Goal: Information Seeking & Learning: Learn about a topic

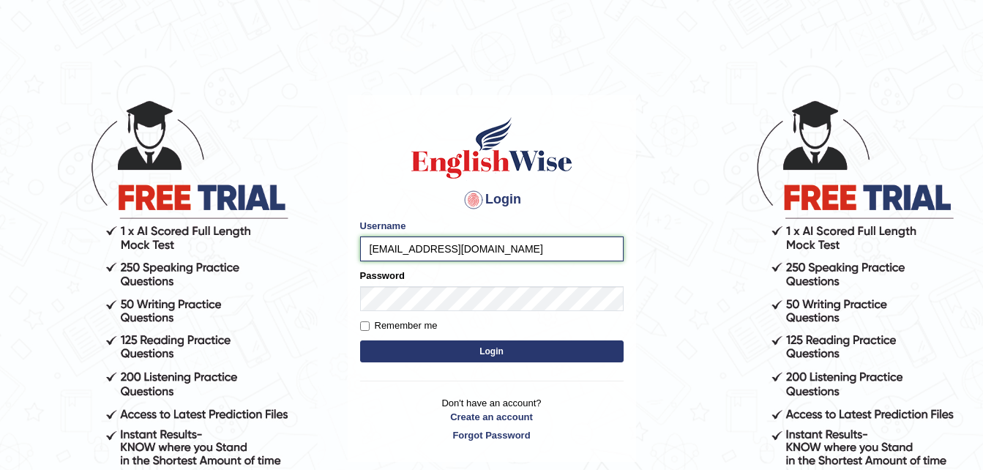
type input "gauravsangha10@gmail.com"
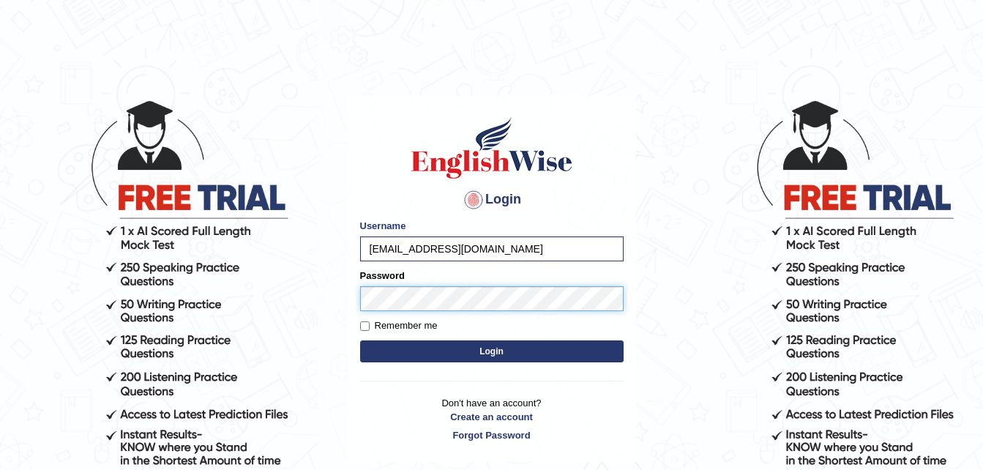
click at [360, 340] on button "Login" at bounding box center [492, 351] width 264 height 22
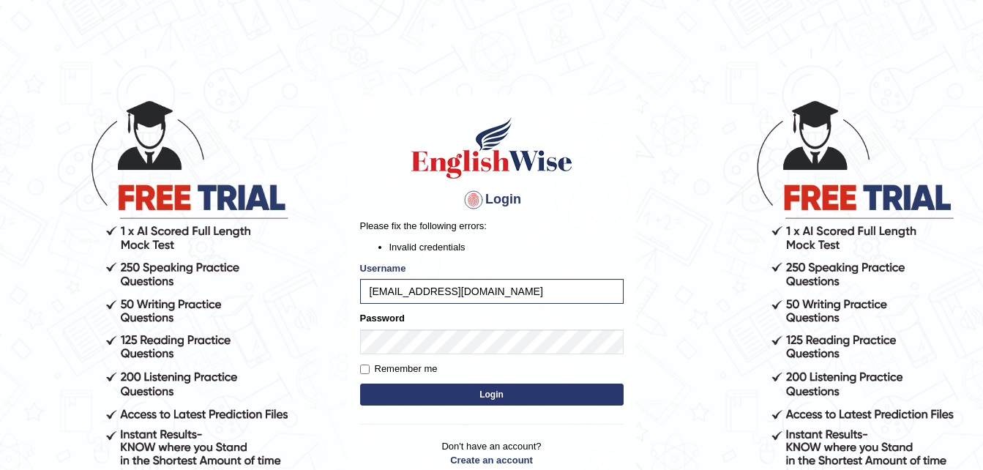
click at [536, 395] on button "Login" at bounding box center [492, 395] width 264 height 22
click at [365, 366] on input "Remember me" at bounding box center [365, 370] width 10 height 10
checkbox input "true"
click at [439, 249] on li "Invalid credentials" at bounding box center [506, 247] width 234 height 14
click at [564, 295] on input "[EMAIL_ADDRESS][DOMAIN_NAME]" at bounding box center [492, 291] width 264 height 25
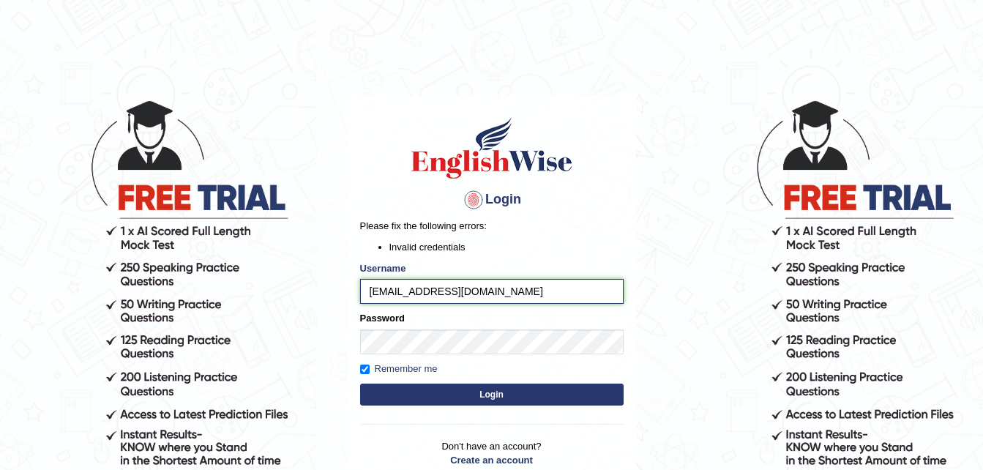
type input "[EMAIL_ADDRESS][DOMAIN_NAME]"
click at [508, 385] on button "Login" at bounding box center [492, 395] width 264 height 22
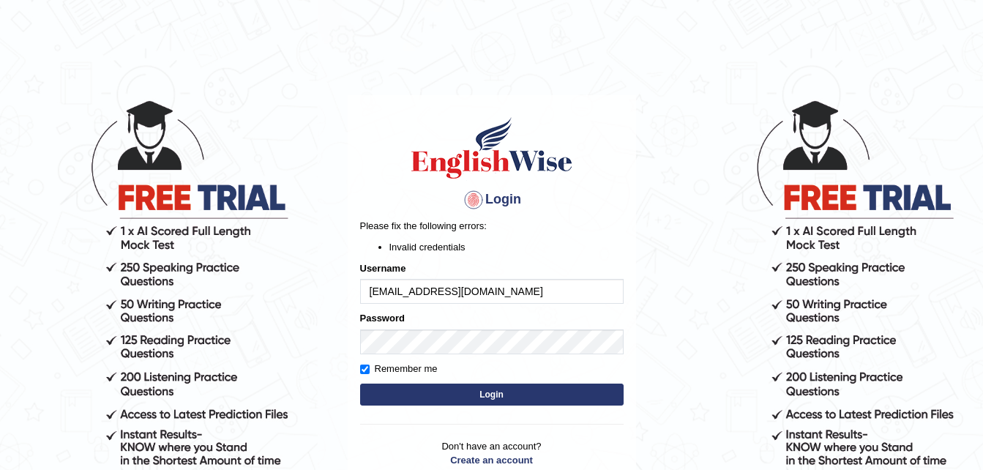
click at [540, 288] on input "gauravsangha10@gmail.com" at bounding box center [492, 291] width 264 height 25
type input "gauravsangha"
click at [524, 389] on button "Login" at bounding box center [492, 395] width 264 height 22
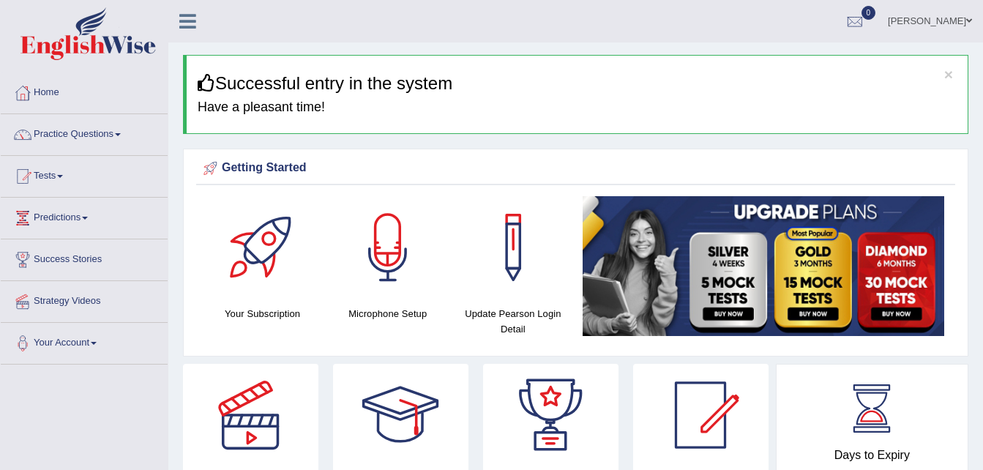
click at [417, 267] on div at bounding box center [388, 247] width 102 height 102
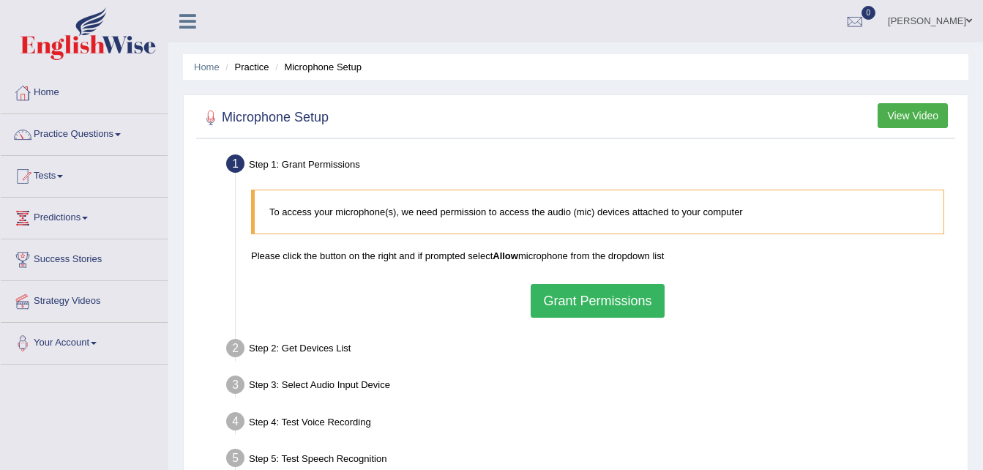
click at [566, 289] on button "Grant Permissions" at bounding box center [597, 301] width 133 height 34
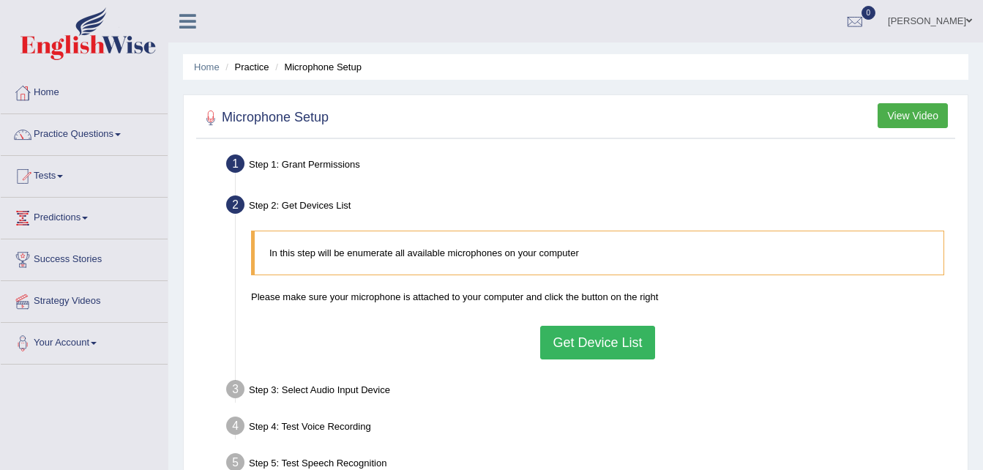
click at [579, 340] on button "Get Device List" at bounding box center [597, 343] width 114 height 34
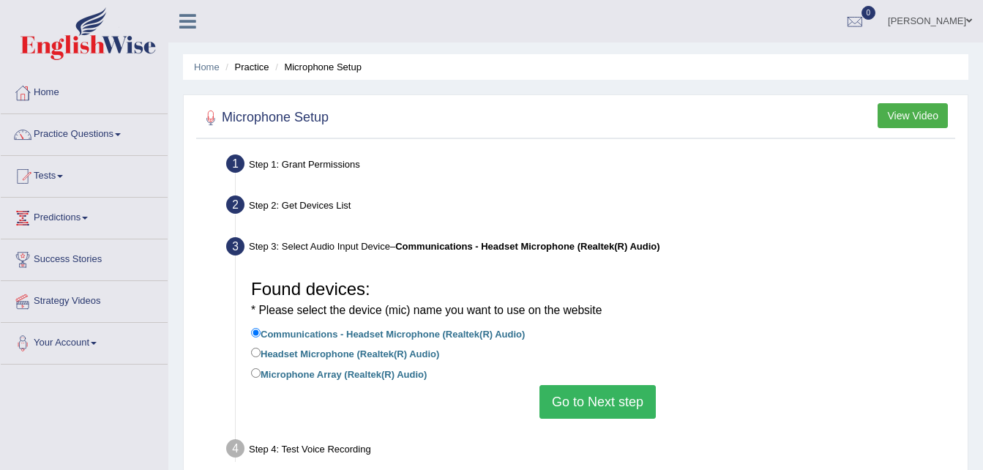
click at [605, 405] on button "Go to Next step" at bounding box center [598, 402] width 116 height 34
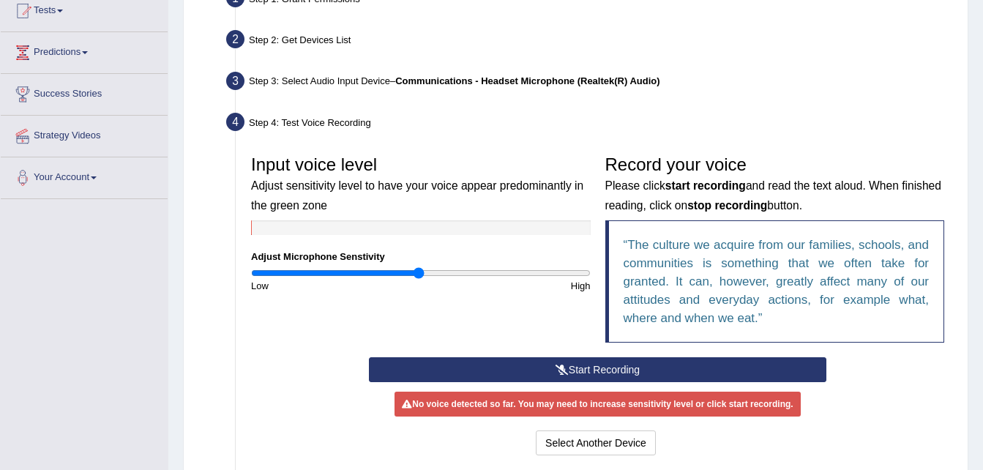
scroll to position [166, 0]
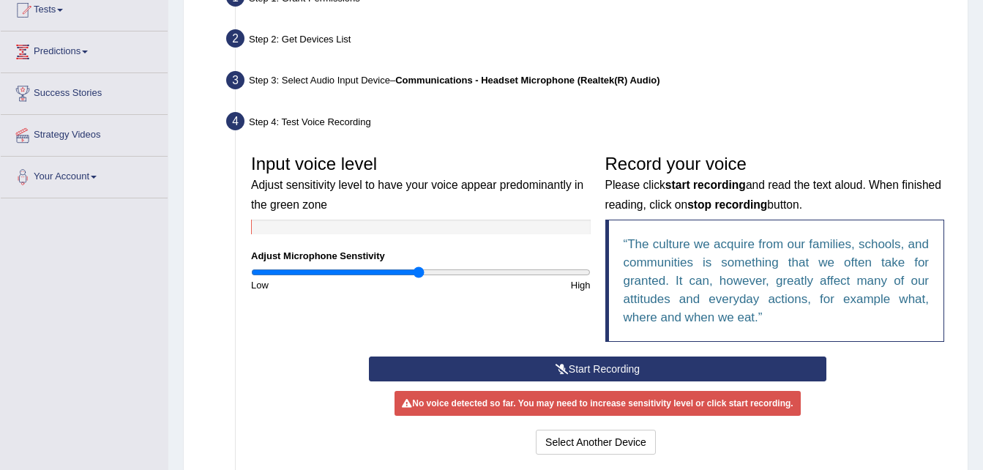
click at [539, 363] on button "Start Recording" at bounding box center [598, 369] width 458 height 25
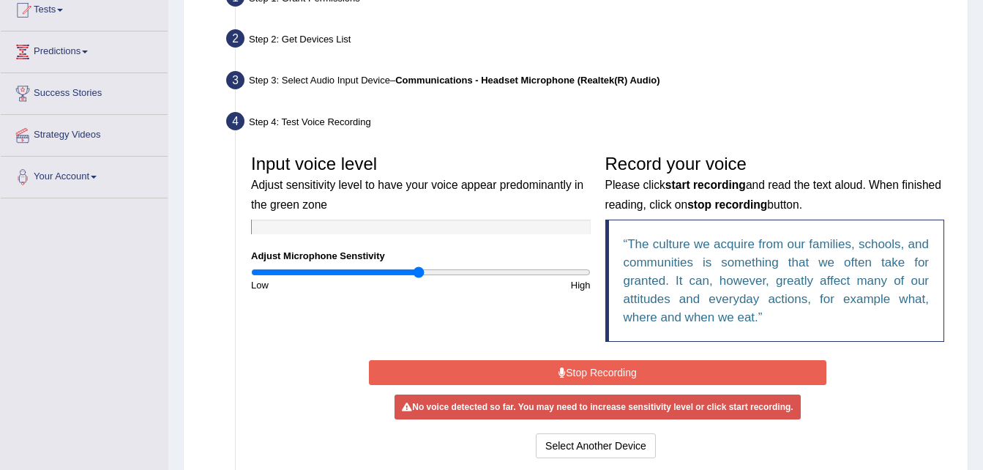
click at [539, 363] on button "Stop Recording" at bounding box center [598, 372] width 458 height 25
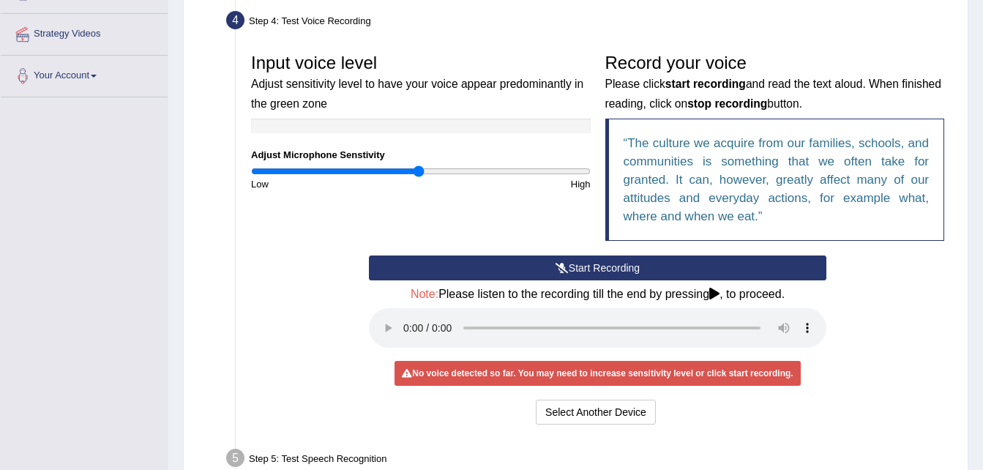
scroll to position [268, 0]
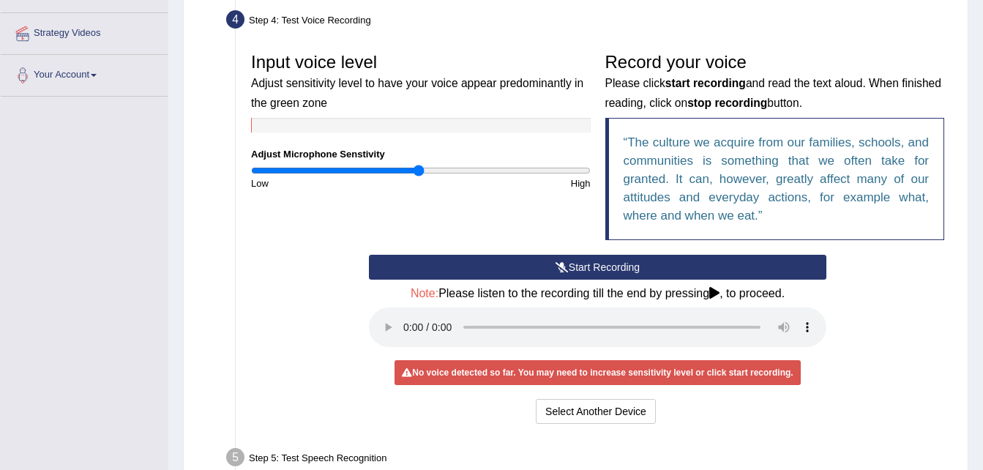
click at [868, 344] on div "Start Recording Stop Recording Note: Please listen to the recording till the en…" at bounding box center [598, 341] width 708 height 173
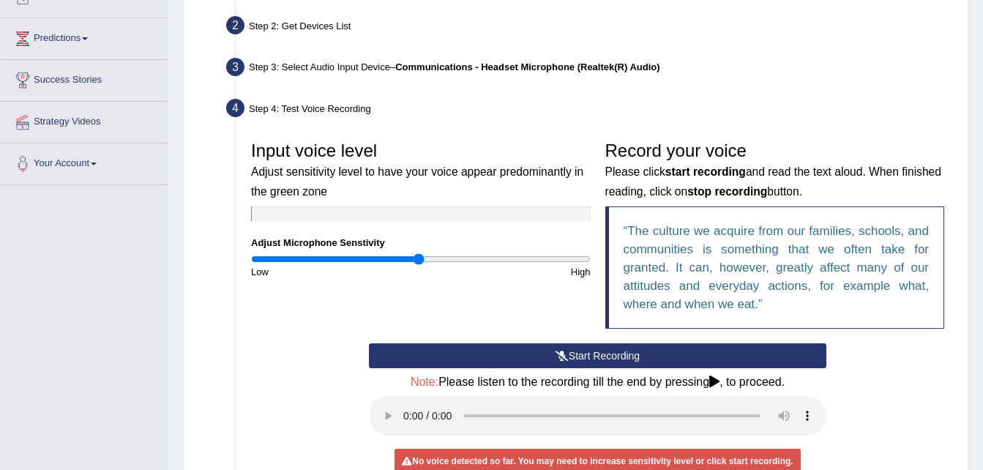
scroll to position [179, 0]
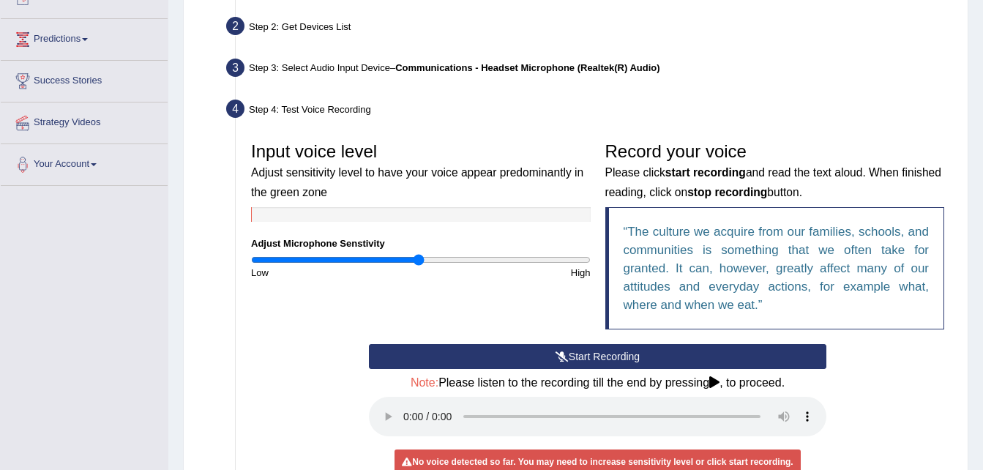
click at [509, 362] on button "Start Recording" at bounding box center [598, 356] width 458 height 25
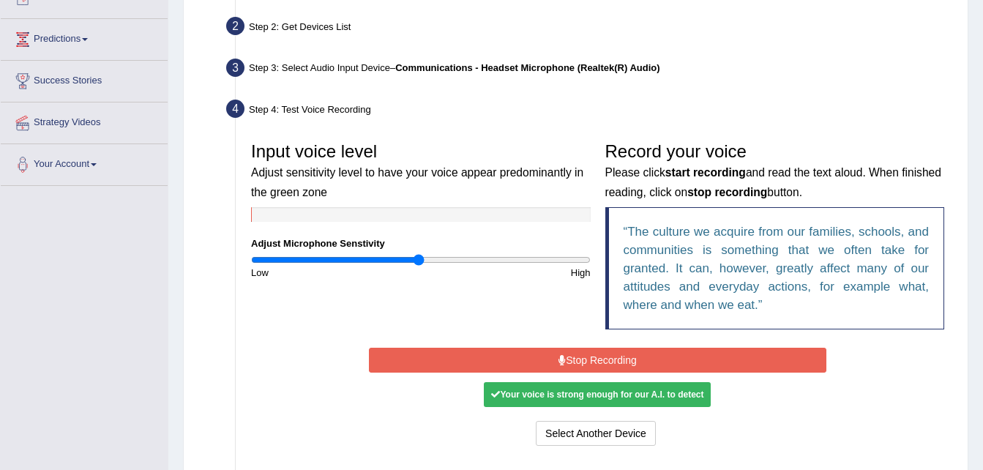
click at [509, 362] on button "Stop Recording" at bounding box center [598, 360] width 458 height 25
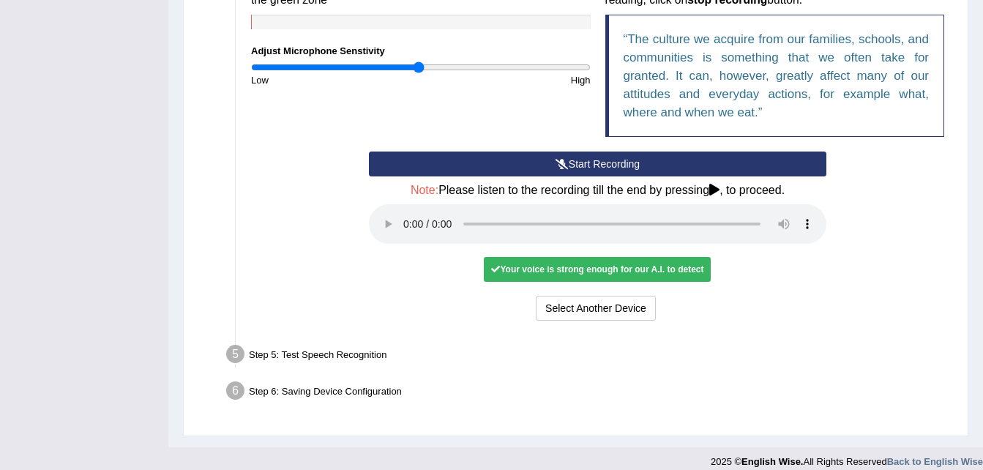
scroll to position [385, 0]
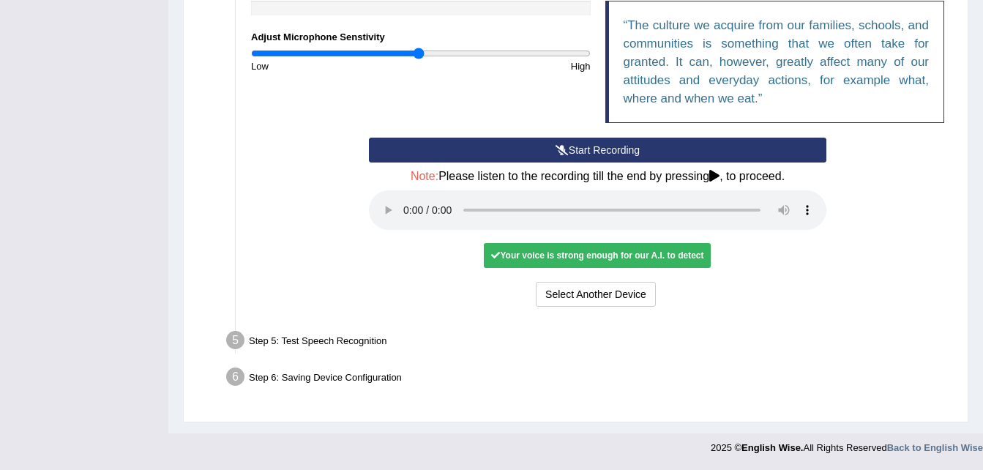
click at [319, 338] on div "Step 5: Test Speech Recognition" at bounding box center [591, 343] width 742 height 32
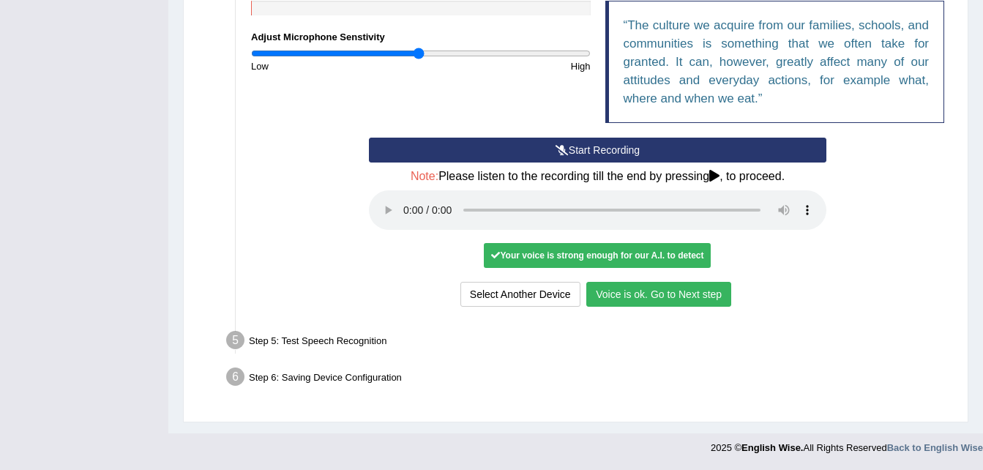
click at [636, 292] on button "Voice is ok. Go to Next step" at bounding box center [658, 294] width 145 height 25
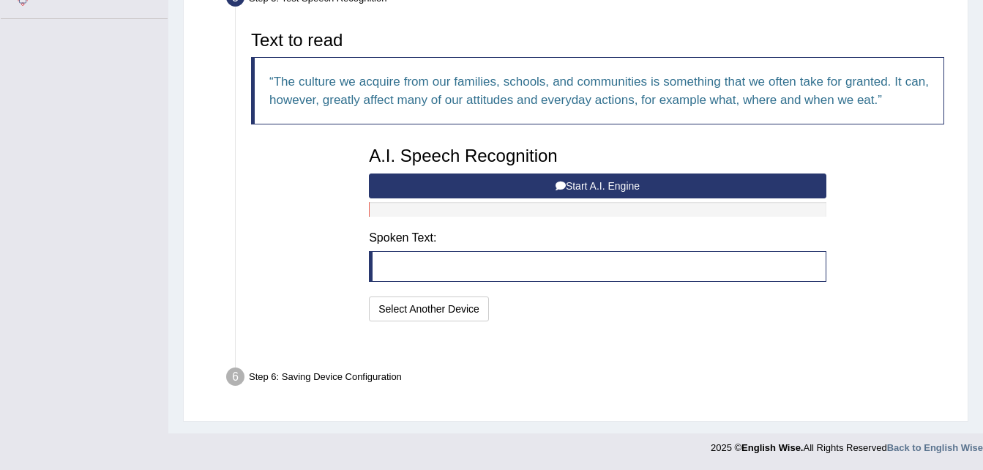
scroll to position [310, 0]
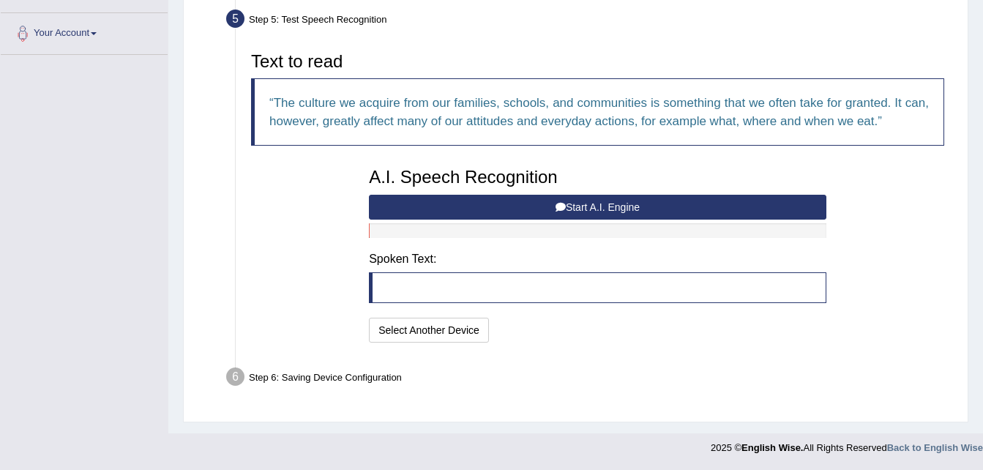
click at [657, 209] on button "Start A.I. Engine" at bounding box center [598, 207] width 458 height 25
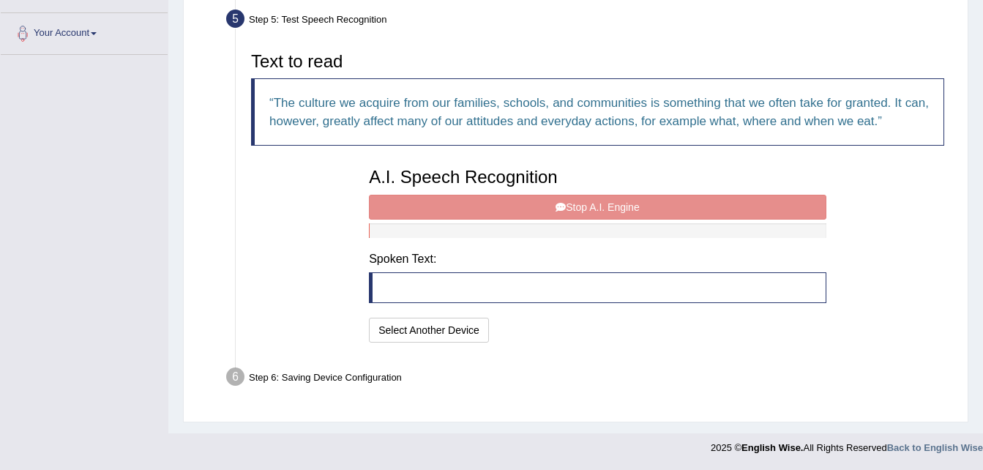
click at [586, 206] on div "A.I. Speech Recognition Start A.I. Engine Stop A.I. Engine Note: Please listen …" at bounding box center [598, 253] width 472 height 186
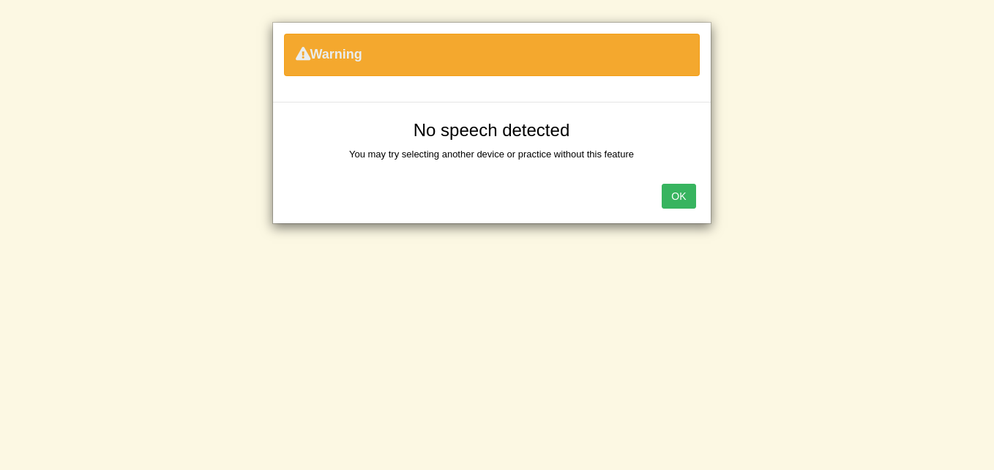
click at [674, 195] on button "OK" at bounding box center [679, 196] width 34 height 25
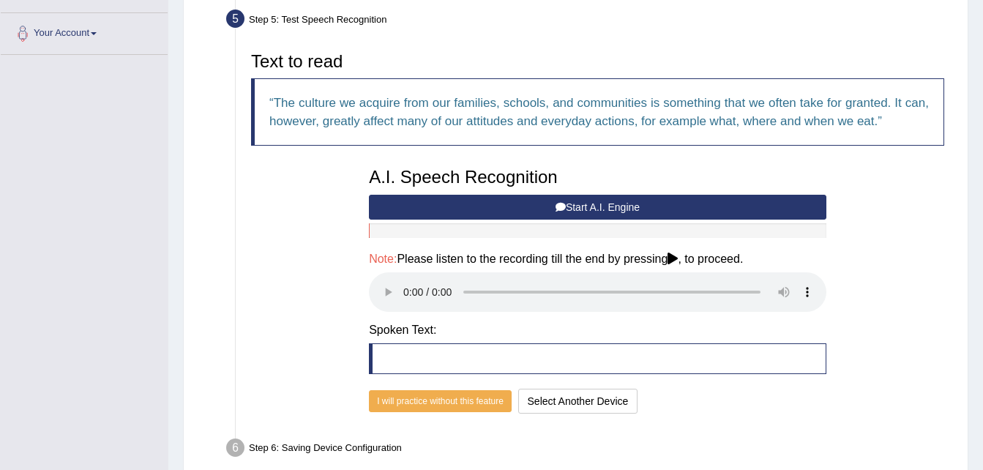
click at [629, 207] on button "Start A.I. Engine" at bounding box center [598, 207] width 458 height 25
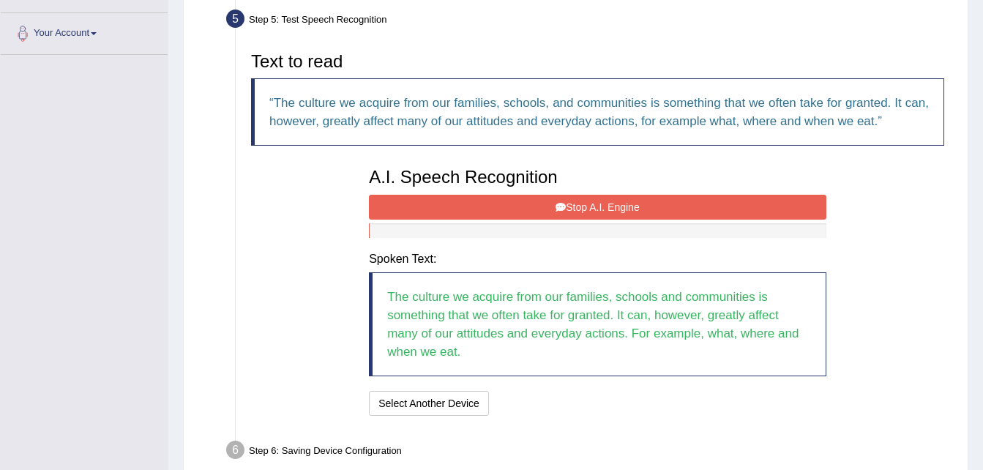
click at [629, 207] on button "Stop A.I. Engine" at bounding box center [598, 207] width 458 height 25
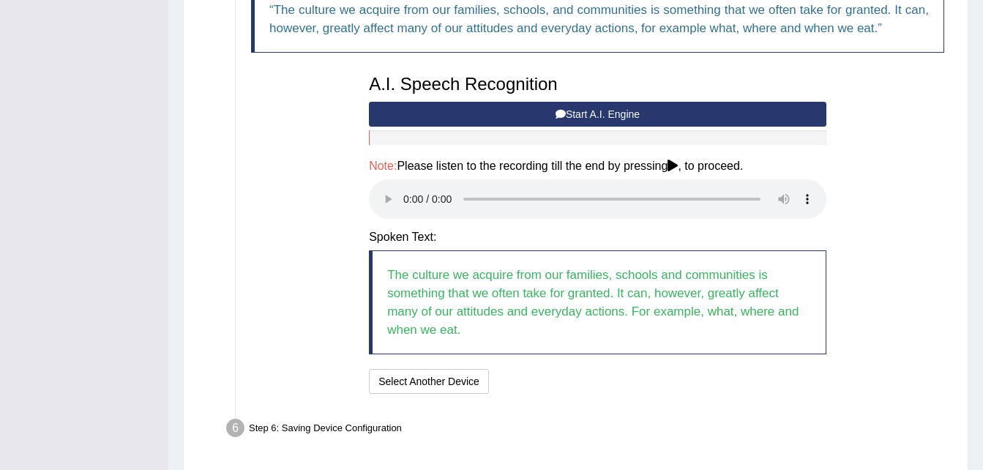
scroll to position [454, 0]
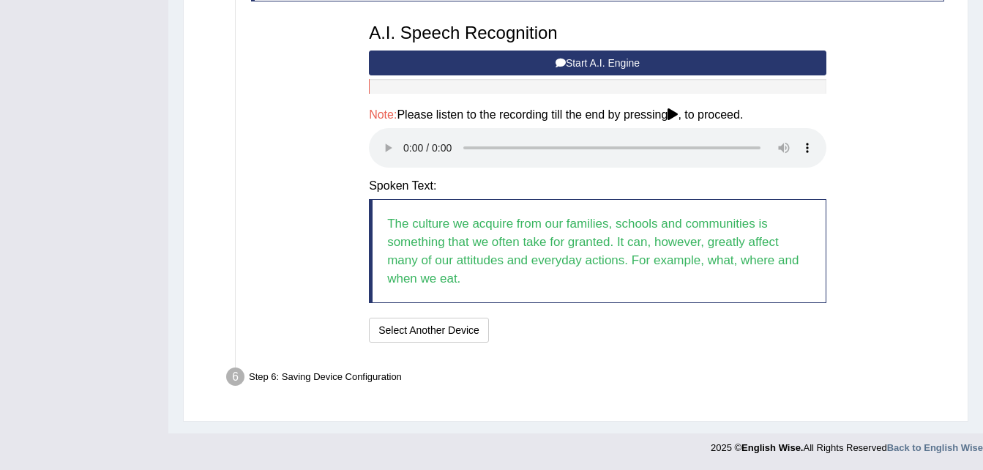
click at [571, 285] on blockquote "The culture we acquire from our families, schools and communities is something …" at bounding box center [598, 251] width 458 height 104
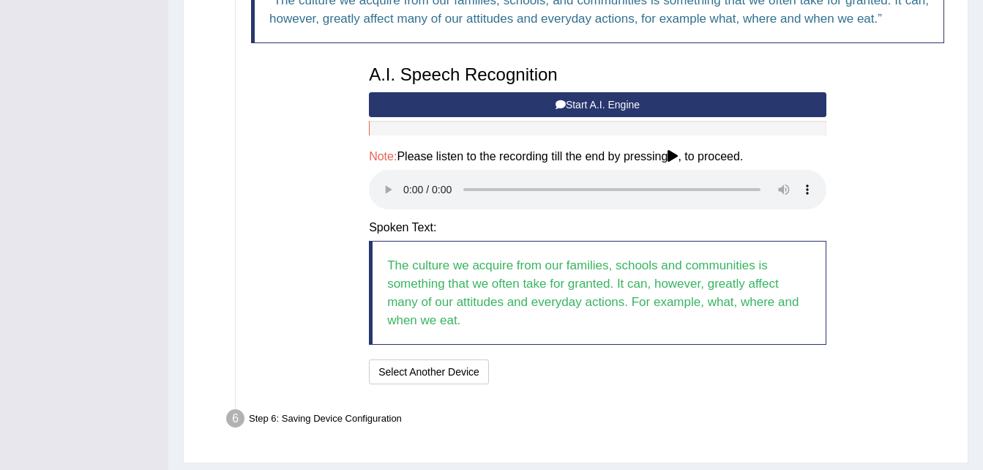
scroll to position [409, 0]
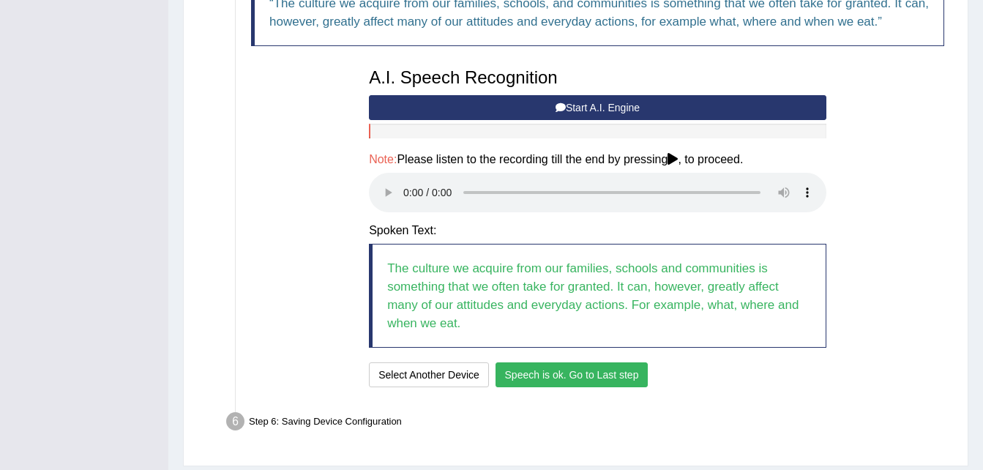
click at [543, 376] on button "Speech is ok. Go to Last step" at bounding box center [572, 374] width 153 height 25
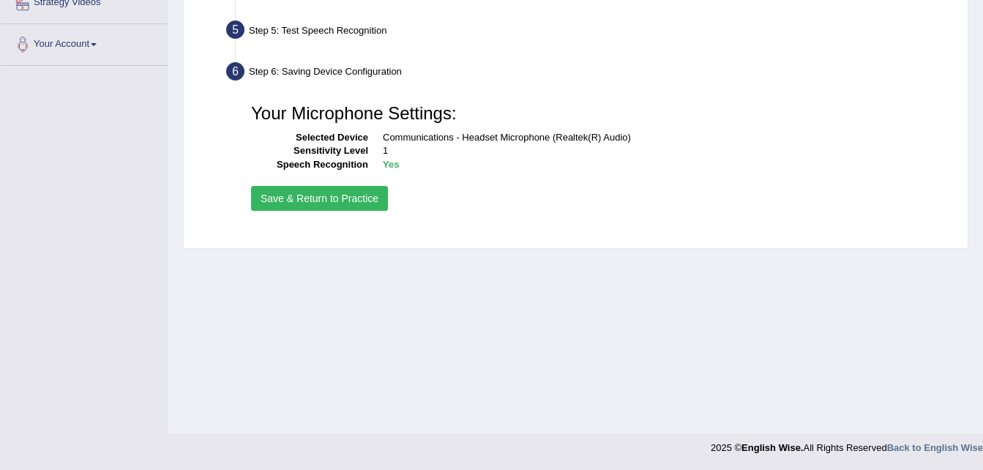
click at [349, 201] on button "Save & Return to Practice" at bounding box center [319, 198] width 137 height 25
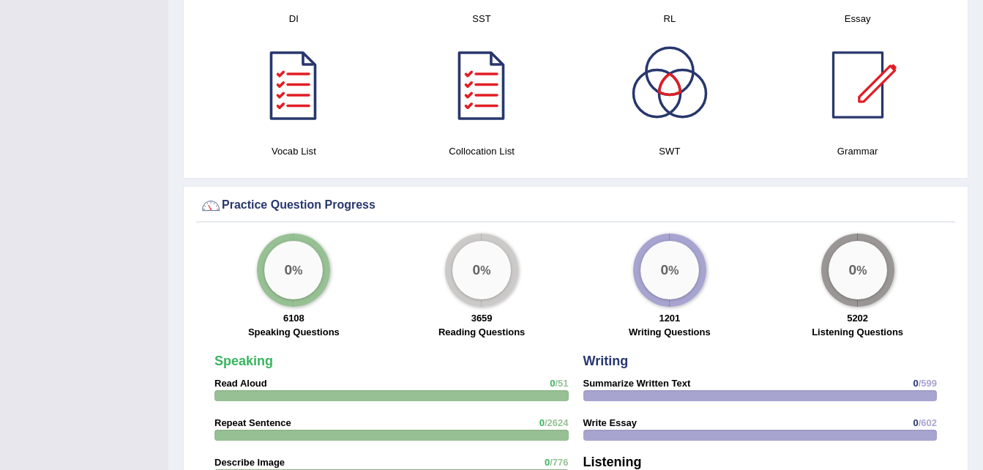
scroll to position [888, 0]
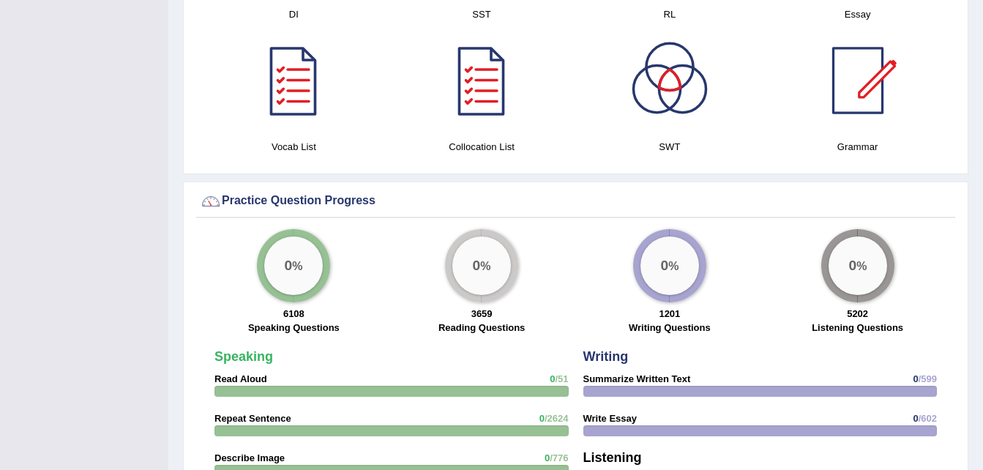
click at [482, 271] on div "0 %" at bounding box center [481, 265] width 59 height 59
click at [480, 252] on div "0 %" at bounding box center [481, 265] width 59 height 59
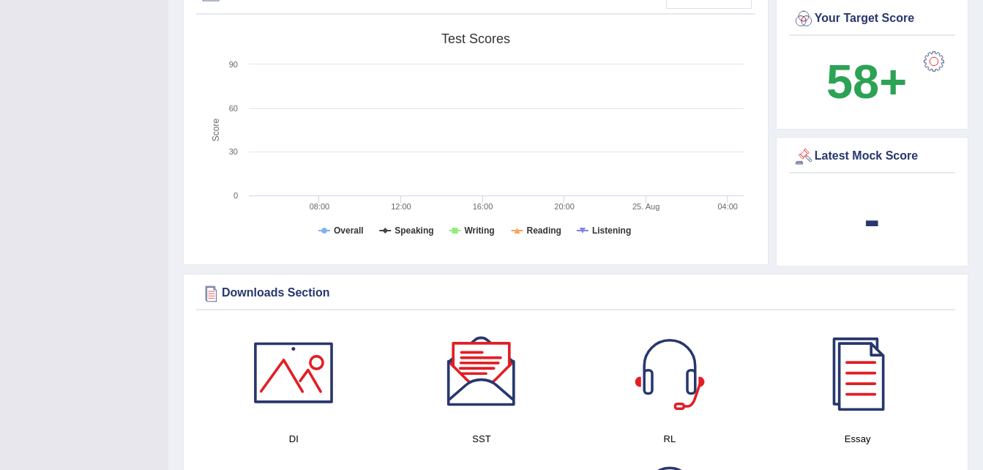
scroll to position [463, 0]
click at [519, 235] on rect at bounding box center [475, 139] width 551 height 227
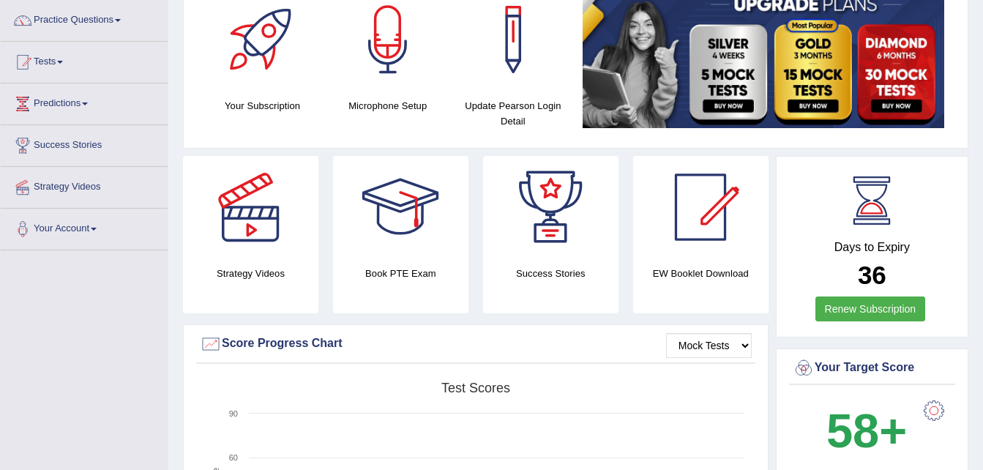
scroll to position [113, 0]
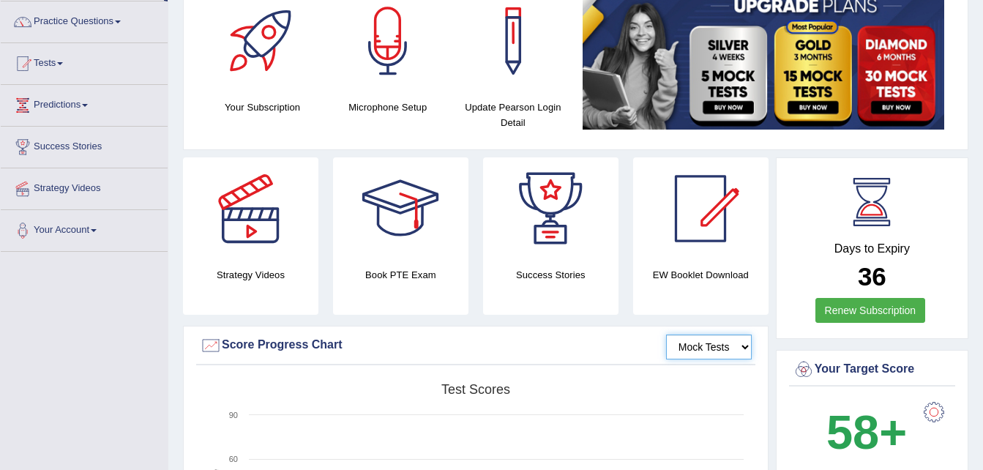
click at [730, 353] on select "Mock Tests" at bounding box center [709, 347] width 86 height 25
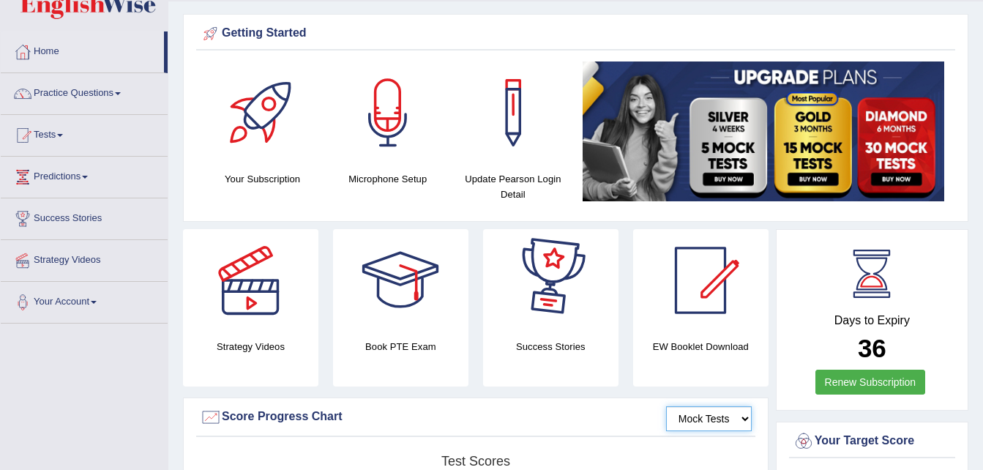
scroll to position [0, 0]
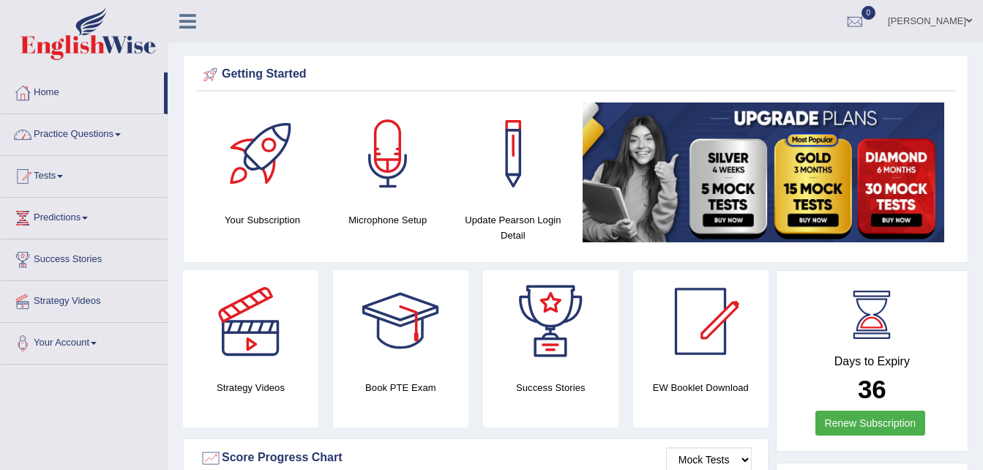
click at [97, 136] on link "Practice Questions" at bounding box center [84, 132] width 167 height 37
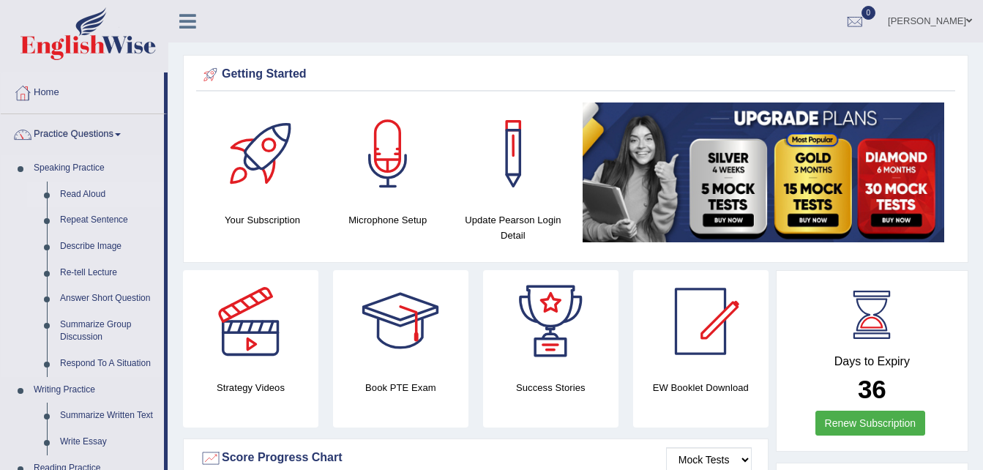
click at [90, 184] on link "Read Aloud" at bounding box center [108, 195] width 111 height 26
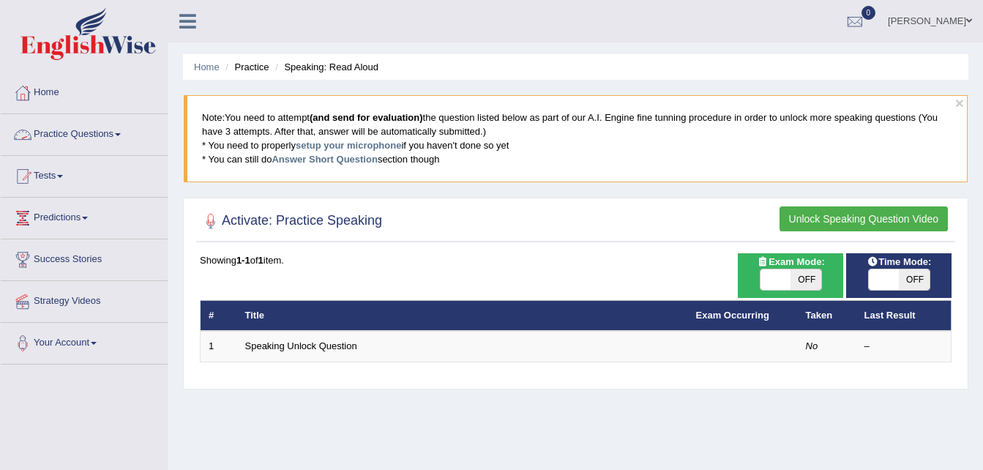
click at [65, 135] on link "Practice Questions" at bounding box center [84, 132] width 167 height 37
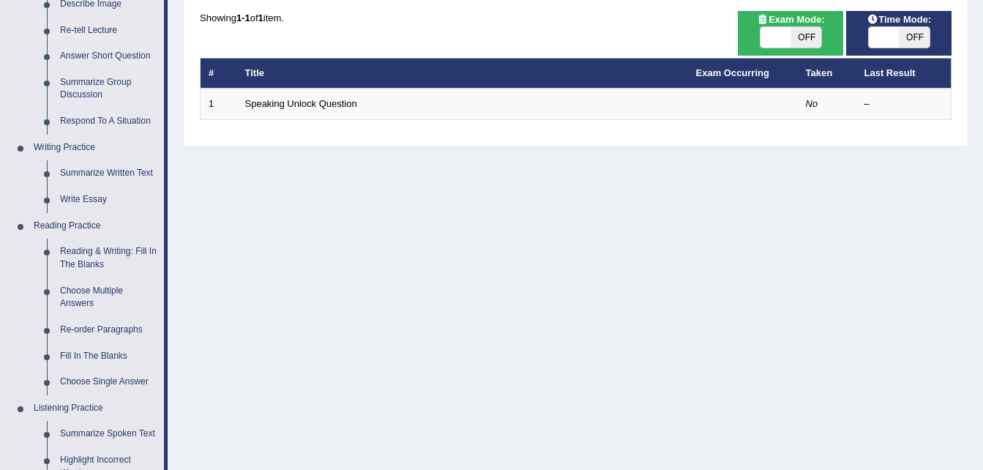
scroll to position [243, 0]
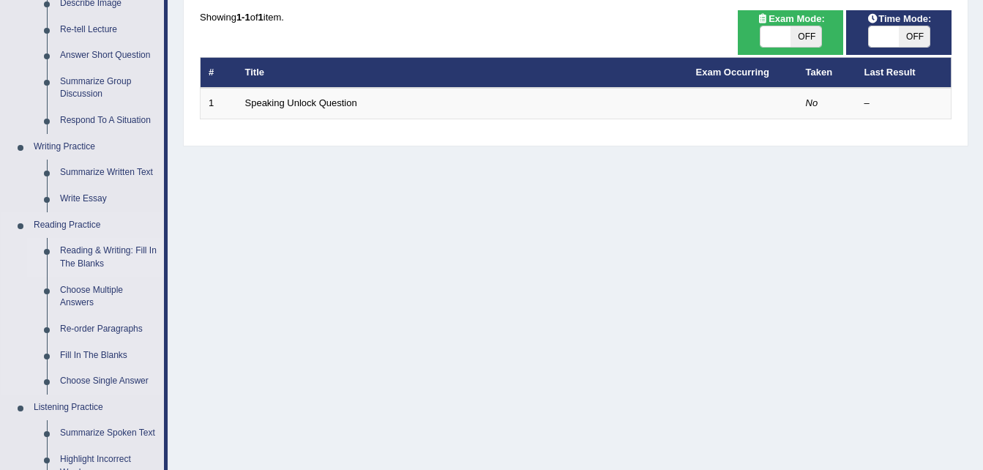
click at [108, 262] on link "Reading & Writing: Fill In The Blanks" at bounding box center [108, 257] width 111 height 39
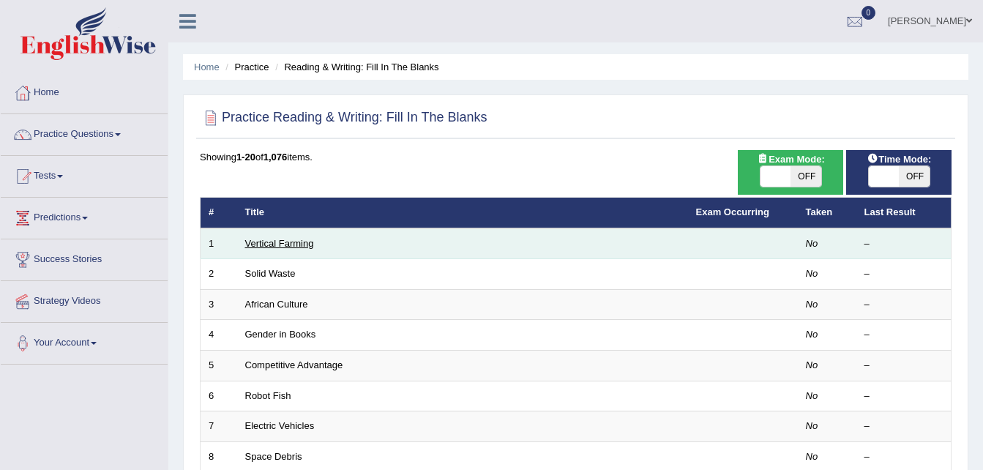
click at [283, 243] on link "Vertical Farming" at bounding box center [279, 243] width 69 height 11
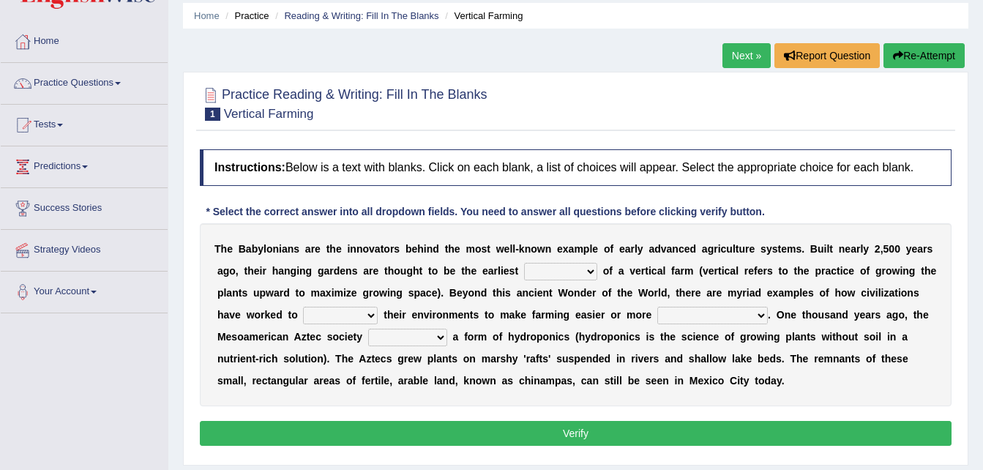
scroll to position [52, 0]
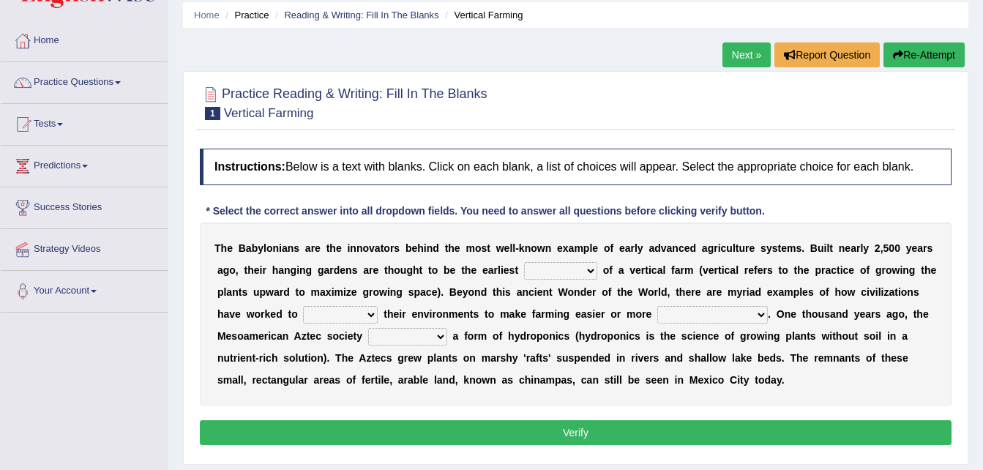
click at [524, 268] on select "prototype failure discredit protocol" at bounding box center [560, 271] width 73 height 18
select select "prototype"
click at [524, 262] on select "prototype failure discredit protocol" at bounding box center [560, 271] width 73 height 18
click at [303, 321] on select "manipulate escape respect disarrange" at bounding box center [340, 315] width 75 height 18
click at [303, 306] on select "manipulate escape respect disarrange" at bounding box center [340, 315] width 75 height 18
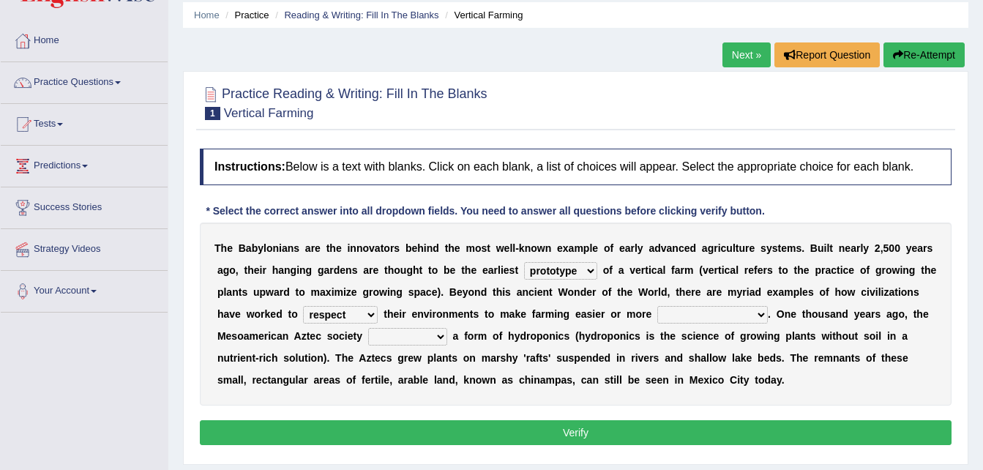
click at [303, 313] on select "manipulate escape respect disarrange" at bounding box center [340, 315] width 75 height 18
select select "escape"
click at [303, 306] on select "manipulate escape respect disarrange" at bounding box center [340, 315] width 75 height 18
click at [657, 311] on select "productive constructive connective counterproductive" at bounding box center [712, 315] width 111 height 18
select select "productive"
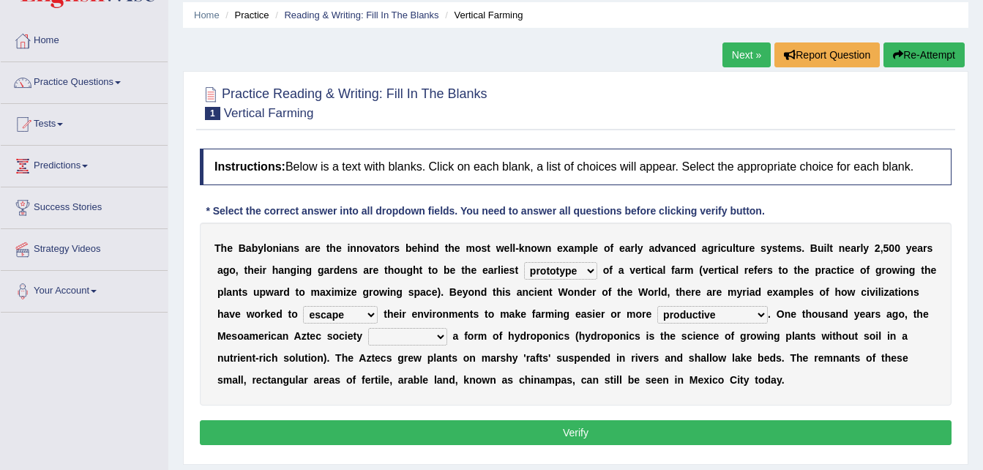
click at [657, 306] on select "productive constructive connective counterproductive" at bounding box center [712, 315] width 111 height 18
click at [657, 318] on select "productive constructive connective counterproductive" at bounding box center [712, 315] width 111 height 18
click at [368, 341] on select "domineered volunteered pioneered engineered" at bounding box center [407, 337] width 79 height 18
select select "engineered"
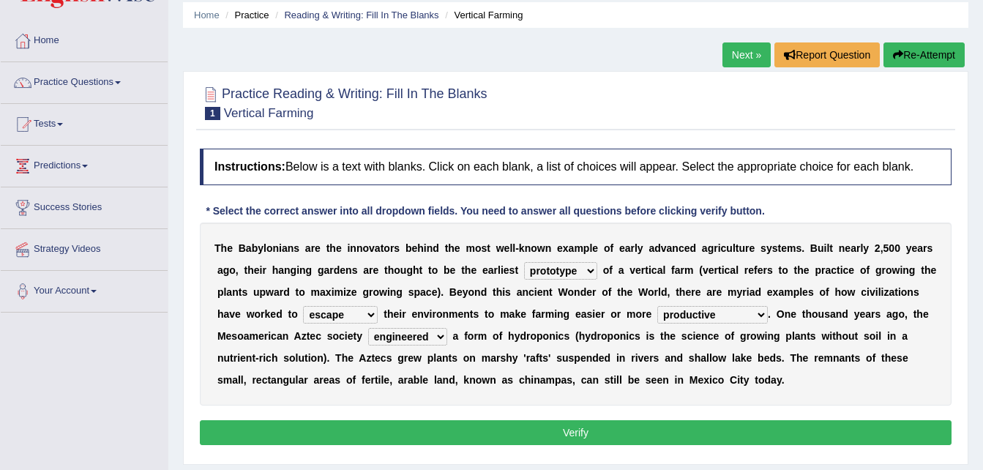
click at [368, 328] on select "domineered volunteered pioneered engineered" at bounding box center [407, 337] width 79 height 18
click at [368, 336] on select "domineered volunteered pioneered engineered" at bounding box center [407, 337] width 79 height 18
click at [406, 428] on button "Verify" at bounding box center [576, 432] width 752 height 25
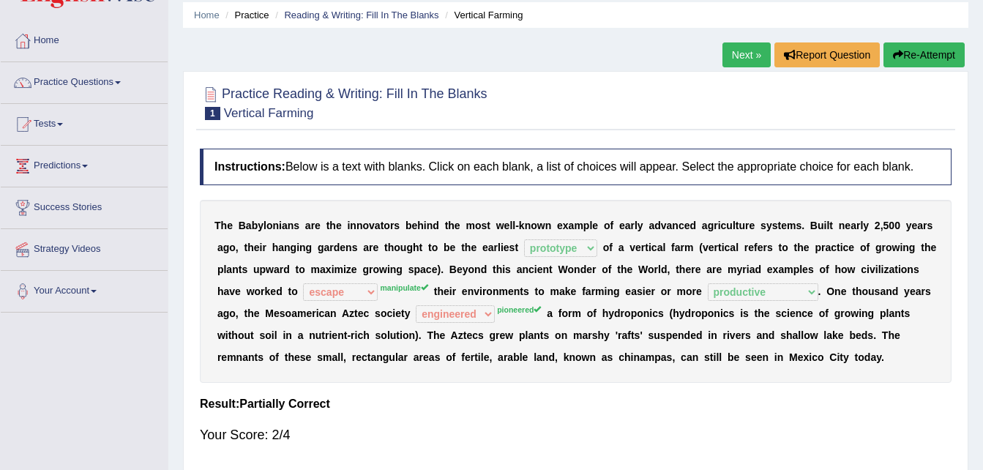
drag, startPoint x: 406, startPoint y: 428, endPoint x: 412, endPoint y: 392, distance: 37.2
click at [412, 392] on div "Instructions: Below is a text with blanks. Click on each blank, a list of choic…" at bounding box center [575, 302] width 759 height 323
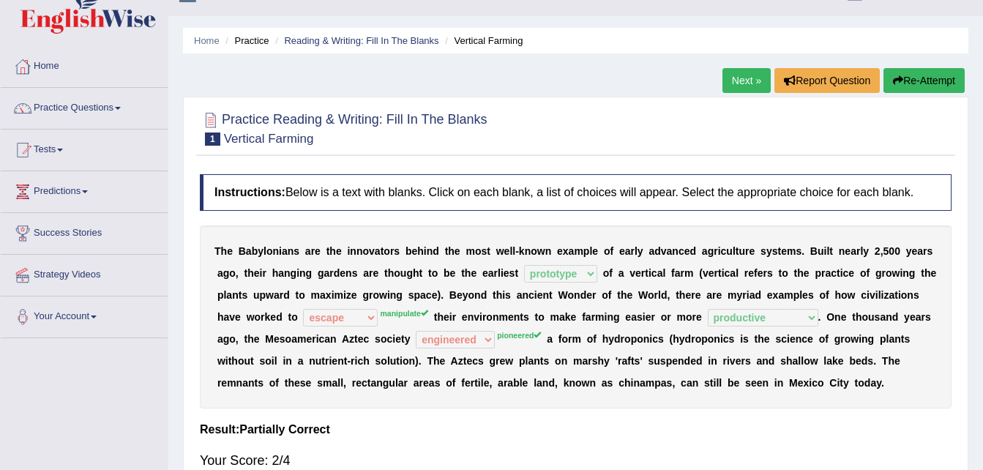
scroll to position [0, 0]
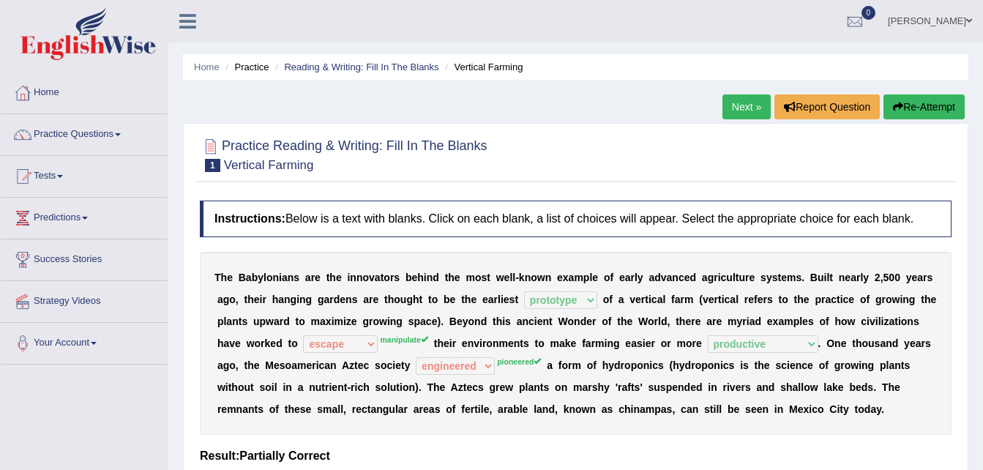
click at [739, 105] on link "Next »" at bounding box center [747, 106] width 48 height 25
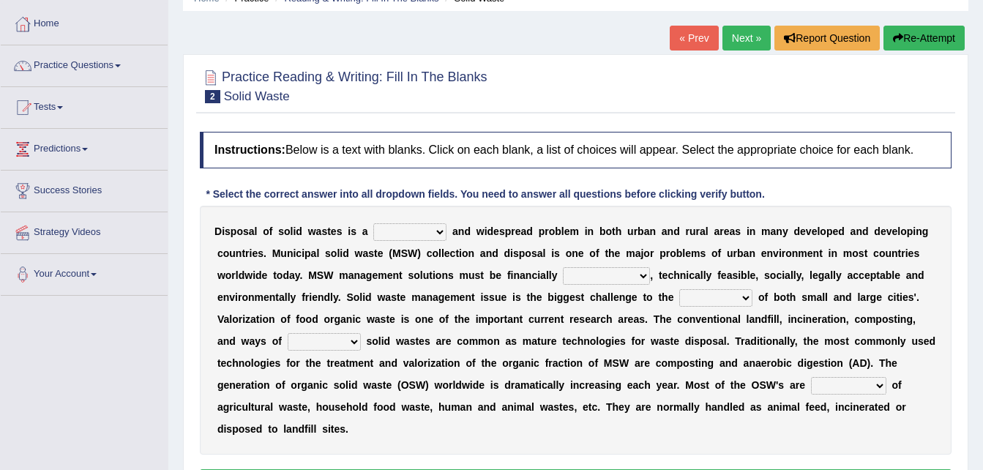
scroll to position [68, 0]
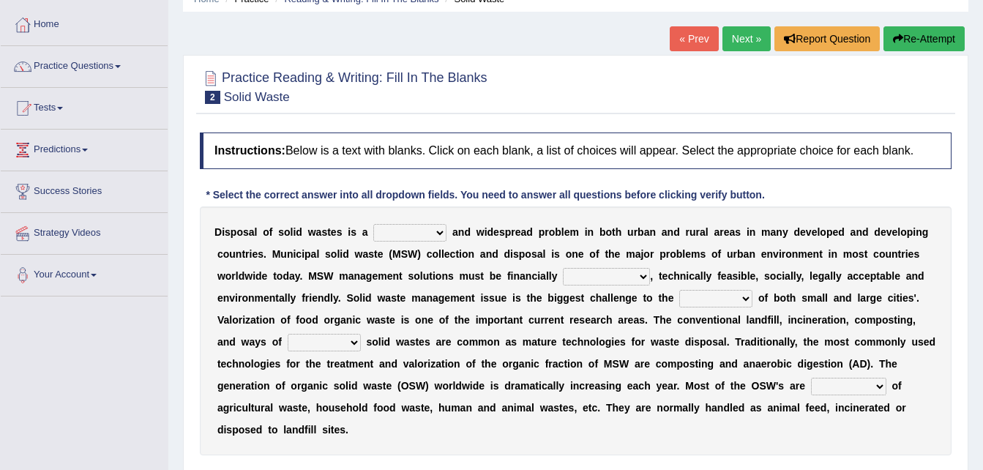
click at [398, 236] on select "slanting stinging stalling shafting" at bounding box center [409, 233] width 73 height 18
select select "slanting"
click at [373, 224] on select "slanting stinging stalling shafting" at bounding box center [409, 233] width 73 height 18
click at [563, 276] on select "unattainable sustainable objectionable treasonable" at bounding box center [606, 277] width 87 height 18
select select "sustainable"
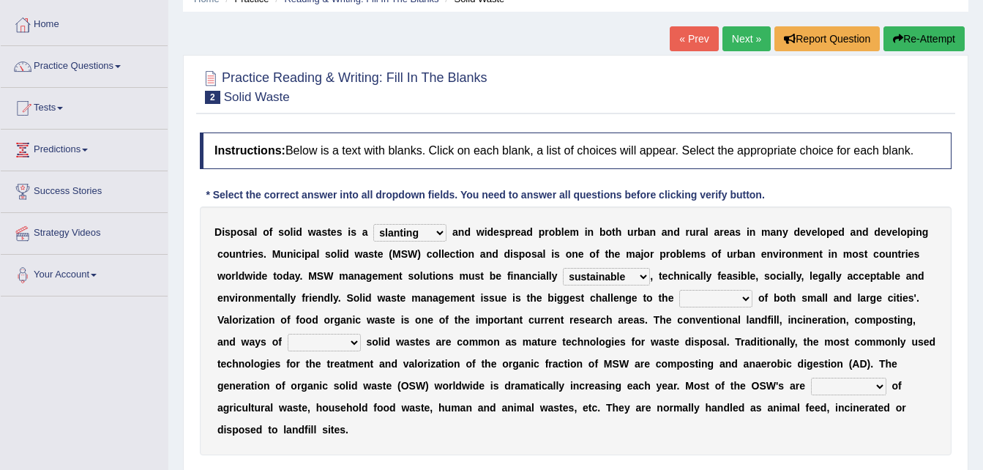
click at [563, 268] on select "unattainable sustainable objectionable treasonable" at bounding box center [606, 277] width 87 height 18
click at [679, 298] on select "plants culture authorities history" at bounding box center [715, 299] width 73 height 18
select select "history"
click at [679, 290] on select "plants culture authorities history" at bounding box center [715, 299] width 73 height 18
click at [361, 334] on select "reserving preserving deserving handling" at bounding box center [324, 343] width 73 height 18
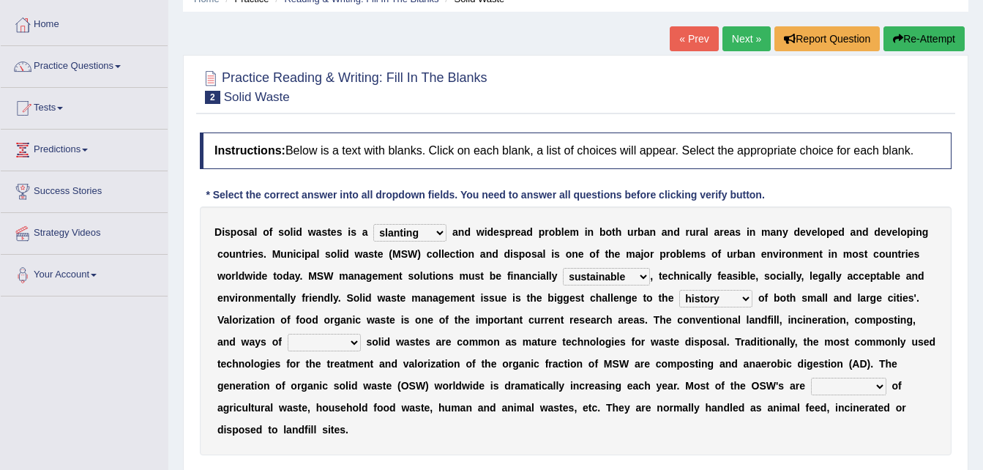
select select "handling"
click at [361, 334] on select "reserving preserving deserving handling" at bounding box center [324, 343] width 73 height 18
click at [811, 392] on select "composed disposed composing disposing" at bounding box center [848, 387] width 75 height 18
select select "composing"
click at [811, 378] on select "composed disposed composing disposing" at bounding box center [848, 387] width 75 height 18
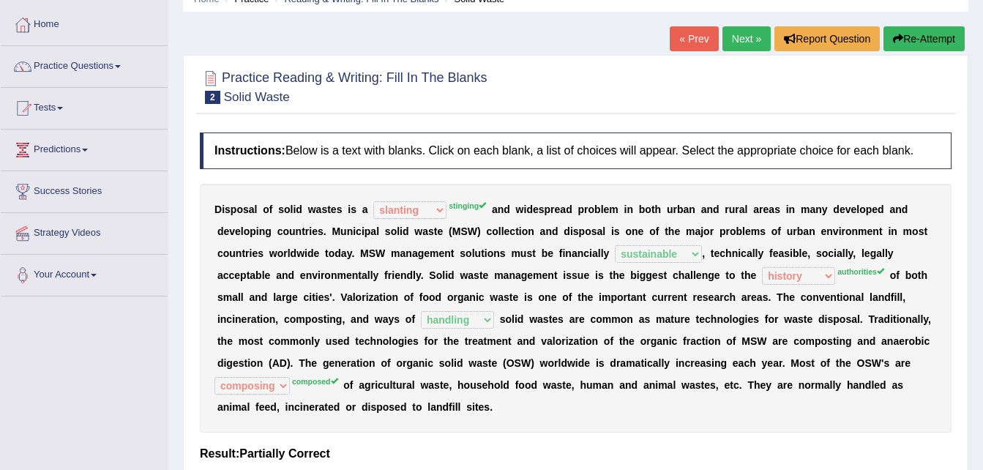
click at [732, 42] on link "Next »" at bounding box center [747, 38] width 48 height 25
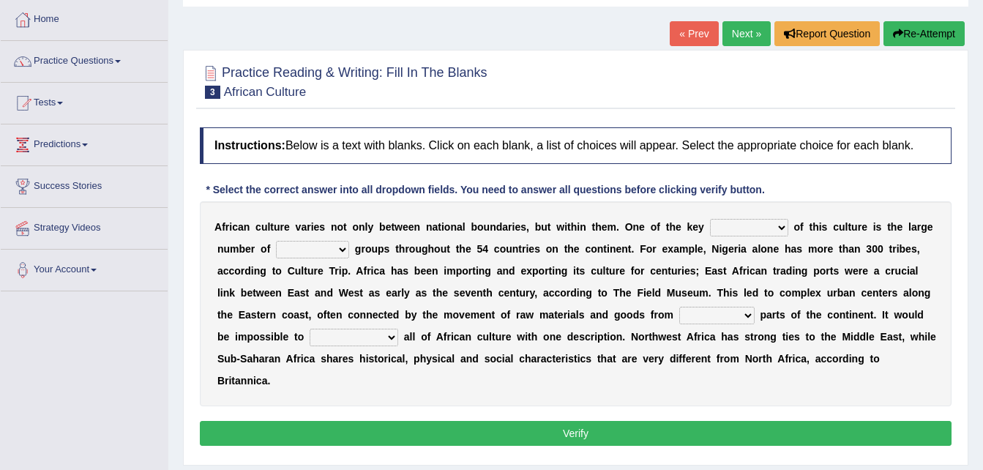
scroll to position [75, 0]
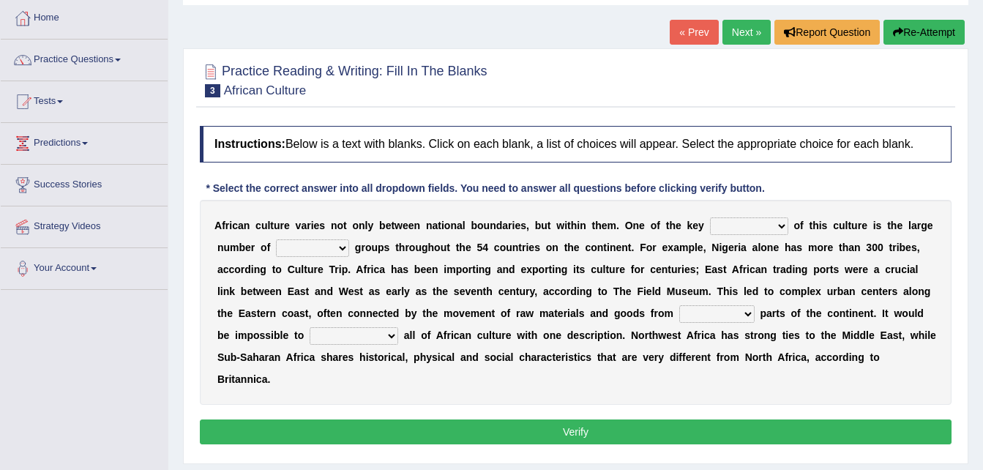
click at [710, 227] on select "conjectures features issues doubts" at bounding box center [749, 226] width 78 height 18
select select "features"
click at [710, 217] on select "conjectures features issues doubts" at bounding box center [749, 226] width 78 height 18
click at [851, 223] on b "u" at bounding box center [854, 226] width 7 height 12
click at [276, 243] on select "ethic ethnic eugenic epic" at bounding box center [312, 248] width 73 height 18
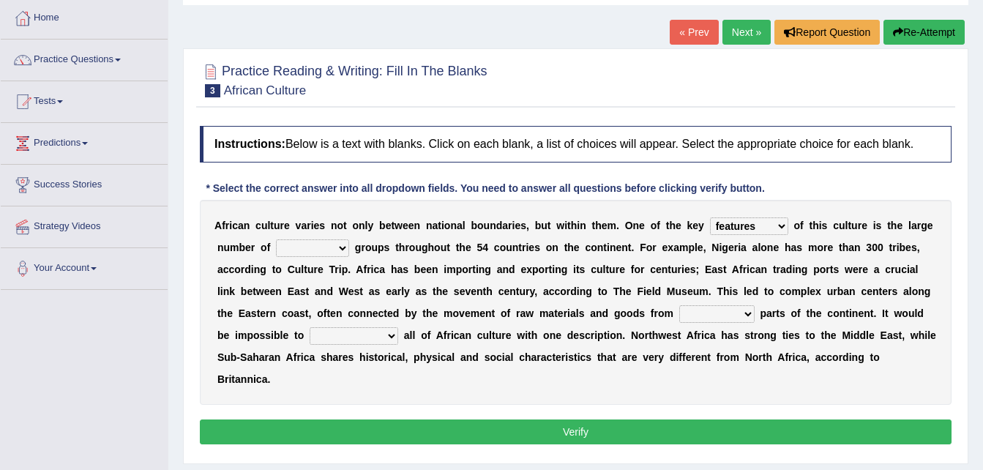
select select "epic"
click at [276, 239] on select "ethic ethnic eugenic epic" at bounding box center [312, 248] width 73 height 18
click at [288, 248] on select "ethic ethnic eugenic epic" at bounding box center [312, 248] width 73 height 18
click at [679, 313] on select "forelocked interlocked unlocked landlocked" at bounding box center [716, 314] width 75 height 18
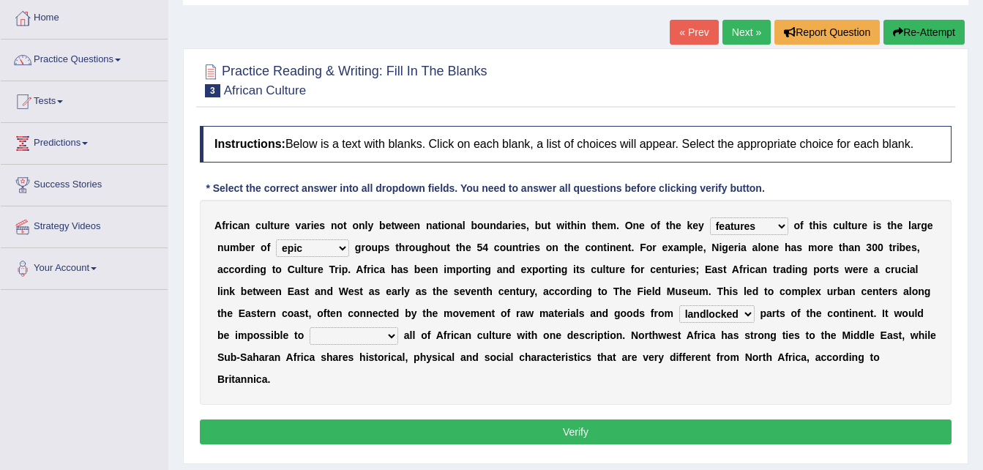
click at [679, 305] on select "forelocked interlocked unlocked landlocked" at bounding box center [716, 314] width 75 height 18
click at [679, 310] on select "forelocked interlocked unlocked landlocked" at bounding box center [716, 314] width 75 height 18
click at [679, 305] on select "forelocked interlocked unlocked landlocked" at bounding box center [716, 314] width 75 height 18
click at [679, 311] on select "forelocked interlocked unlocked landlocked" at bounding box center [716, 314] width 75 height 18
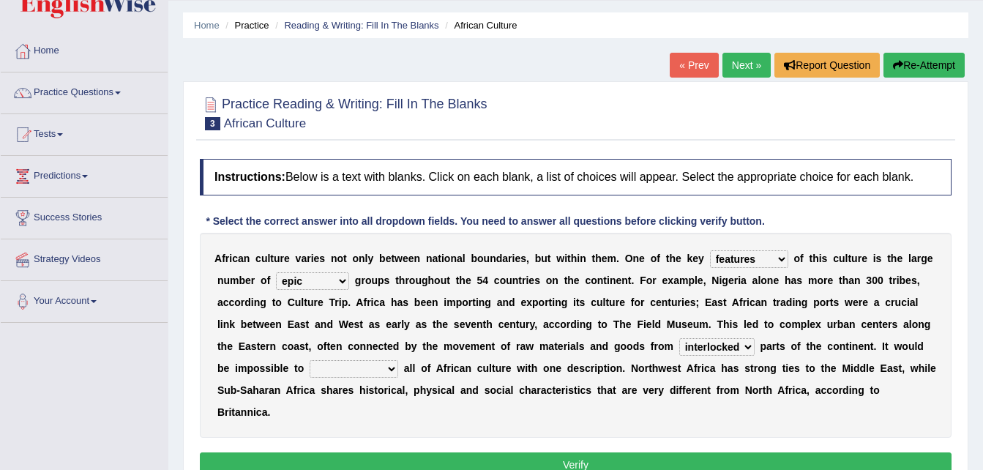
scroll to position [0, 0]
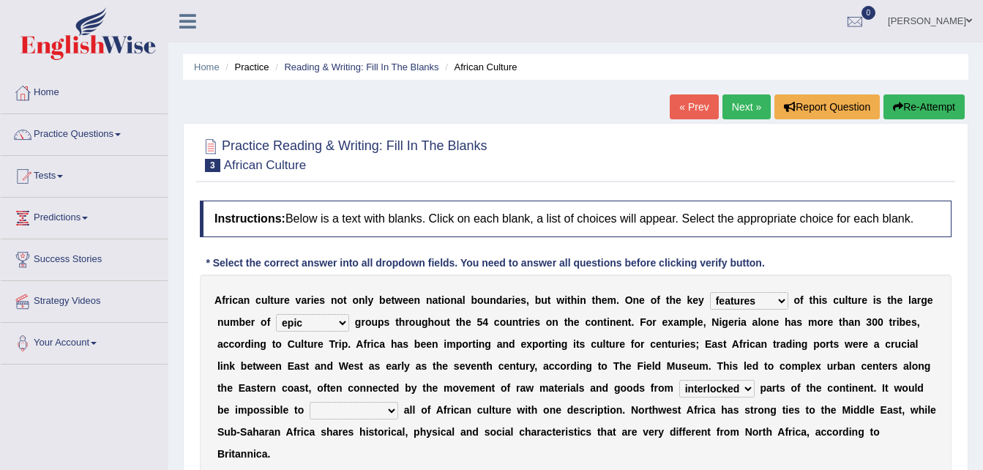
click at [679, 389] on select "forelocked interlocked unlocked landlocked" at bounding box center [716, 389] width 75 height 18
select select "landlocked"
click at [679, 380] on select "forelocked interlocked unlocked landlocked" at bounding box center [716, 389] width 75 height 18
click at [398, 402] on select "characterize conceptualize symbolize synthesize" at bounding box center [354, 411] width 89 height 18
select select "symbolize"
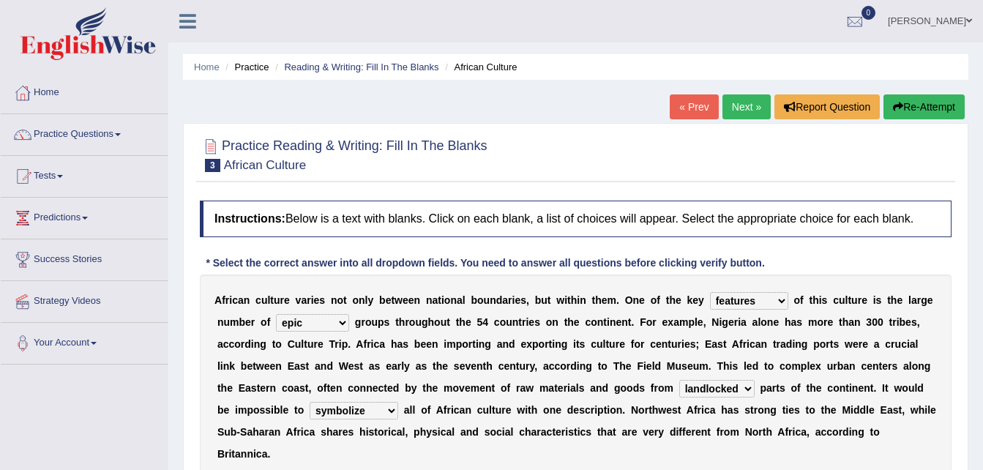
click at [398, 402] on select "characterize conceptualize symbolize synthesize" at bounding box center [354, 411] width 89 height 18
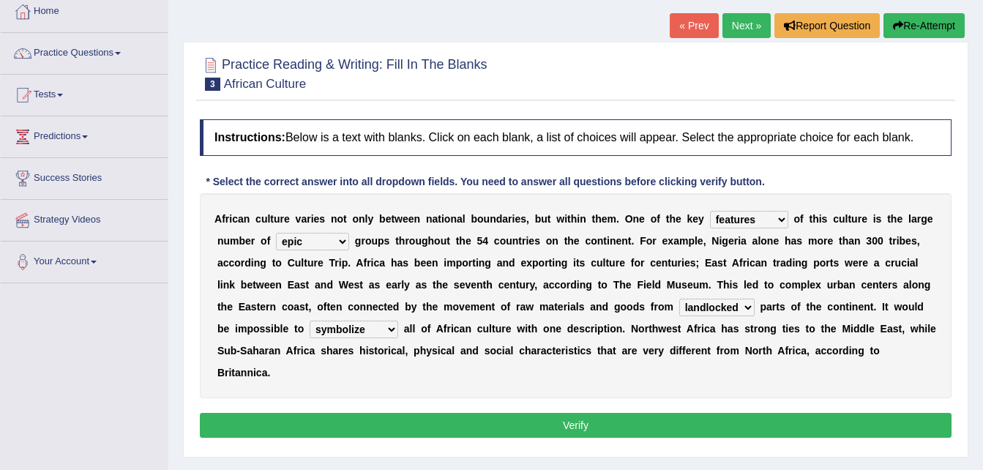
scroll to position [82, 0]
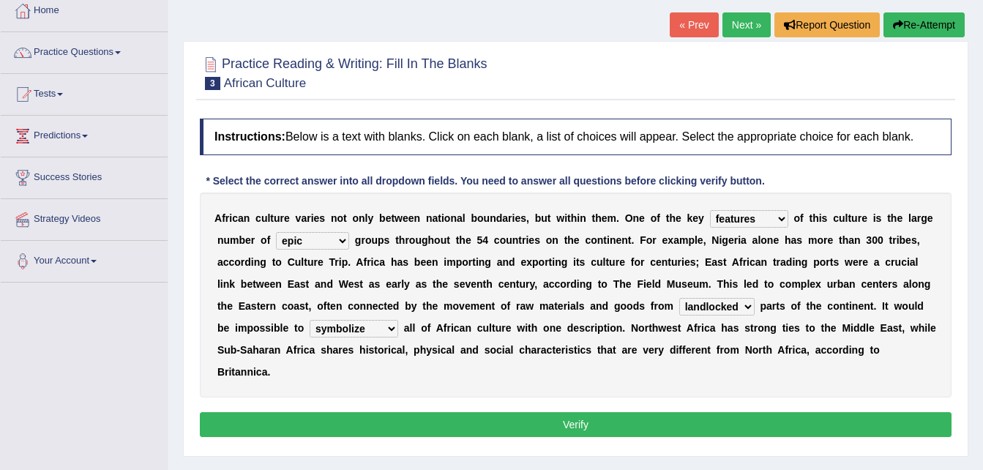
click at [767, 412] on button "Verify" at bounding box center [576, 424] width 752 height 25
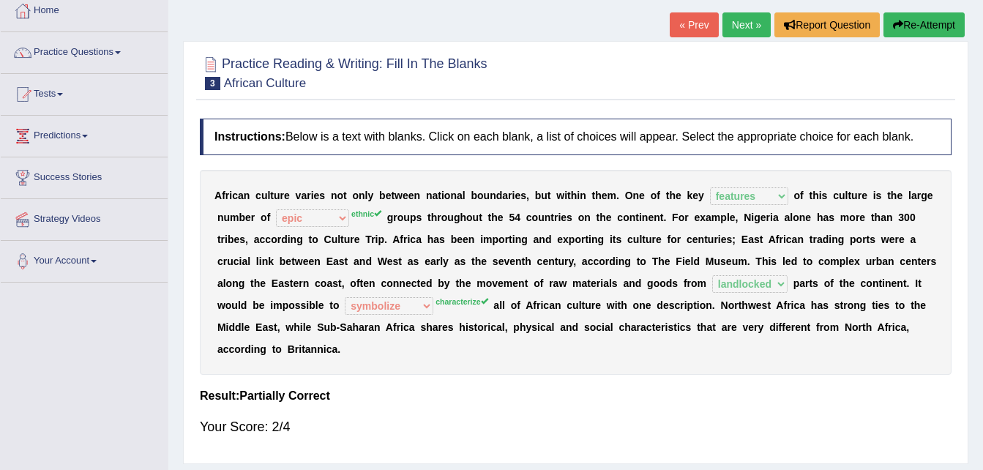
click at [740, 15] on link "Next »" at bounding box center [747, 24] width 48 height 25
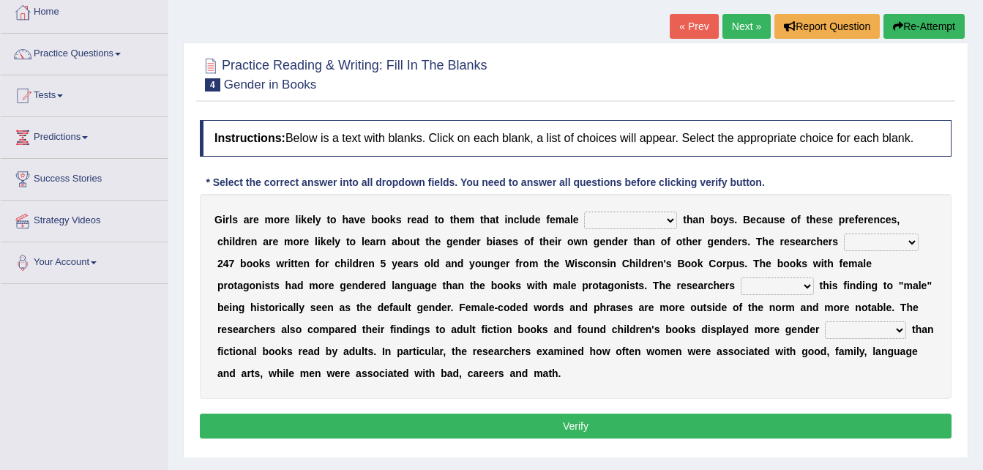
scroll to position [83, 0]
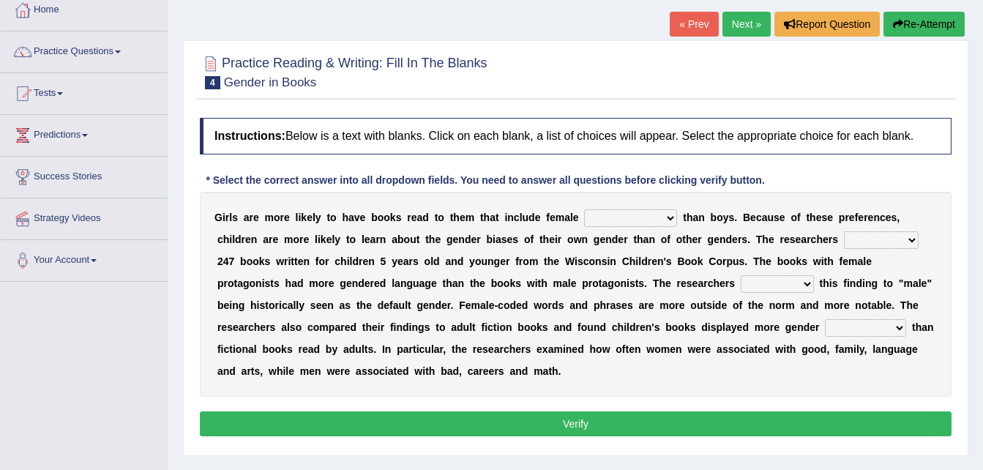
click at [584, 222] on select "protagonists cosmogonists agonists expressionists" at bounding box center [630, 218] width 93 height 18
select select "expressionists"
click at [584, 209] on select "protagonists cosmogonists agonists expressionists" at bounding box center [630, 218] width 93 height 18
click at [628, 222] on select "protagonists cosmogonists agonists expressionists" at bounding box center [630, 218] width 93 height 18
click at [844, 241] on select "hydrolyzed paralyzed catalyzed analyzed" at bounding box center [881, 240] width 75 height 18
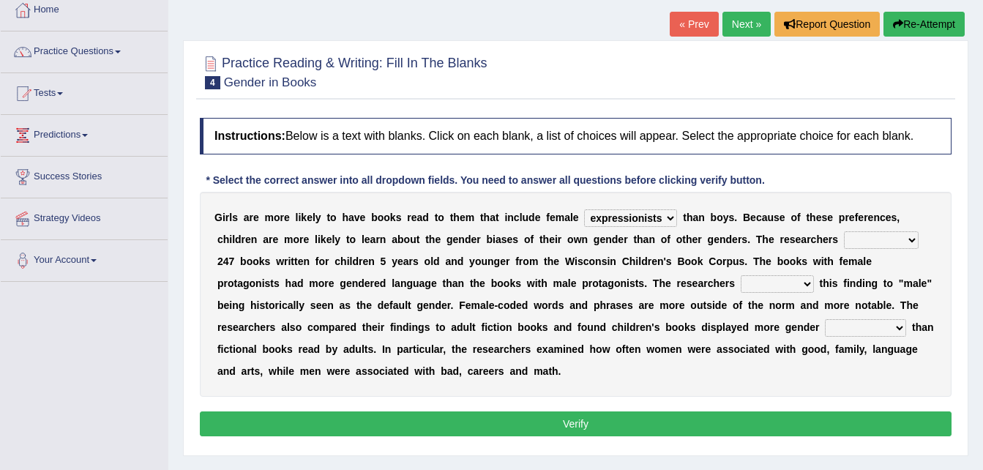
select select "analyzed"
click at [844, 231] on select "hydrolyzed paralyzed catalyzed analyzed" at bounding box center [881, 240] width 75 height 18
click at [844, 240] on select "hydrolyzed paralyzed catalyzed analyzed" at bounding box center [881, 240] width 75 height 18
click at [559, 316] on div "G i r l s a r e m o r e l i k e l y t o h a v e b o o k s r e a d t o t h e m t…" at bounding box center [576, 294] width 752 height 205
click at [741, 280] on select "contribute tribute distribute attribute" at bounding box center [777, 284] width 73 height 18
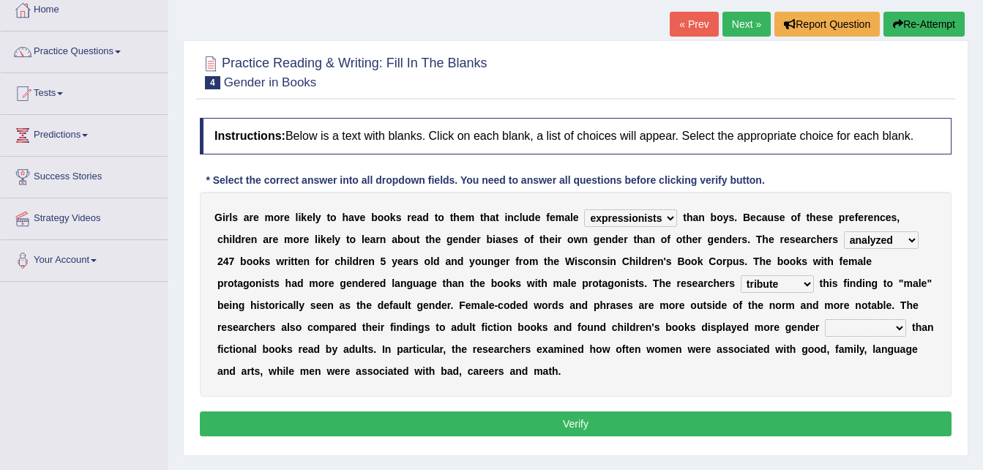
click at [741, 275] on select "contribute tribute distribute attribute" at bounding box center [777, 284] width 73 height 18
click at [741, 280] on select "contribute tribute distribute attribute" at bounding box center [777, 284] width 73 height 18
click at [741, 275] on select "contribute tribute distribute attribute" at bounding box center [777, 284] width 73 height 18
click at [741, 284] on select "contribute tribute distribute attribute" at bounding box center [777, 284] width 73 height 18
select select "tribute"
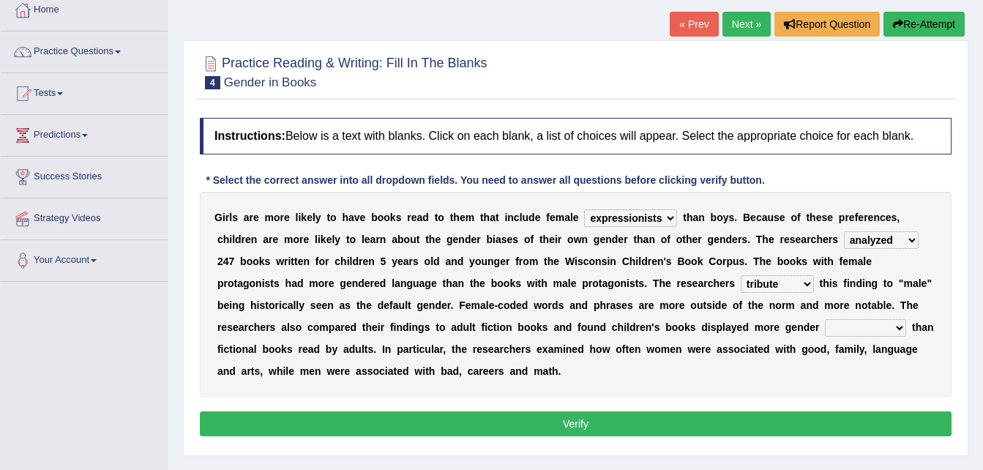
click at [741, 275] on select "contribute tribute distribute attribute" at bounding box center [777, 284] width 73 height 18
click at [825, 332] on select "stereotypes teletypes prototypes electrotypes" at bounding box center [865, 328] width 81 height 18
select select "prototypes"
click at [825, 319] on select "stereotypes teletypes prototypes electrotypes" at bounding box center [865, 328] width 81 height 18
click at [551, 411] on button "Verify" at bounding box center [576, 423] width 752 height 25
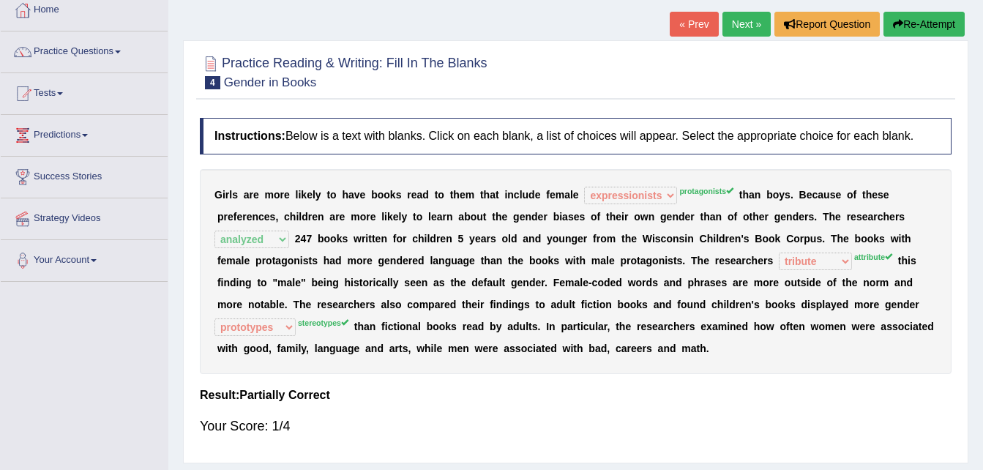
click at [733, 29] on link "Next »" at bounding box center [747, 24] width 48 height 25
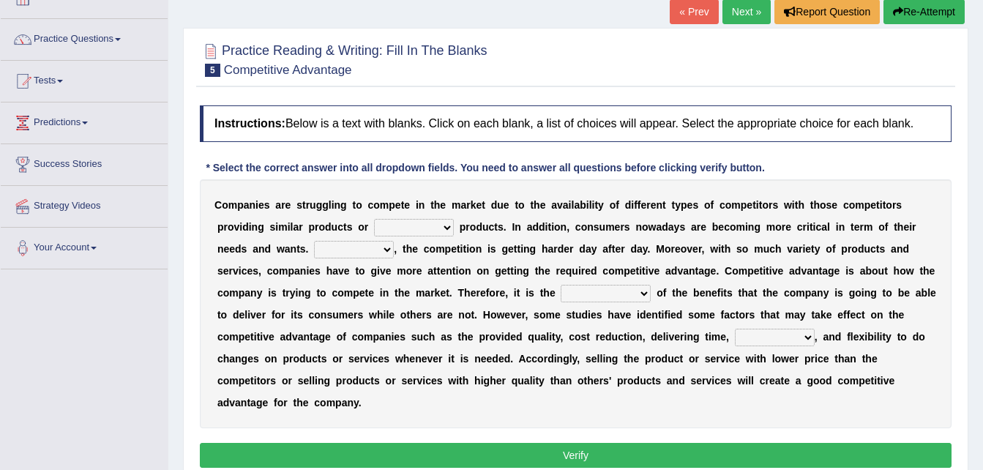
scroll to position [93, 0]
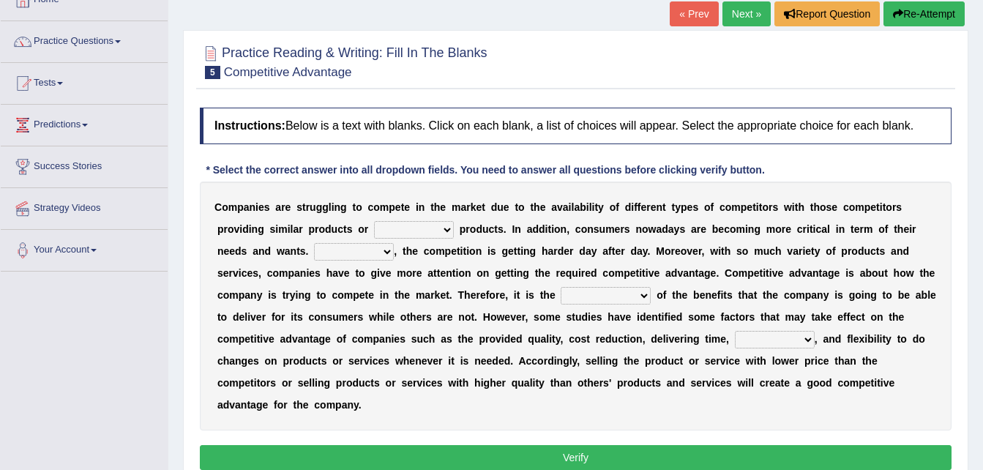
click at [374, 226] on select "constitution restitution substitution institution" at bounding box center [414, 230] width 80 height 18
select select "substitution"
click at [374, 221] on select "constitution restitution substitution institution" at bounding box center [414, 230] width 80 height 18
click at [314, 252] on select "However Instead Additionally Therefore" at bounding box center [354, 252] width 80 height 18
click at [314, 243] on select "However Instead Additionally Therefore" at bounding box center [354, 252] width 80 height 18
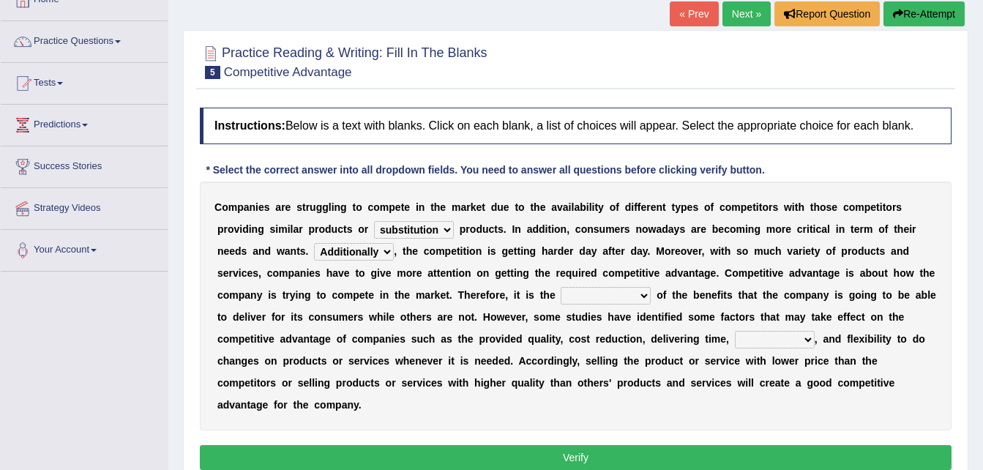
click at [314, 250] on select "However Instead Additionally Therefore" at bounding box center [354, 252] width 80 height 18
click at [314, 243] on select "However Instead Additionally Therefore" at bounding box center [354, 252] width 80 height 18
click at [314, 249] on select "However Instead Additionally Therefore" at bounding box center [354, 252] width 80 height 18
select select "Instead"
click at [314, 243] on select "However Instead Additionally Therefore" at bounding box center [354, 252] width 80 height 18
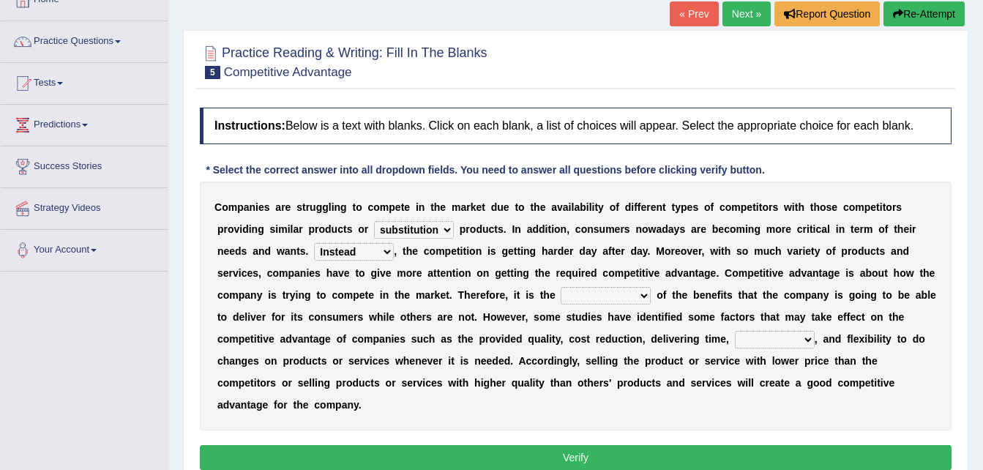
click at [561, 296] on select "dissemination ordination determination incarnation" at bounding box center [606, 296] width 90 height 18
select select "ordination"
click at [561, 287] on select "dissemination ordination determination incarnation" at bounding box center [606, 296] width 90 height 18
click at [735, 343] on select "captivation aggregation deprivation innovation" at bounding box center [775, 340] width 80 height 18
select select "captivation"
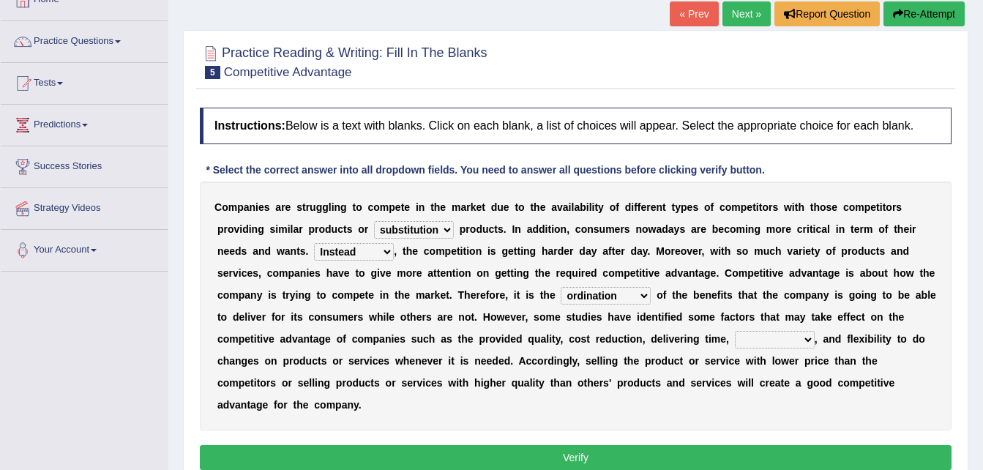
click at [735, 331] on select "captivation aggregation deprivation innovation" at bounding box center [775, 340] width 80 height 18
click at [529, 445] on button "Verify" at bounding box center [576, 457] width 752 height 25
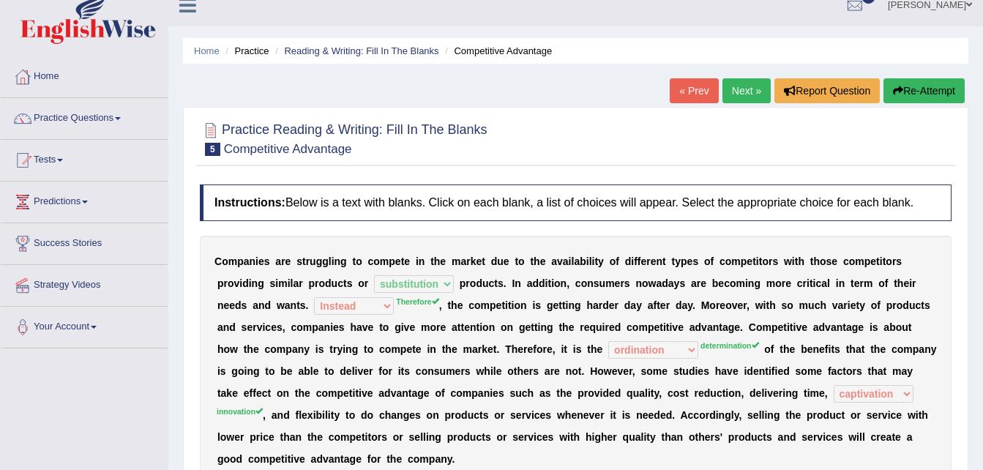
scroll to position [0, 0]
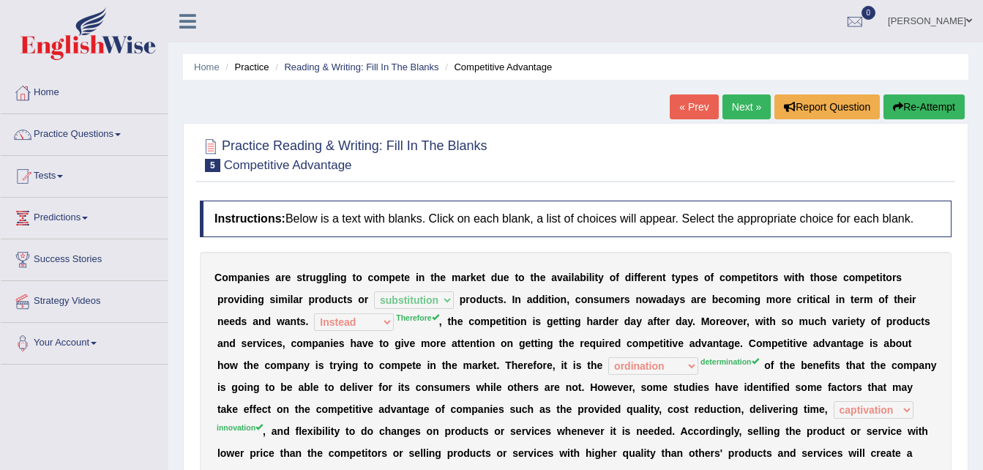
click at [731, 113] on link "Next »" at bounding box center [747, 106] width 48 height 25
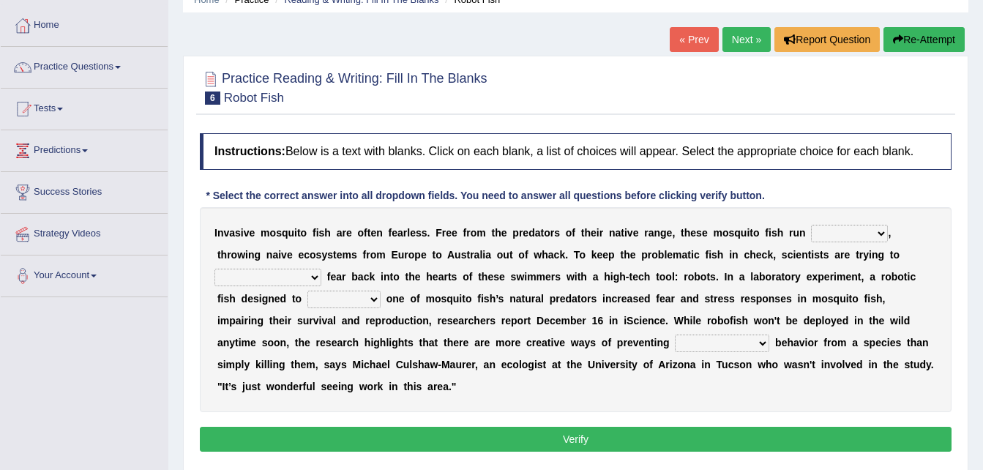
scroll to position [69, 0]
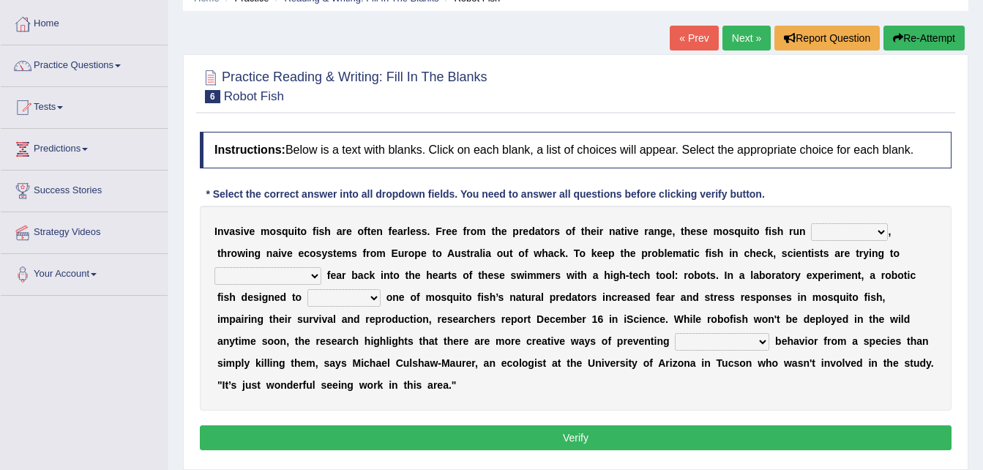
click at [811, 236] on select "occupant flippant rampant concordant" at bounding box center [849, 232] width 77 height 18
click at [811, 223] on select "occupant flippant rampant concordant" at bounding box center [849, 232] width 77 height 18
click at [824, 228] on select "occupant flippant rampant concordant" at bounding box center [849, 232] width 77 height 18
click at [811, 223] on select "occupant flippant rampant concordant" at bounding box center [849, 232] width 77 height 18
click at [826, 228] on select "occupant flippant rampant concordant" at bounding box center [849, 232] width 77 height 18
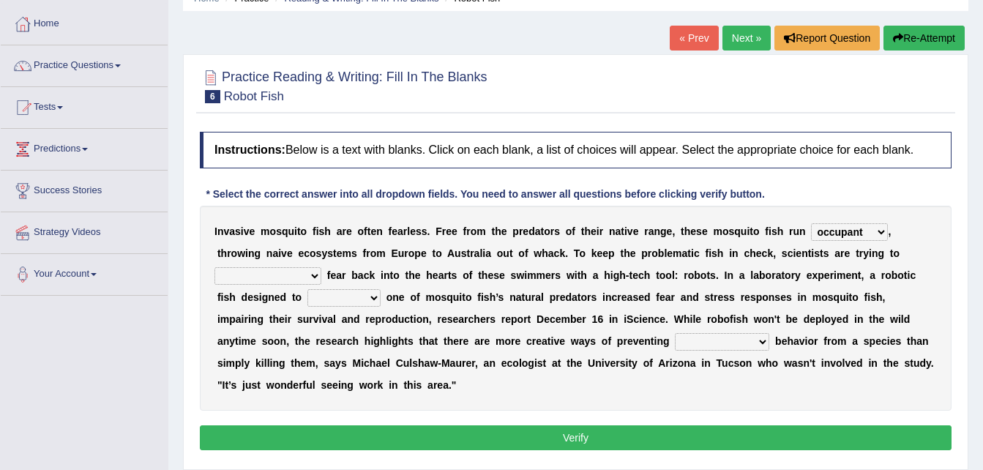
select select "flippant"
click at [811, 223] on select "occupant flippant rampant concordant" at bounding box center [849, 232] width 77 height 18
click at [321, 267] on select "accept spike strike drake" at bounding box center [268, 276] width 107 height 18
select select "accept"
click at [321, 267] on select "accept spike strike drake" at bounding box center [268, 276] width 107 height 18
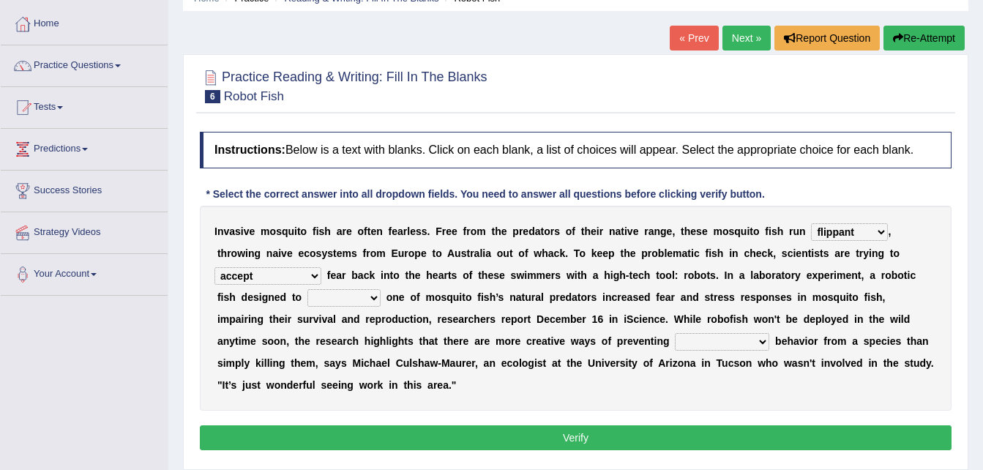
click at [381, 289] on select "bequest mimic battle conquest" at bounding box center [343, 298] width 73 height 18
select select "battle"
click at [381, 289] on select "bequest mimic battle conquest" at bounding box center [343, 298] width 73 height 18
click at [675, 343] on select "unprivileged unprecedented uncharted unwanted" at bounding box center [722, 342] width 94 height 18
select select "uncharted"
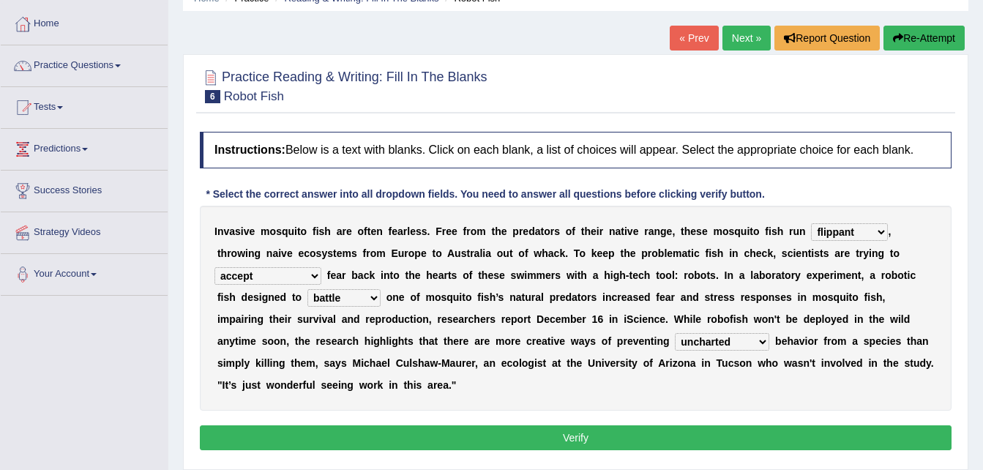
click at [675, 333] on select "unprivileged unprecedented uncharted unwanted" at bounding box center [722, 342] width 94 height 18
click at [675, 345] on select "unprivileged unprecedented uncharted unwanted" at bounding box center [722, 342] width 94 height 18
click at [359, 450] on div "Home Practice Reading & Writing: Fill In The Blanks Robot Fish « Prev Next » Re…" at bounding box center [575, 297] width 815 height 732
click at [416, 398] on div "Instructions: Below is a text with blanks. Click on each blank, a list of choic…" at bounding box center [575, 292] width 759 height 337
click at [415, 425] on button "Verify" at bounding box center [576, 437] width 752 height 25
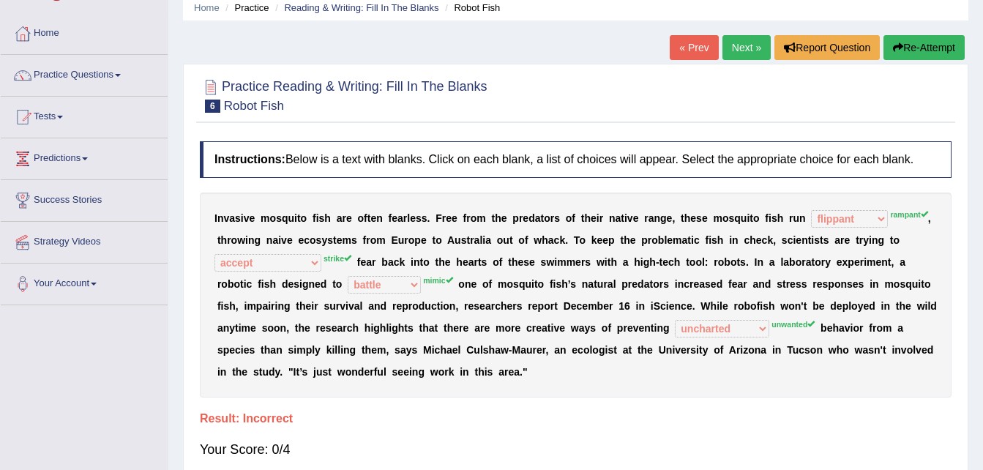
scroll to position [96, 0]
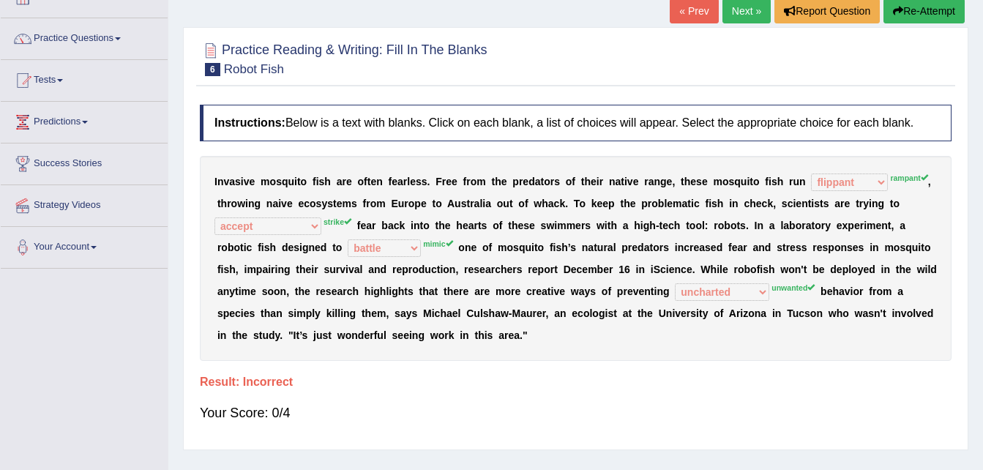
click at [457, 300] on div "I n v a s i v e m o s q u i t o f i s h a r e o f t e n f e a r l e s s . F r e…" at bounding box center [576, 258] width 752 height 205
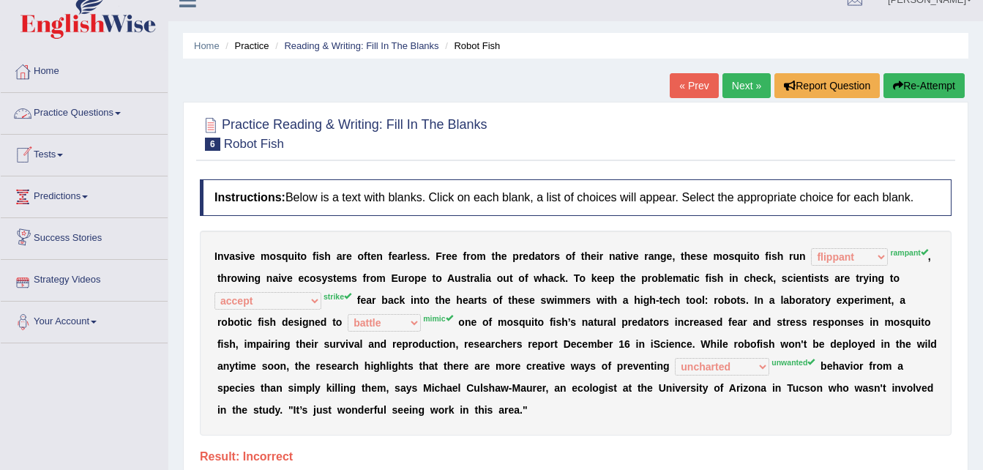
scroll to position [20, 0]
click at [86, 197] on link "Predictions" at bounding box center [84, 195] width 167 height 37
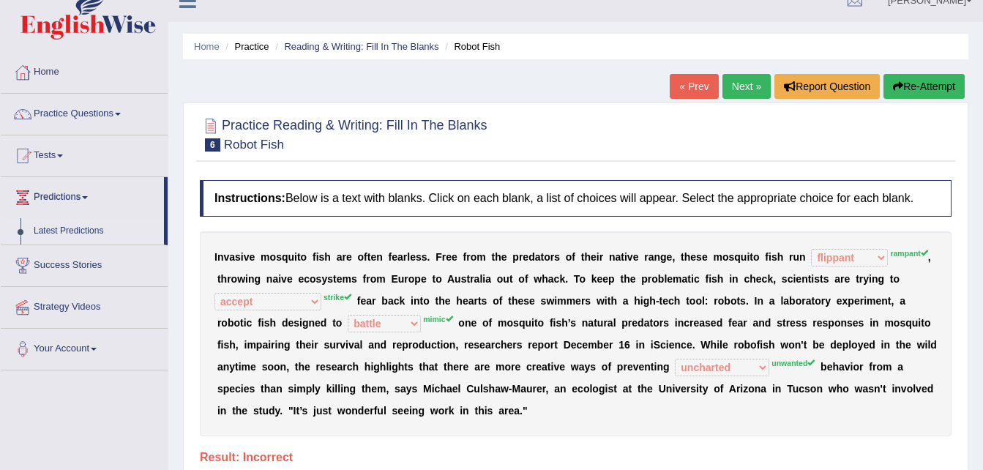
click at [85, 228] on link "Latest Predictions" at bounding box center [95, 231] width 137 height 26
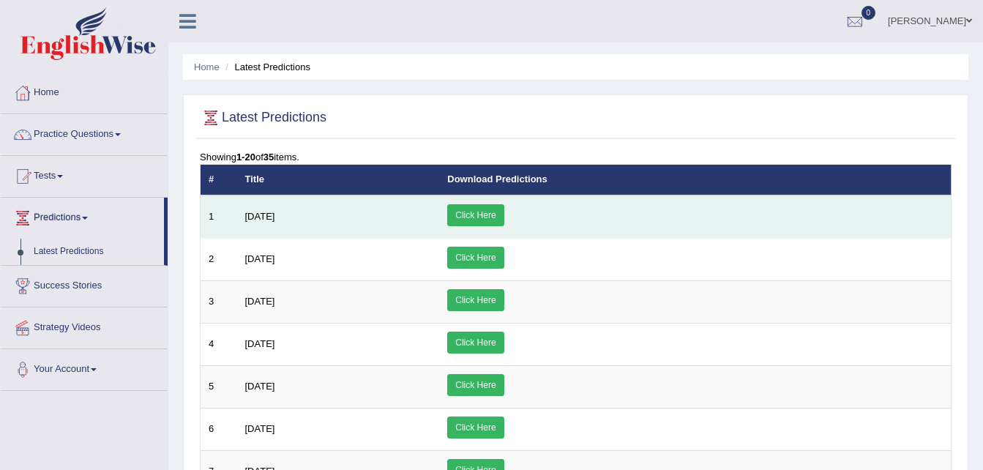
click at [504, 219] on link "Click Here" at bounding box center [475, 215] width 56 height 22
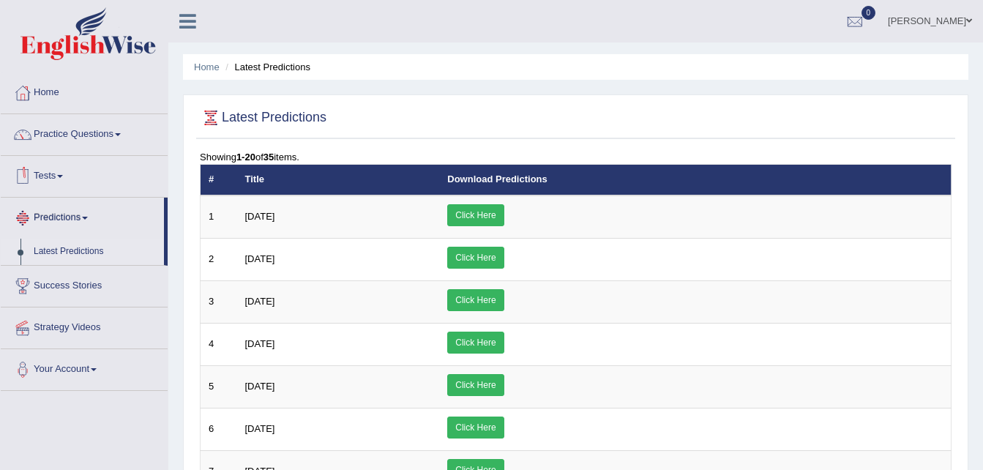
click at [64, 178] on link "Tests" at bounding box center [84, 174] width 167 height 37
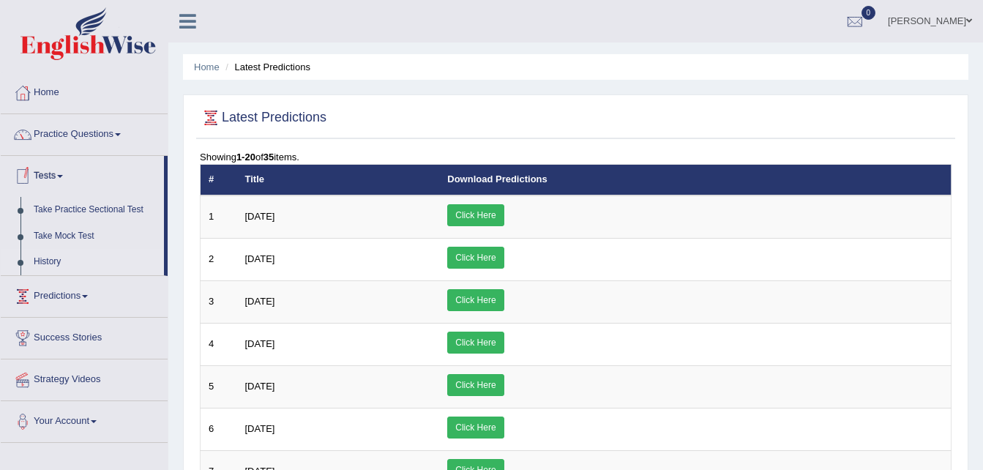
click at [36, 257] on link "History" at bounding box center [95, 262] width 137 height 26
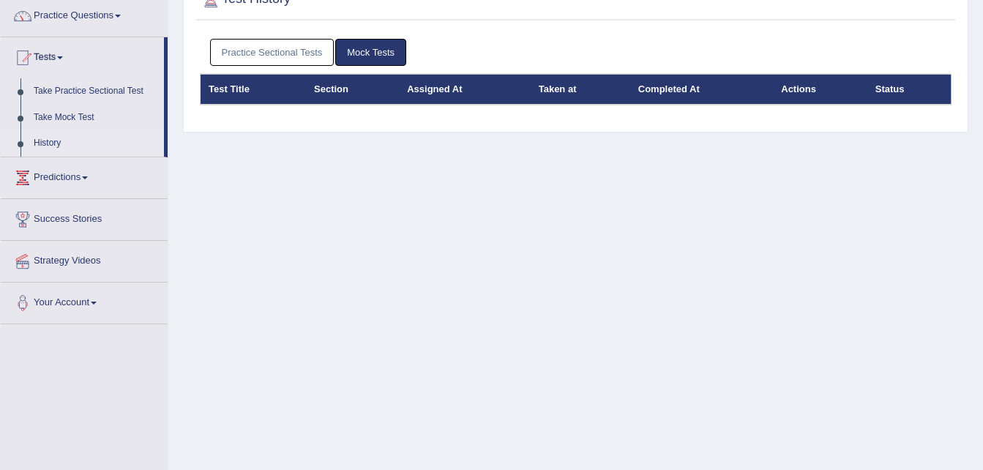
scroll to position [122, 0]
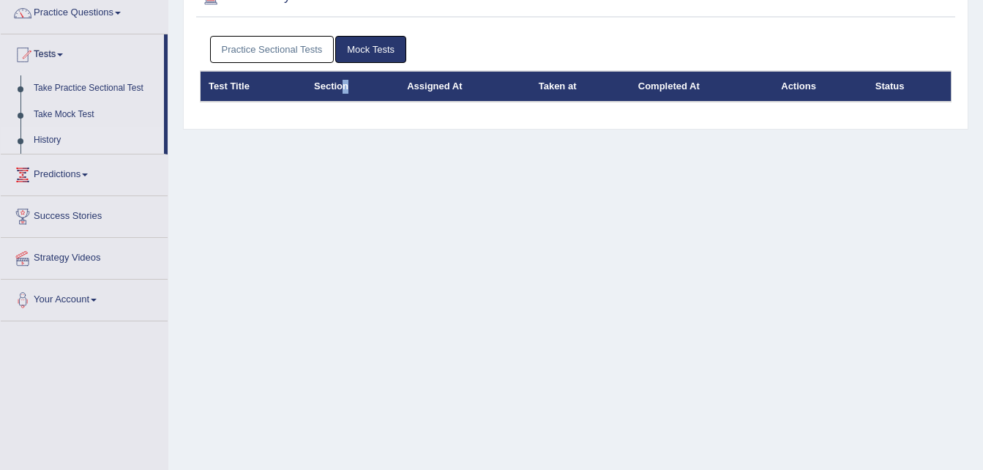
click at [342, 89] on th "Section" at bounding box center [352, 86] width 93 height 31
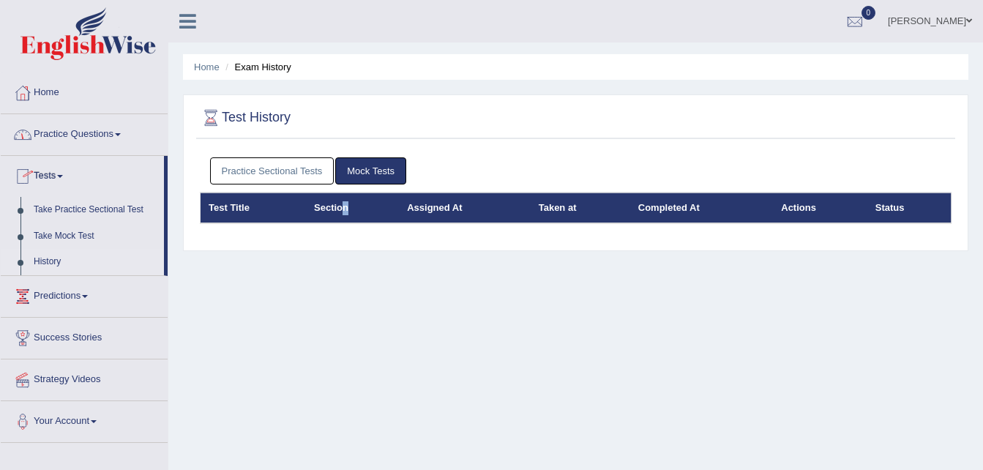
click at [121, 135] on span at bounding box center [118, 134] width 6 height 3
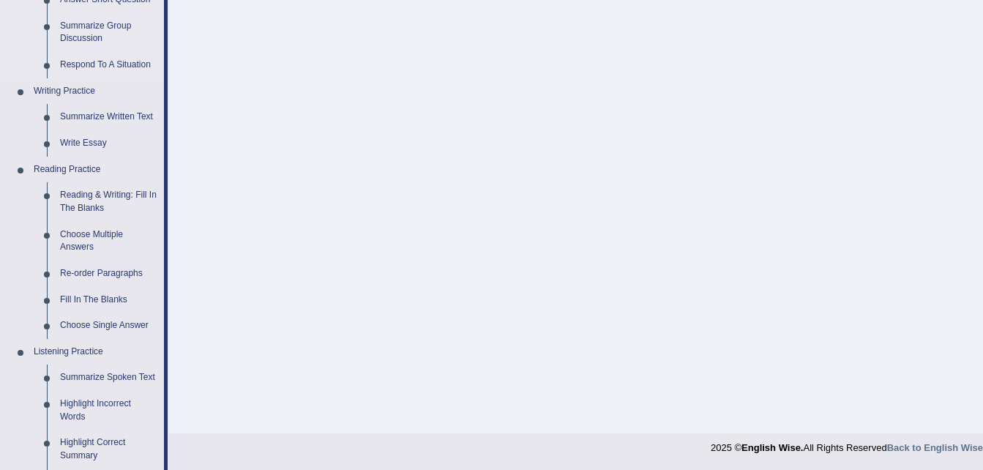
scroll to position [299, 0]
click at [134, 124] on link "Summarize Written Text" at bounding box center [108, 116] width 111 height 26
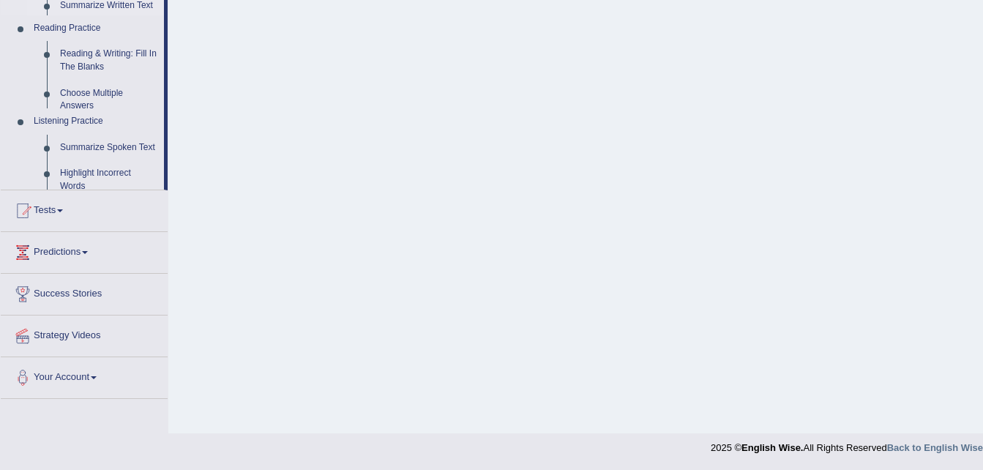
scroll to position [299, 0]
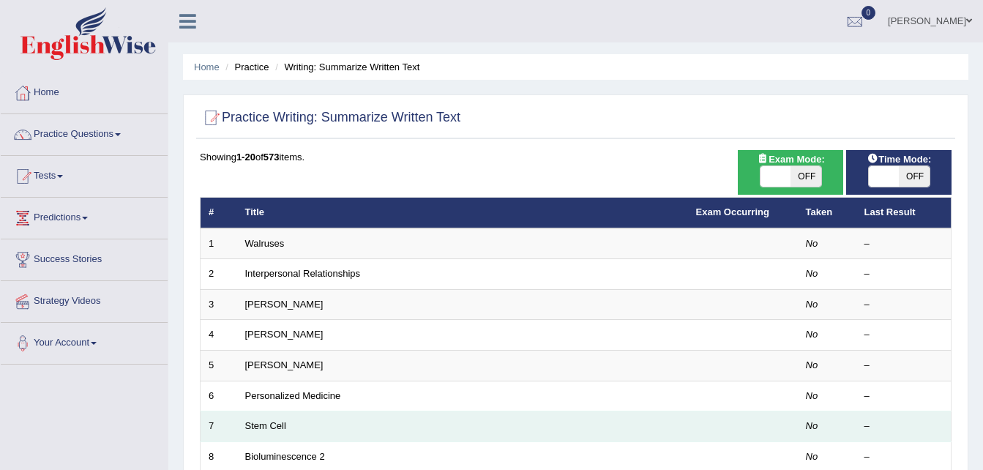
click at [653, 428] on td "Stem Cell" at bounding box center [462, 426] width 451 height 31
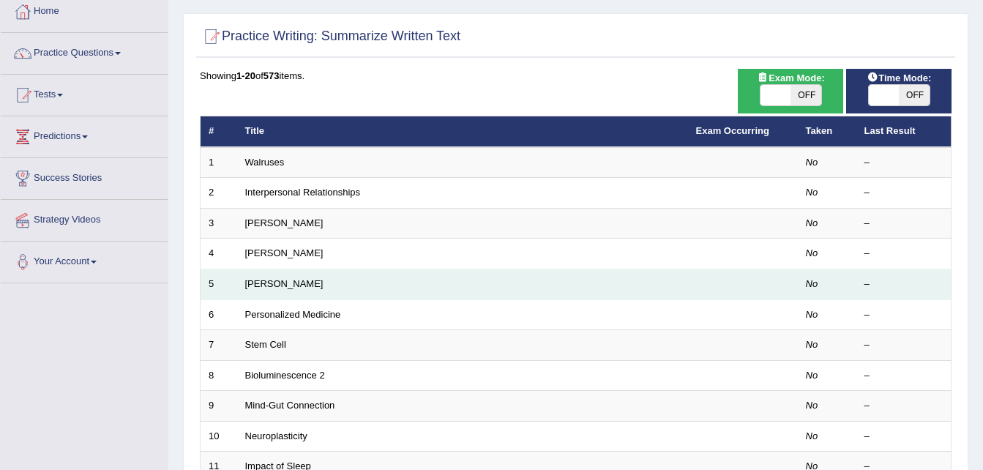
scroll to position [82, 0]
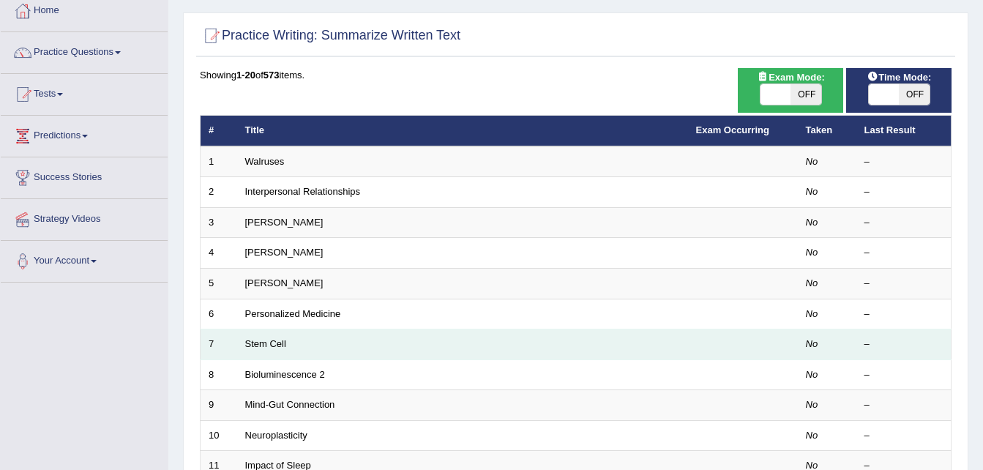
click at [490, 344] on td "Stem Cell" at bounding box center [462, 344] width 451 height 31
click at [264, 341] on link "Stem Cell" at bounding box center [265, 343] width 41 height 11
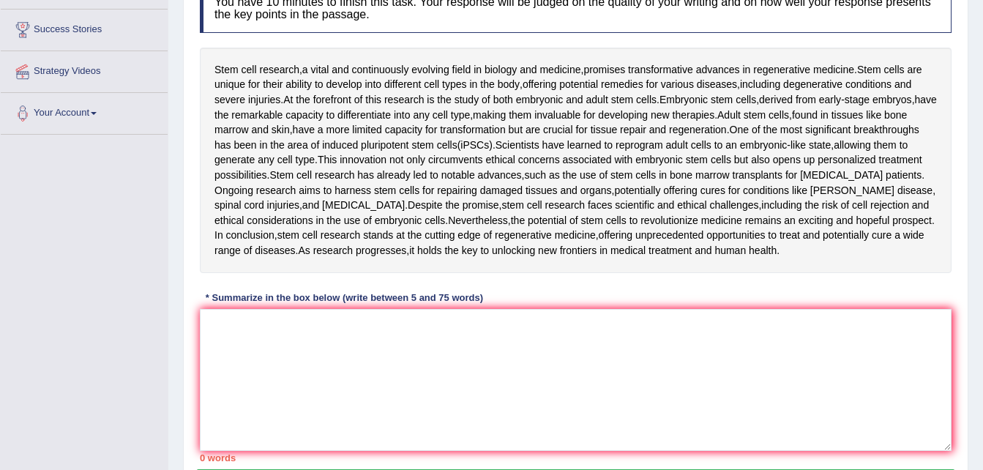
scroll to position [229, 0]
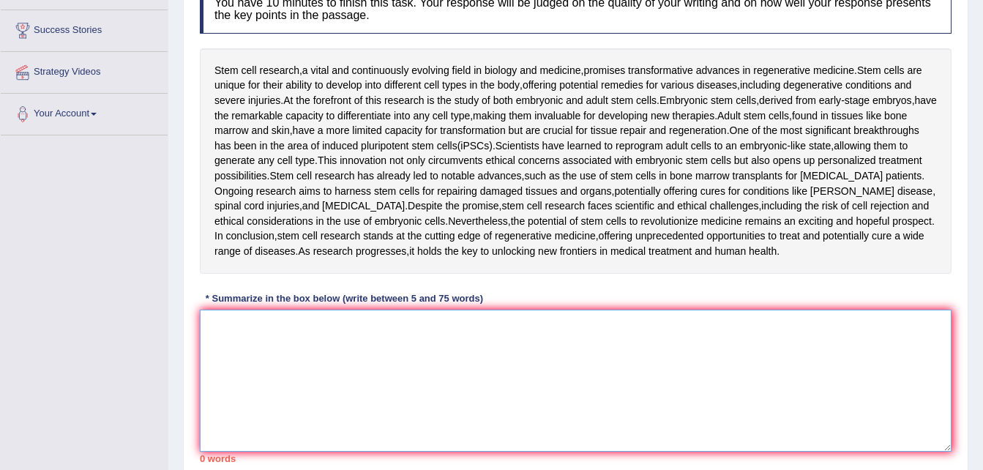
click at [451, 335] on textarea at bounding box center [576, 381] width 752 height 142
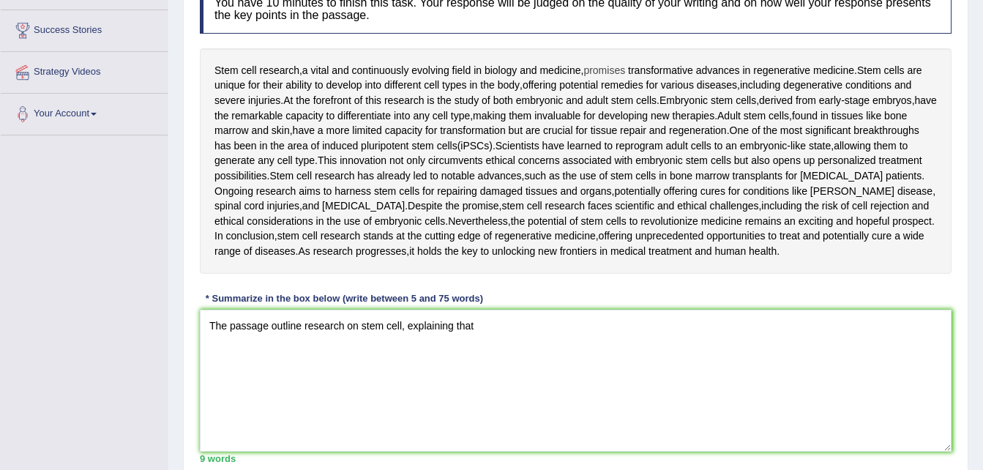
drag, startPoint x: 620, startPoint y: 71, endPoint x: 600, endPoint y: 68, distance: 20.7
click at [600, 68] on span "promises" at bounding box center [604, 70] width 42 height 15
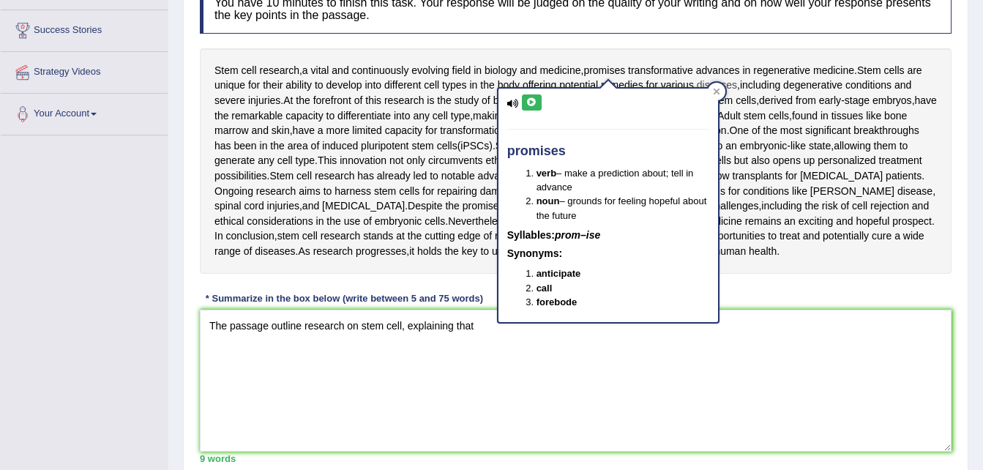
click at [723, 83] on span "diseases" at bounding box center [717, 85] width 40 height 15
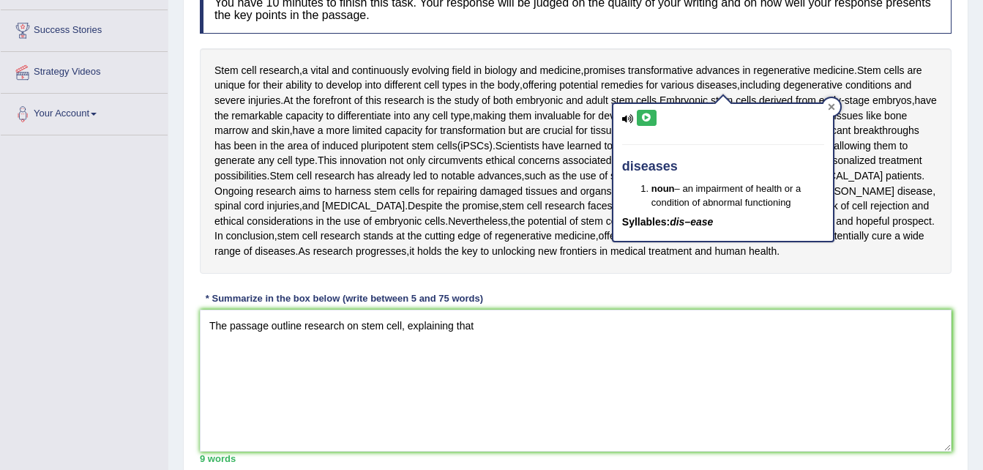
click at [828, 111] on icon at bounding box center [831, 106] width 7 height 7
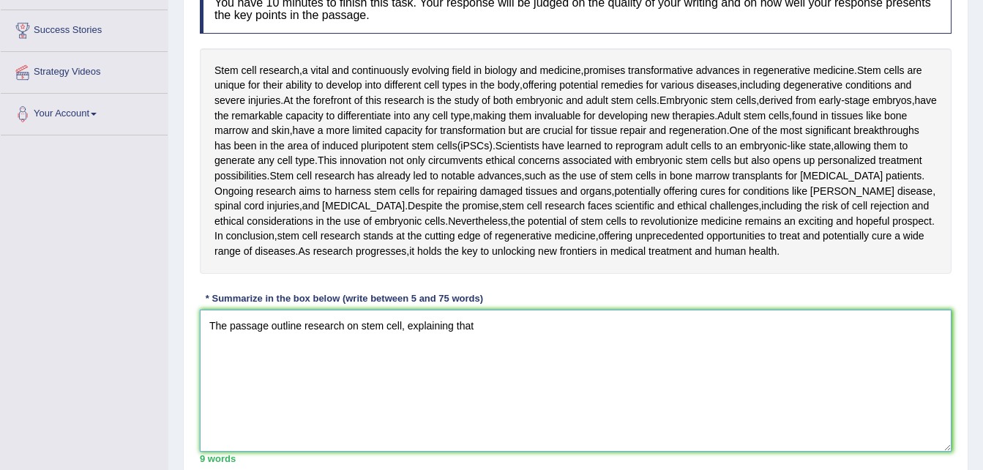
click at [504, 347] on textarea "The passage outline research on stem cell, explaining that" at bounding box center [576, 381] width 752 height 142
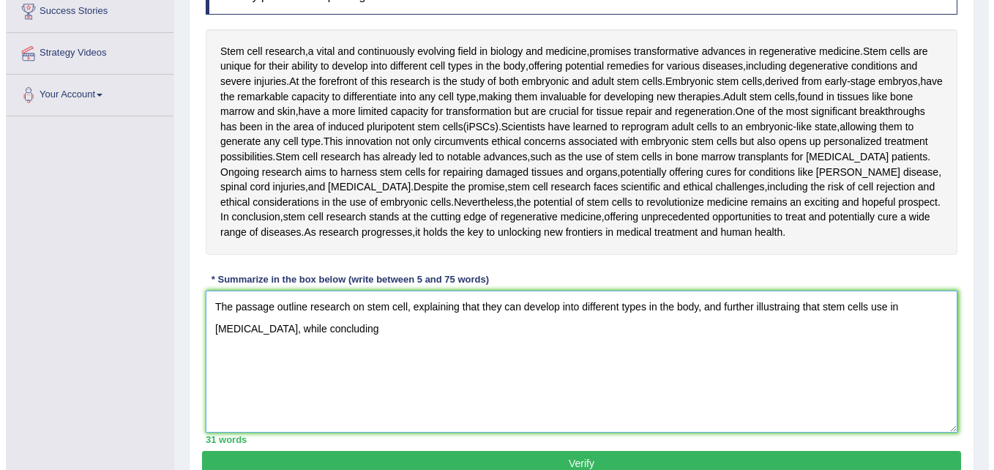
scroll to position [249, 0]
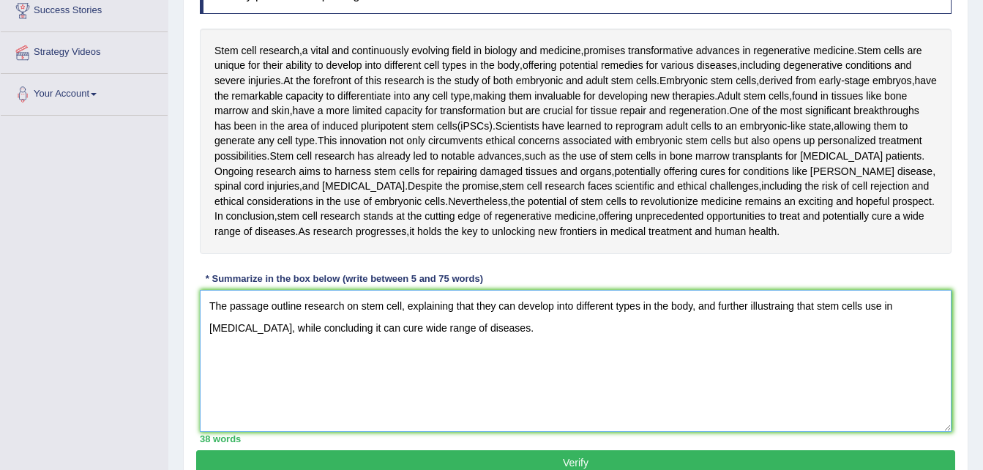
type textarea "The passage outline research on stem cell, explaining that they can develop int…"
click at [559, 460] on button "Verify" at bounding box center [575, 462] width 759 height 25
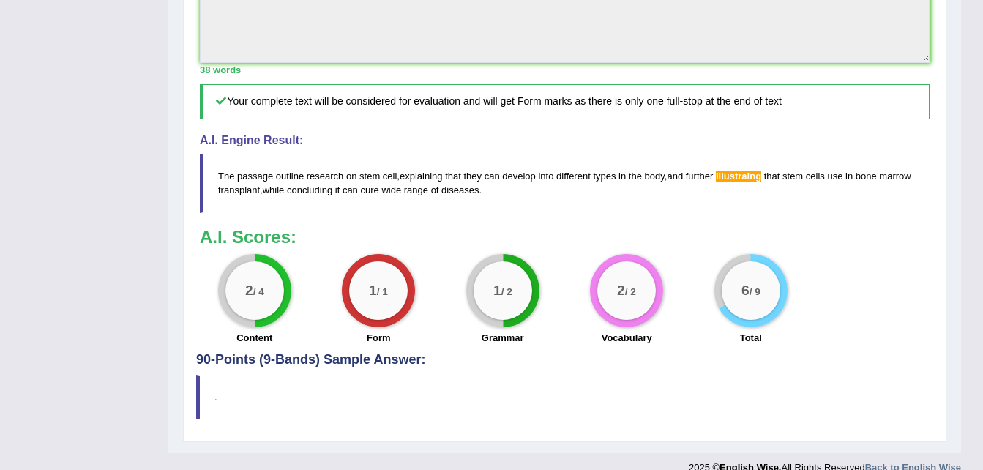
scroll to position [631, 0]
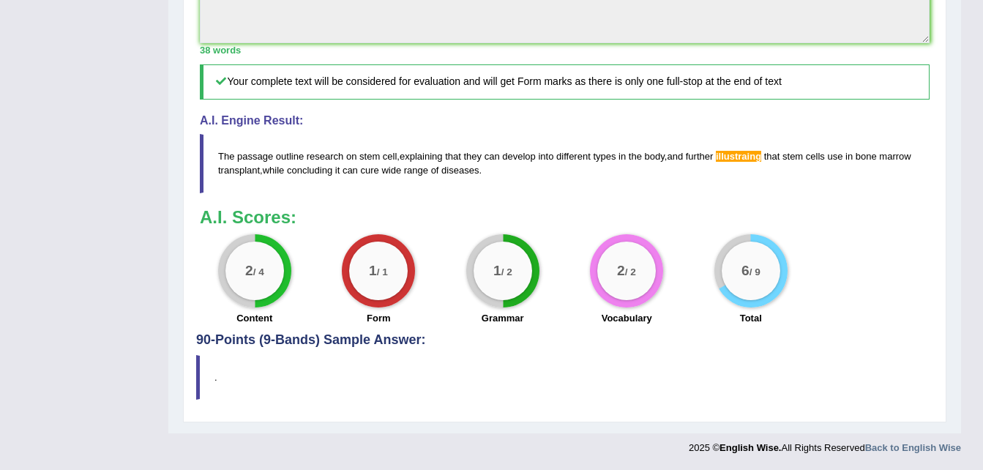
click at [744, 156] on span "illustraing" at bounding box center [738, 156] width 45 height 11
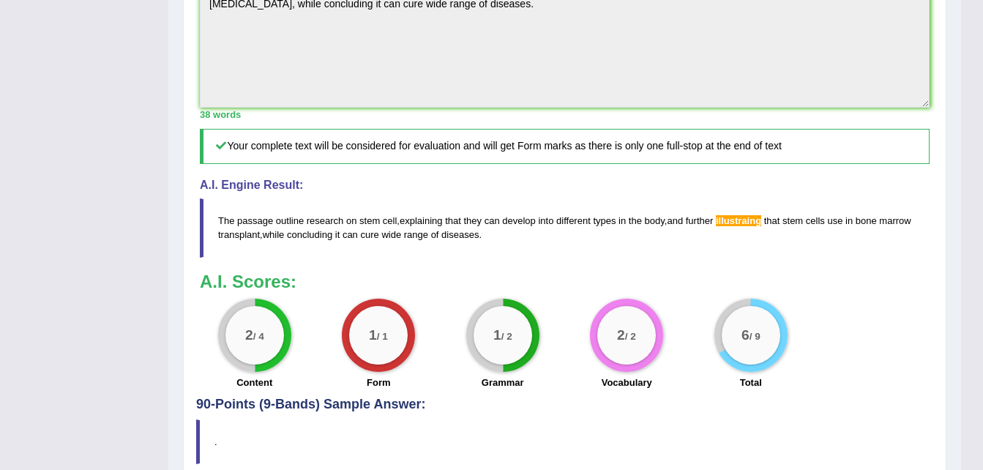
scroll to position [566, 0]
click at [743, 219] on span "illustraing" at bounding box center [738, 221] width 45 height 11
click at [758, 221] on span "illustraing" at bounding box center [738, 221] width 45 height 11
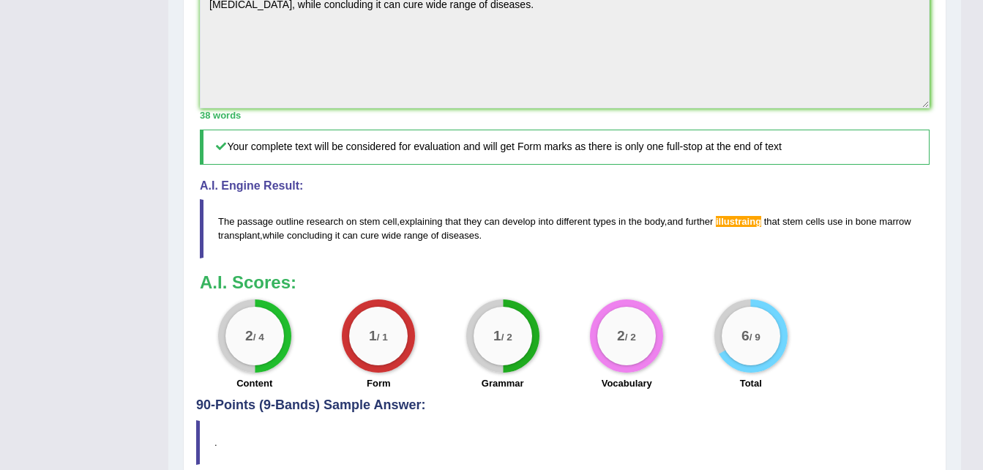
click at [745, 221] on span "illustraing" at bounding box center [738, 221] width 45 height 11
click at [793, 220] on span "stem" at bounding box center [793, 221] width 20 height 11
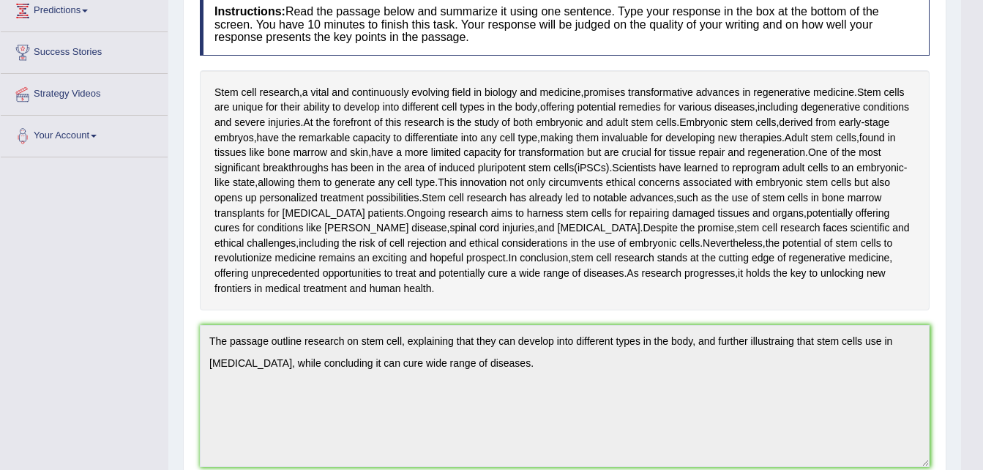
scroll to position [0, 0]
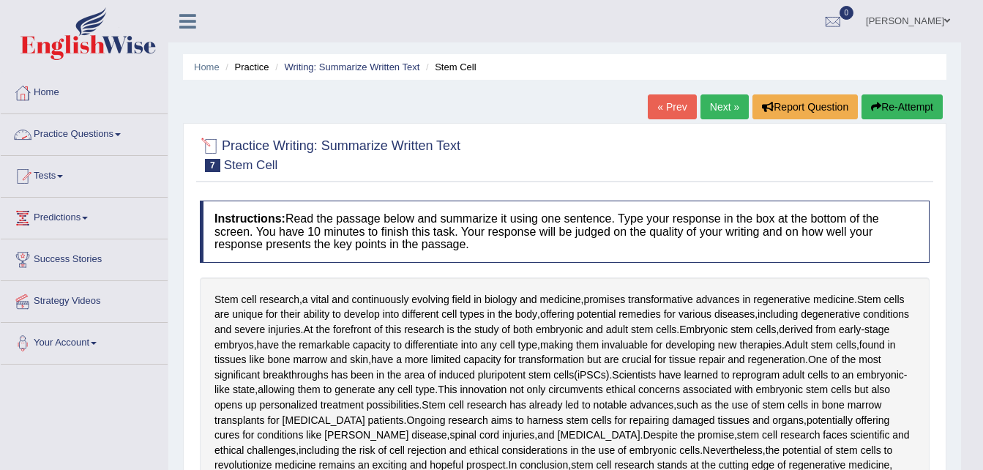
click at [128, 131] on link "Practice Questions" at bounding box center [84, 132] width 167 height 37
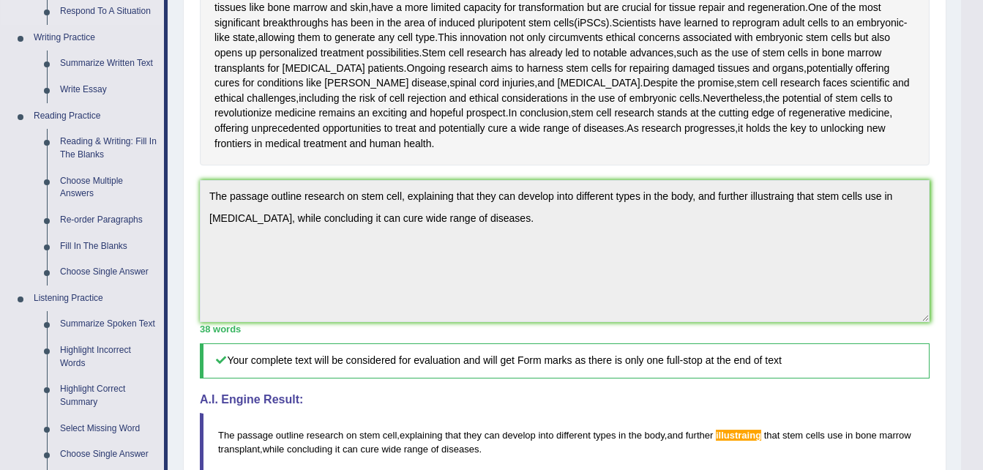
scroll to position [355, 0]
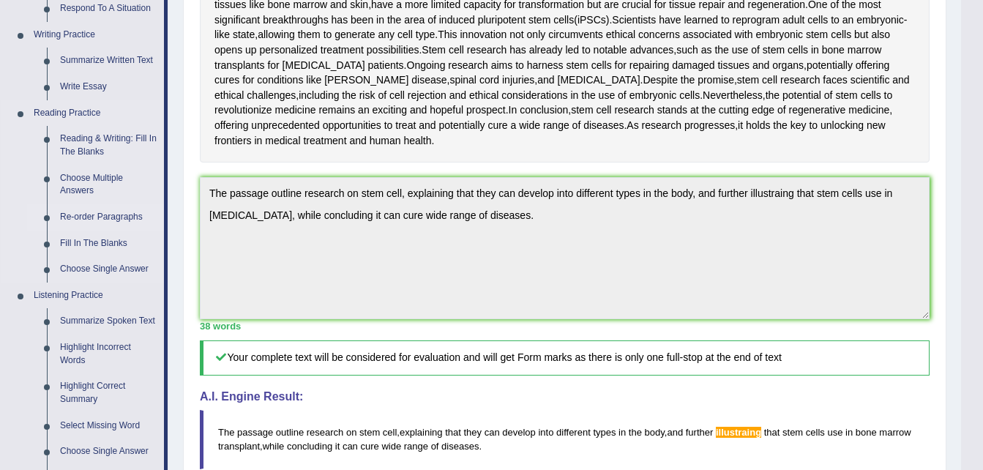
click at [106, 220] on link "Re-order Paragraphs" at bounding box center [108, 217] width 111 height 26
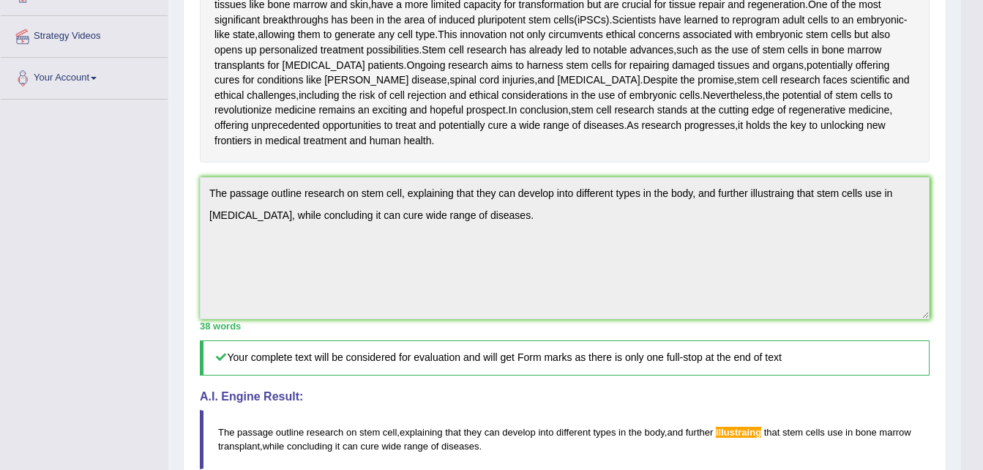
scroll to position [405, 0]
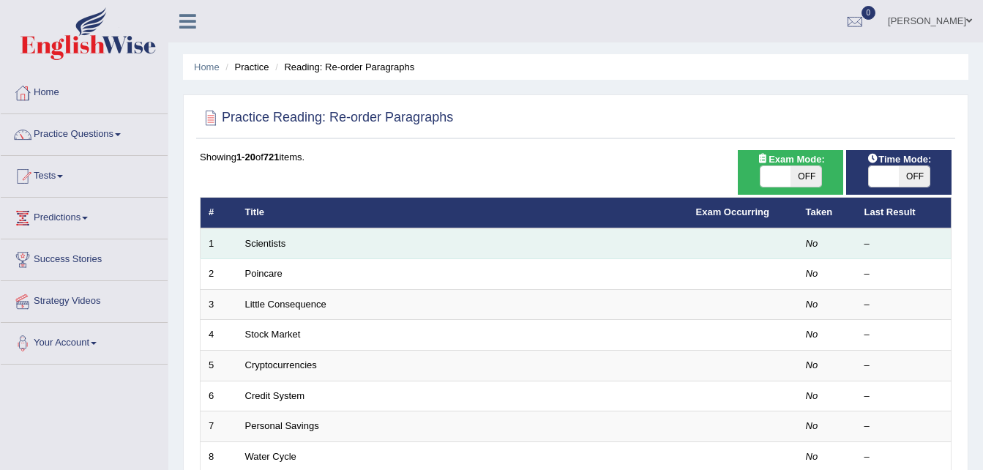
click at [305, 250] on td "Scientists" at bounding box center [462, 243] width 451 height 31
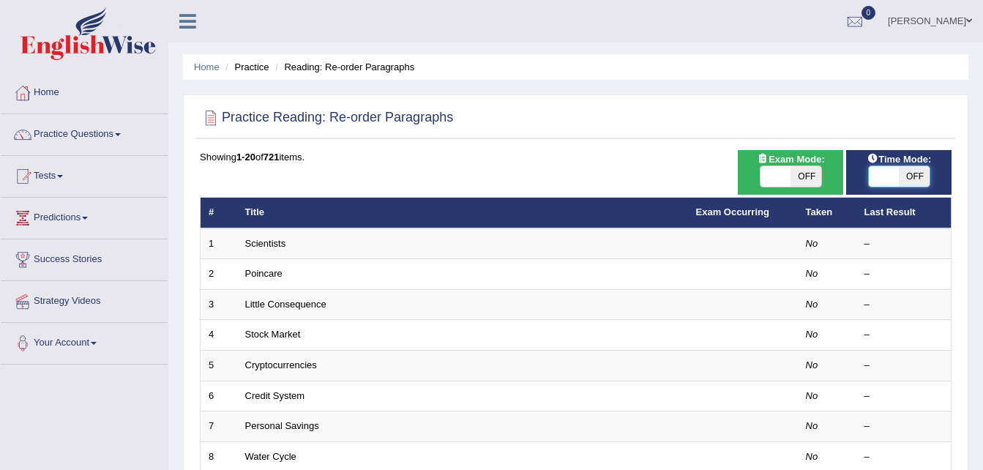
click at [891, 179] on span at bounding box center [884, 176] width 31 height 20
checkbox input "true"
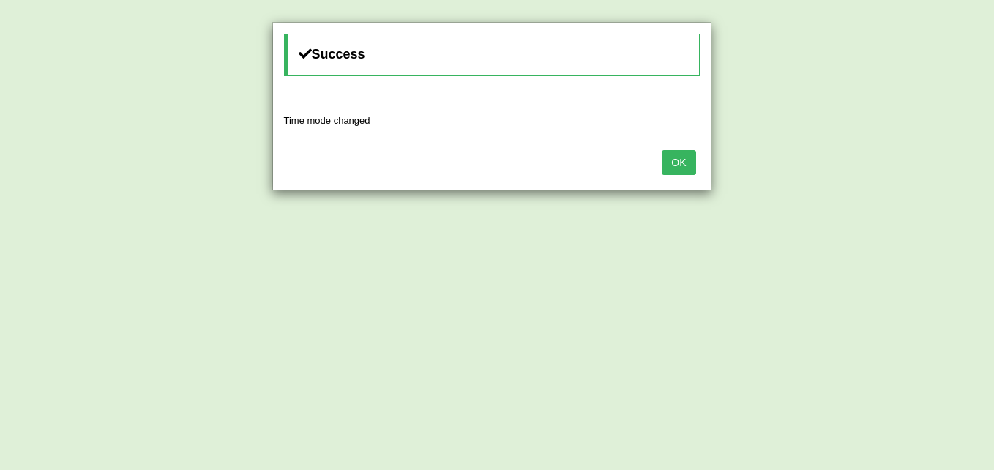
click at [682, 165] on button "OK" at bounding box center [679, 162] width 34 height 25
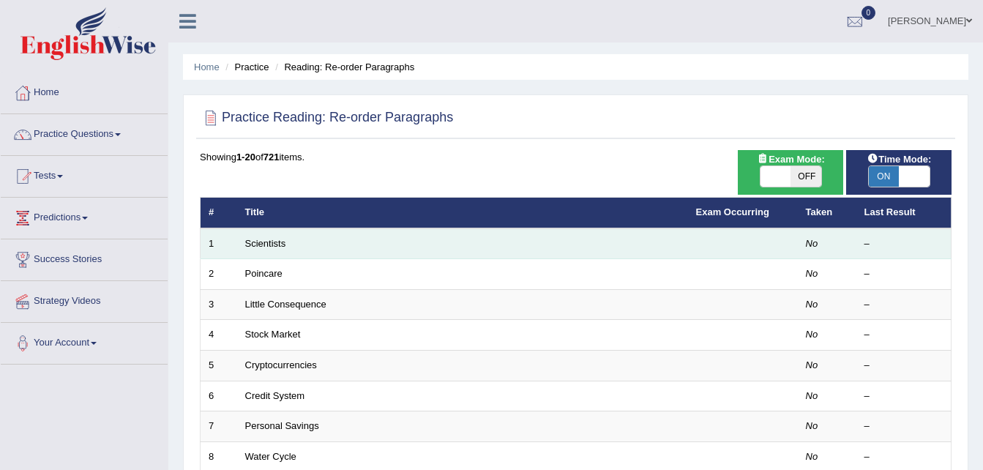
click at [551, 251] on td "Scientists" at bounding box center [462, 243] width 451 height 31
click at [278, 241] on link "Scientists" at bounding box center [265, 243] width 41 height 11
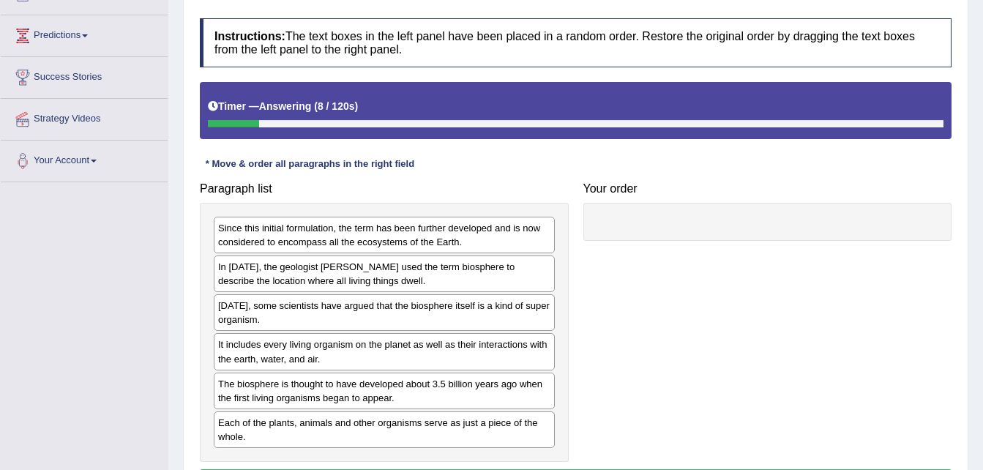
scroll to position [189, 0]
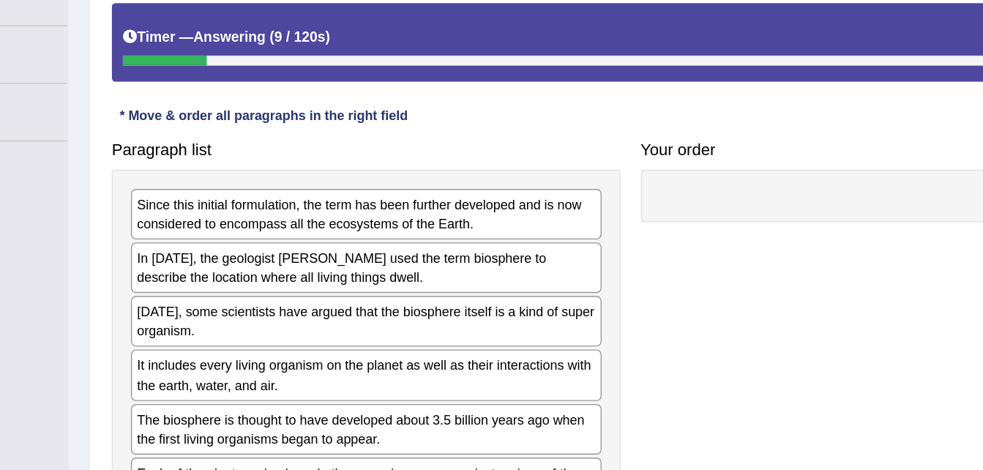
click at [428, 267] on div "In [DATE], the geologist [PERSON_NAME] used the term biosphere to describe the …" at bounding box center [384, 267] width 341 height 37
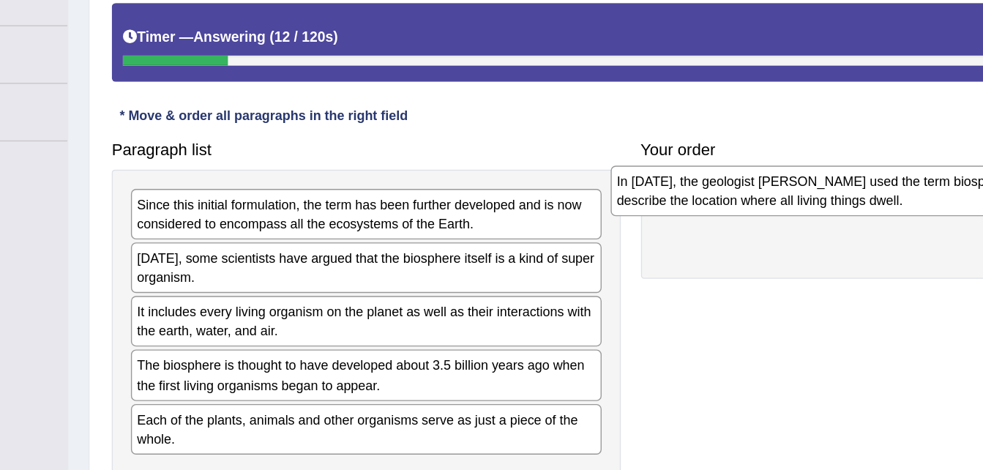
drag, startPoint x: 436, startPoint y: 269, endPoint x: 784, endPoint y: 214, distance: 352.2
click at [784, 214] on div "In [DATE], the geologist [PERSON_NAME] used the term biosphere to describe the …" at bounding box center [732, 211] width 341 height 37
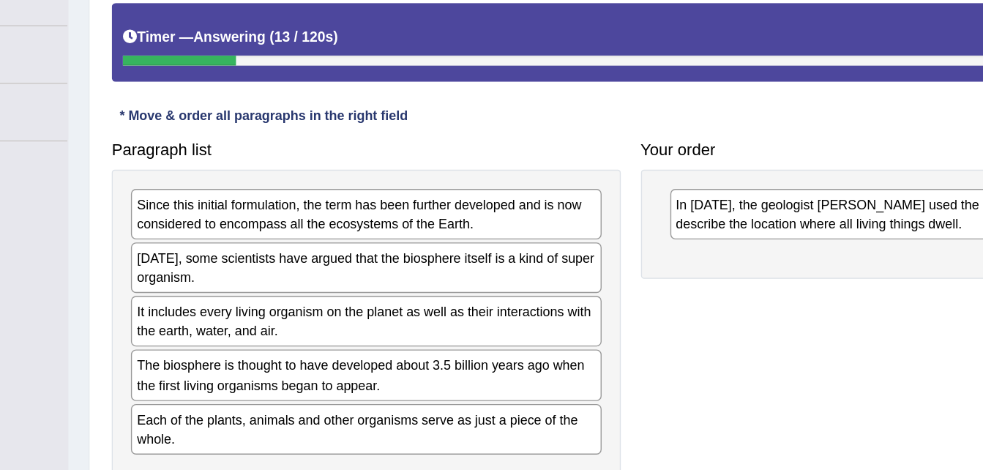
scroll to position [239, 0]
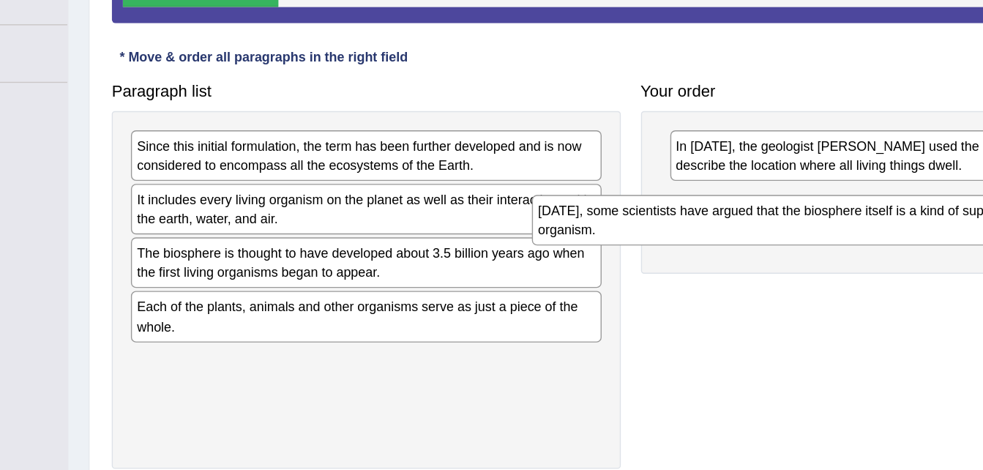
drag, startPoint x: 444, startPoint y: 227, endPoint x: 736, endPoint y: 235, distance: 292.2
click at [736, 235] on div "[DATE], some scientists have argued that the biosphere itself is a kind of supe…" at bounding box center [674, 225] width 341 height 37
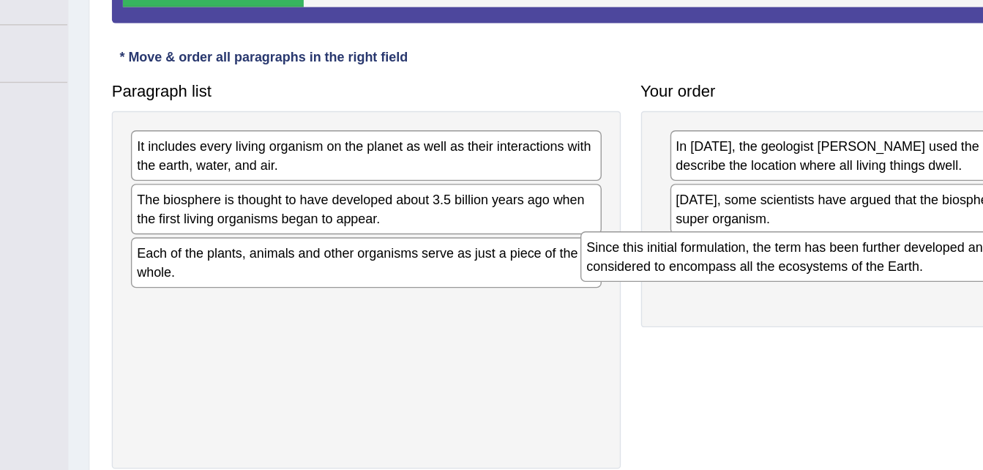
drag, startPoint x: 515, startPoint y: 191, endPoint x: 840, endPoint y: 264, distance: 333.9
click at [840, 264] on div "Since this initial formulation, the term has been further developed and is now …" at bounding box center [710, 252] width 341 height 37
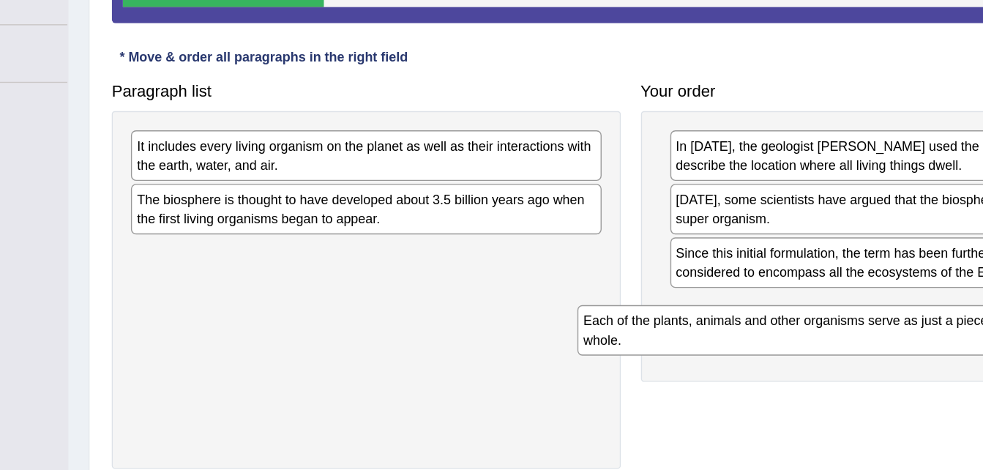
drag, startPoint x: 517, startPoint y: 258, endPoint x: 840, endPoint y: 307, distance: 327.3
click at [840, 307] on div "Each of the plants, animals and other organisms serve as just a piece of the wh…" at bounding box center [707, 305] width 341 height 37
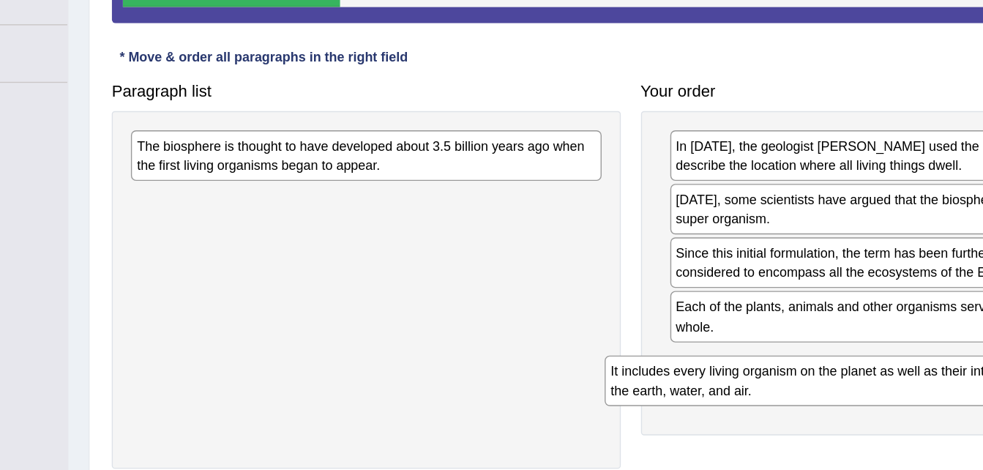
drag, startPoint x: 469, startPoint y: 176, endPoint x: 816, endPoint y: 337, distance: 381.9
click at [816, 337] on div "It includes every living organism on the planet as well as their interactions w…" at bounding box center [727, 342] width 341 height 37
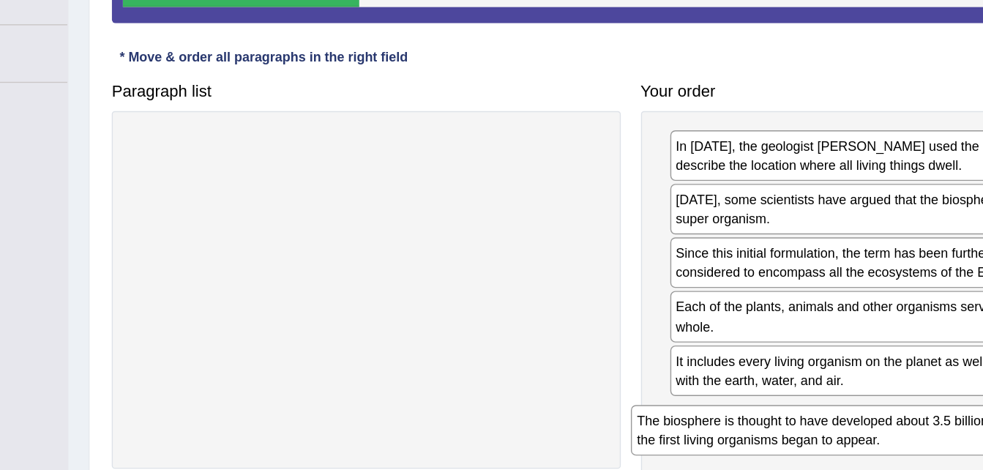
drag, startPoint x: 456, startPoint y: 174, endPoint x: 818, endPoint y: 373, distance: 413.5
click at [818, 373] on div "The biosphere is thought to have developed about 3.5 billion years ago when the…" at bounding box center [746, 377] width 341 height 37
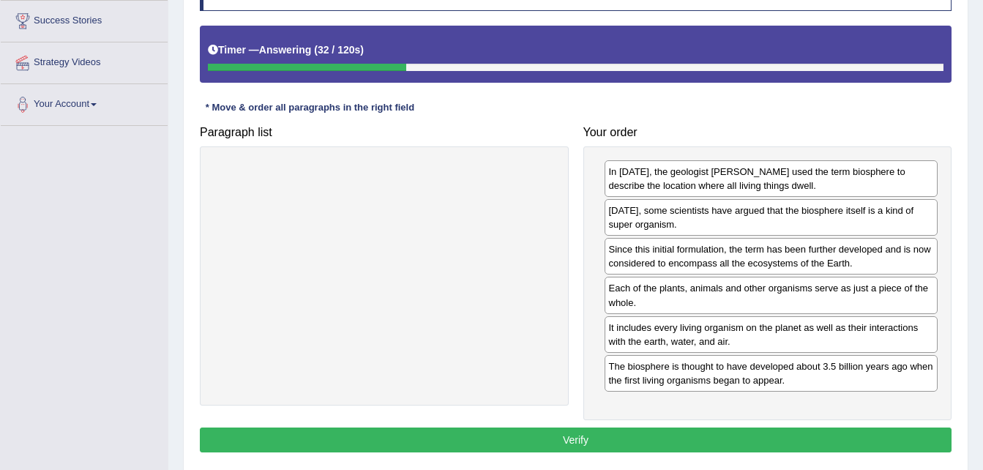
click at [665, 434] on button "Verify" at bounding box center [576, 440] width 752 height 25
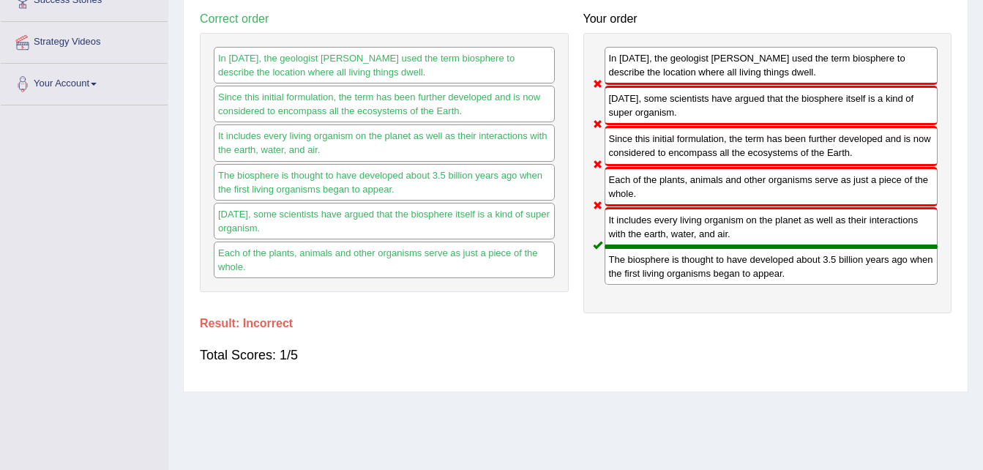
scroll to position [260, 0]
drag, startPoint x: 637, startPoint y: 245, endPoint x: 633, endPoint y: 176, distance: 69.6
click at [633, 176] on div "In 1875, the geologist Eduard Suess used the term biosphere to describe the loc…" at bounding box center [767, 172] width 369 height 280
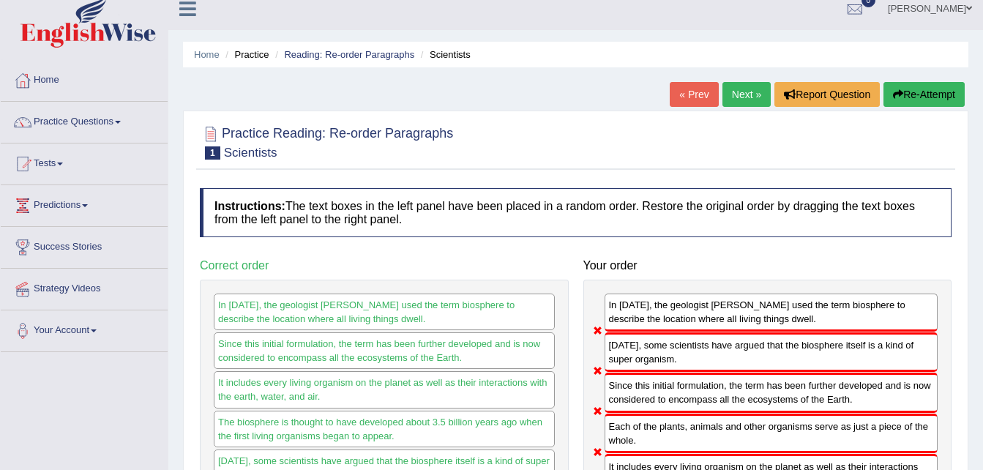
scroll to position [7, 0]
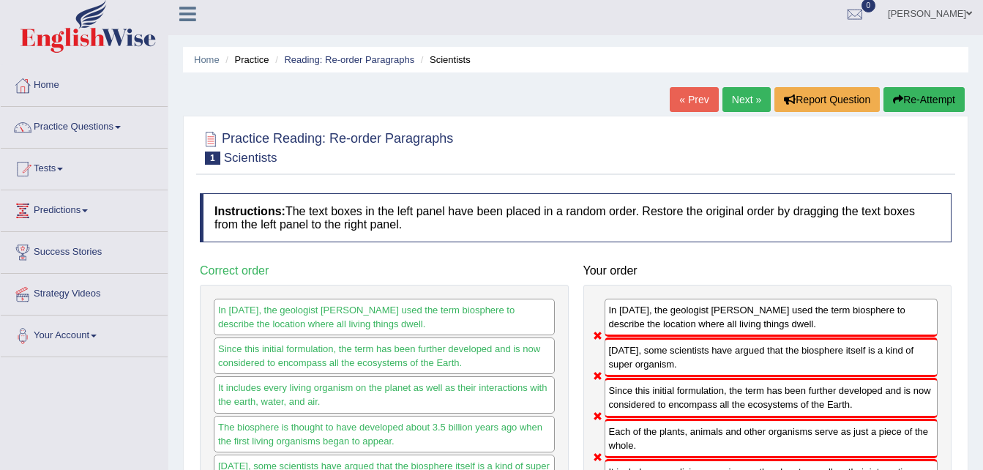
click at [735, 97] on link "Next »" at bounding box center [747, 99] width 48 height 25
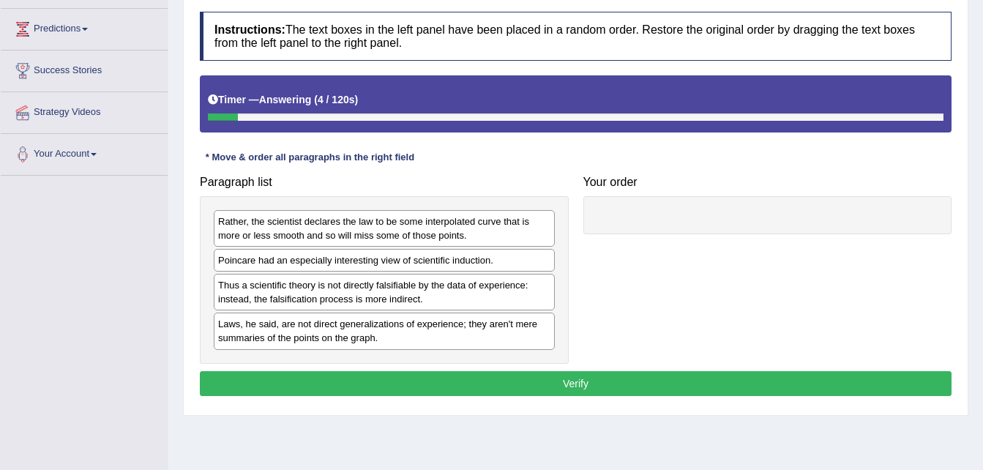
scroll to position [190, 0]
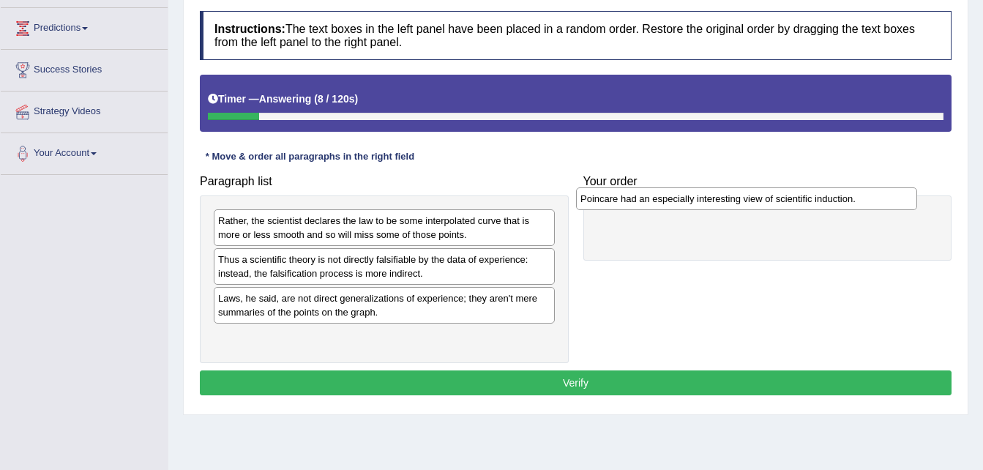
drag, startPoint x: 369, startPoint y: 261, endPoint x: 734, endPoint y: 198, distance: 370.7
click at [734, 198] on div "Poincare had an especially interesting view of scientific induction." at bounding box center [746, 198] width 341 height 23
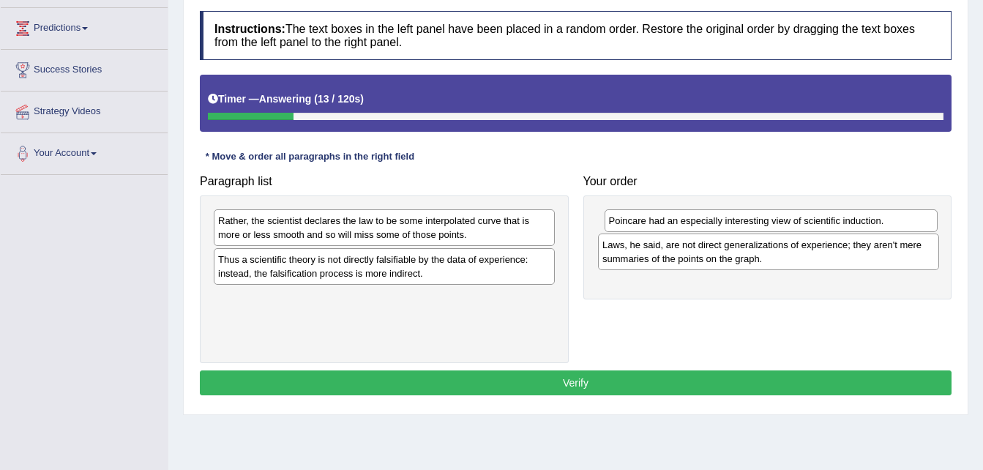
drag, startPoint x: 436, startPoint y: 307, endPoint x: 821, endPoint y: 253, distance: 388.1
click at [821, 253] on div "Laws, he said, are not direct generalizations of experience; they aren't mere s…" at bounding box center [768, 252] width 341 height 37
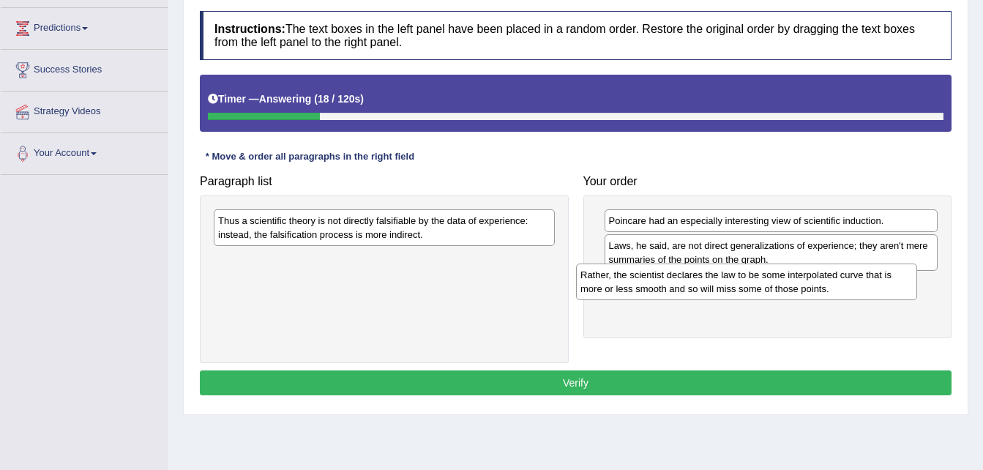
drag, startPoint x: 442, startPoint y: 231, endPoint x: 805, endPoint y: 285, distance: 366.4
click at [805, 285] on div "Rather, the scientist declares the law to be some interpolated curve that is mo…" at bounding box center [746, 282] width 341 height 37
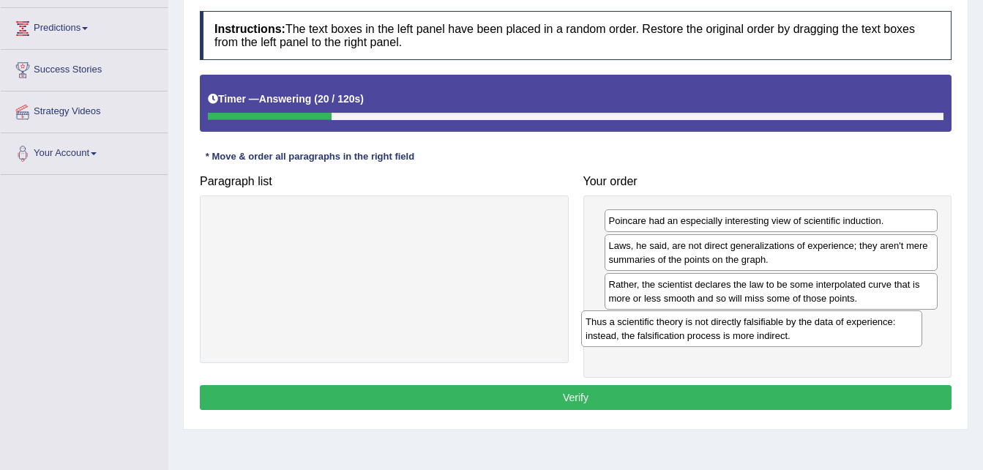
drag, startPoint x: 482, startPoint y: 231, endPoint x: 851, endPoint y: 332, distance: 383.3
click at [851, 332] on div "Thus a scientific theory is not directly falsifiable by the data of experience:…" at bounding box center [751, 328] width 341 height 37
click at [692, 400] on button "Verify" at bounding box center [576, 397] width 752 height 25
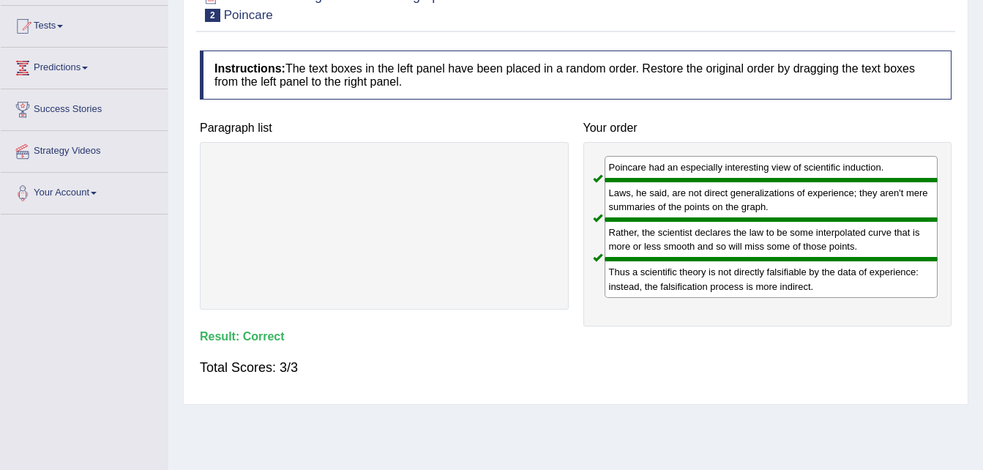
scroll to position [0, 0]
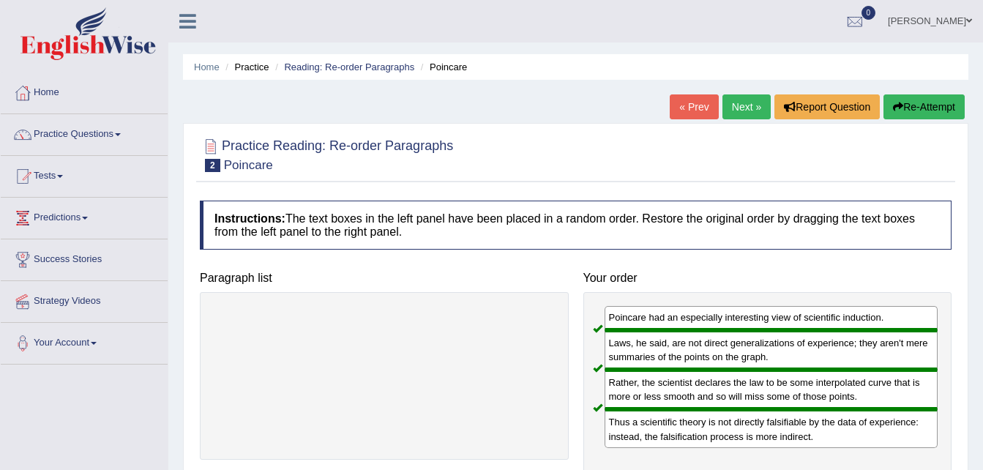
click at [756, 105] on link "Next »" at bounding box center [747, 106] width 48 height 25
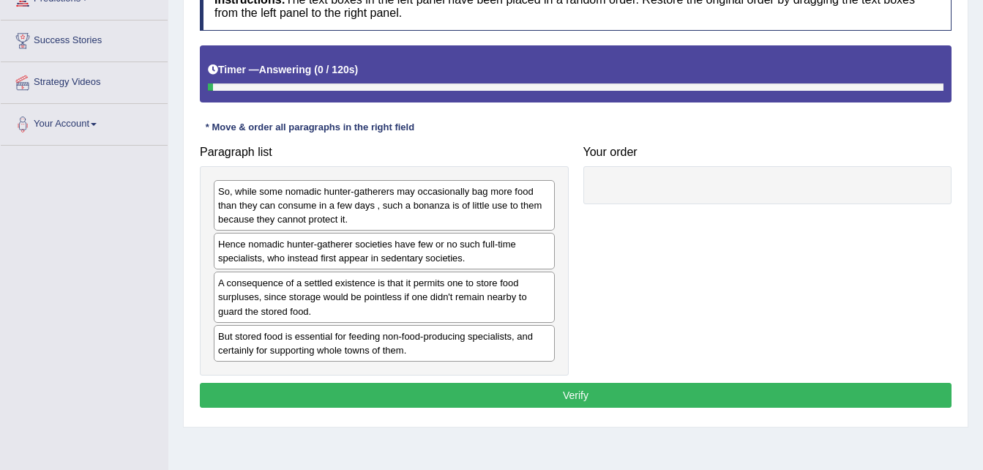
scroll to position [220, 0]
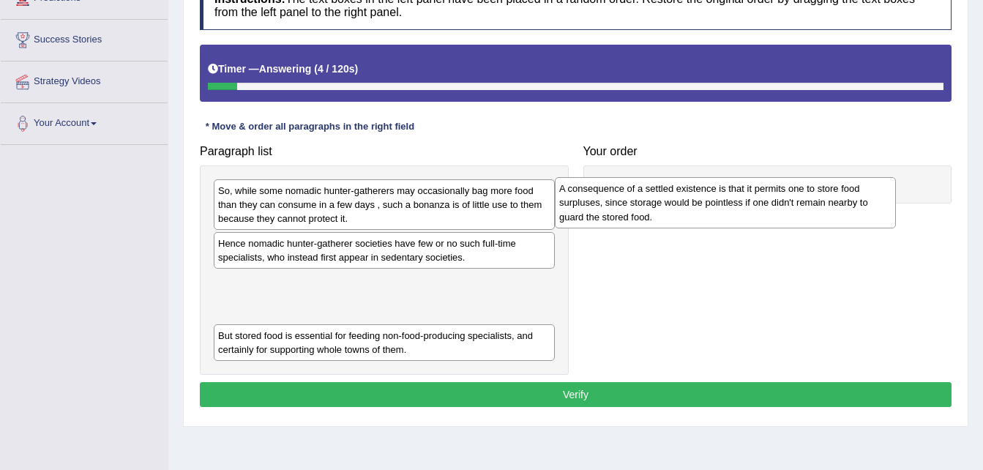
drag, startPoint x: 394, startPoint y: 313, endPoint x: 735, endPoint y: 219, distance: 353.8
click at [735, 219] on div "A consequence of a settled existence is that it permits one to store food surpl…" at bounding box center [725, 202] width 341 height 51
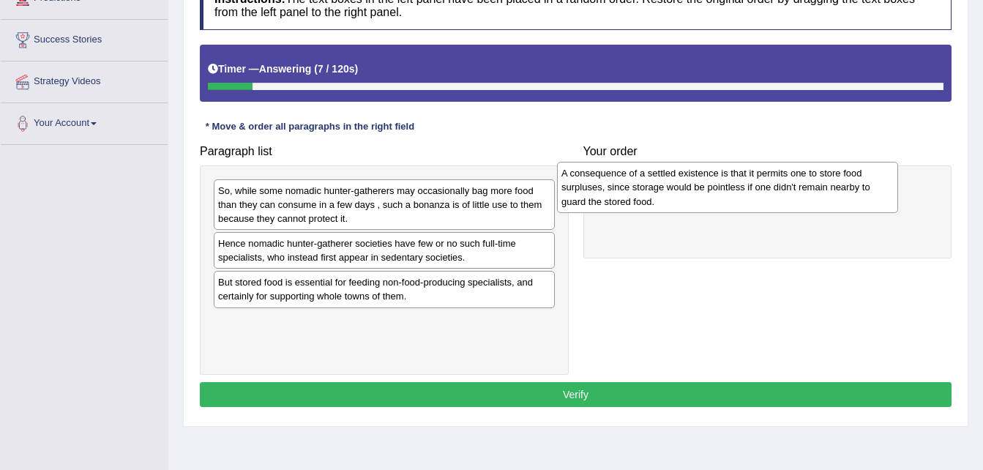
drag, startPoint x: 438, startPoint y: 297, endPoint x: 781, endPoint y: 187, distance: 360.3
click at [781, 187] on div "A consequence of a settled existence is that it permits one to store food surpl…" at bounding box center [727, 187] width 341 height 51
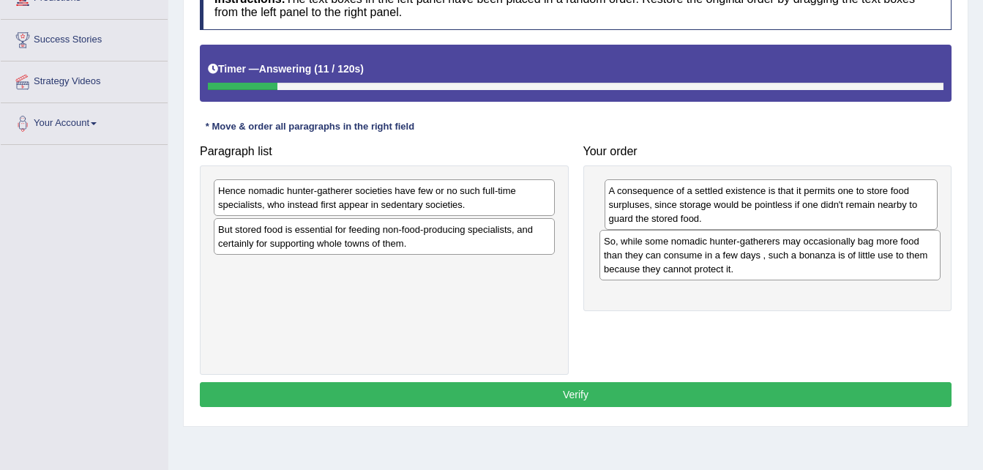
drag, startPoint x: 384, startPoint y: 205, endPoint x: 770, endPoint y: 256, distance: 389.1
click at [770, 256] on div "So, while some nomadic hunter-gatherers may occasionally bag more food than the…" at bounding box center [770, 255] width 341 height 51
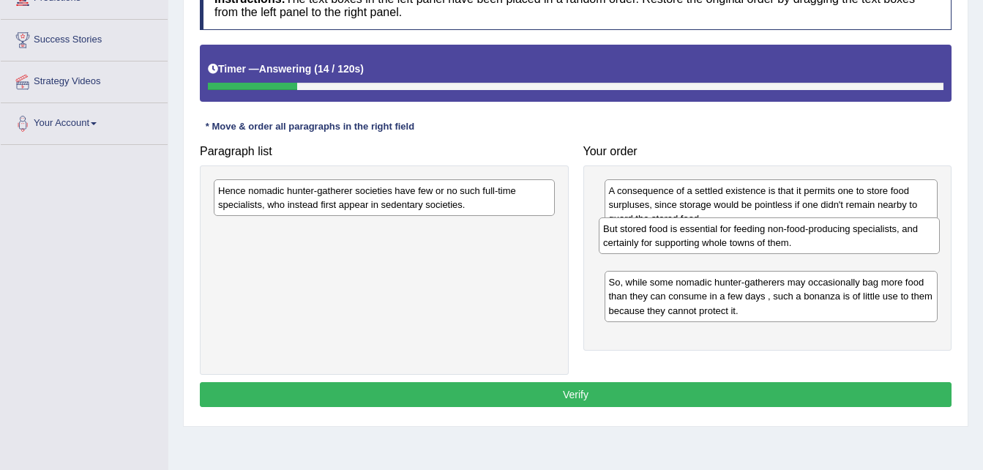
drag, startPoint x: 404, startPoint y: 233, endPoint x: 789, endPoint y: 232, distance: 385.1
click at [789, 232] on div "But stored food is essential for feeding non-food-producing specialists, and ce…" at bounding box center [769, 235] width 341 height 37
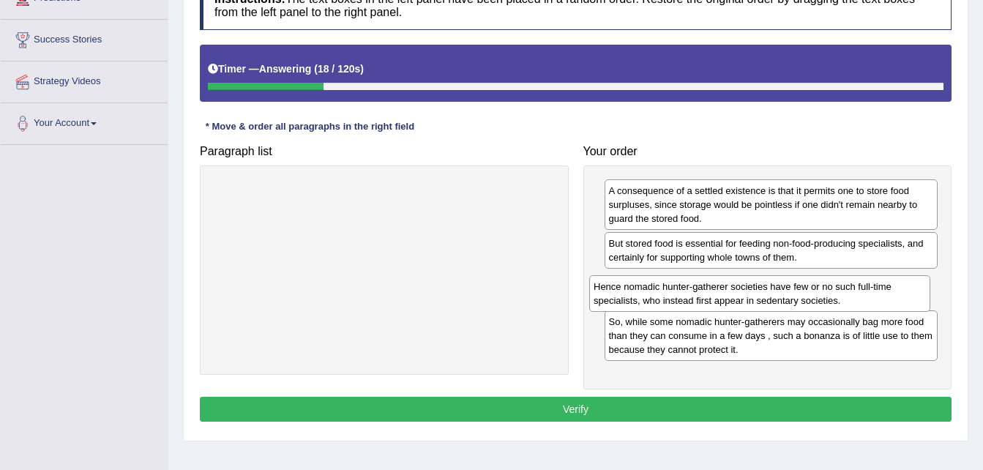
drag, startPoint x: 467, startPoint y: 194, endPoint x: 843, endPoint y: 290, distance: 387.6
click at [843, 290] on div "Hence nomadic hunter-gatherer societies have few or no such full-time specialis…" at bounding box center [759, 293] width 341 height 37
click at [678, 402] on button "Verify" at bounding box center [576, 409] width 752 height 25
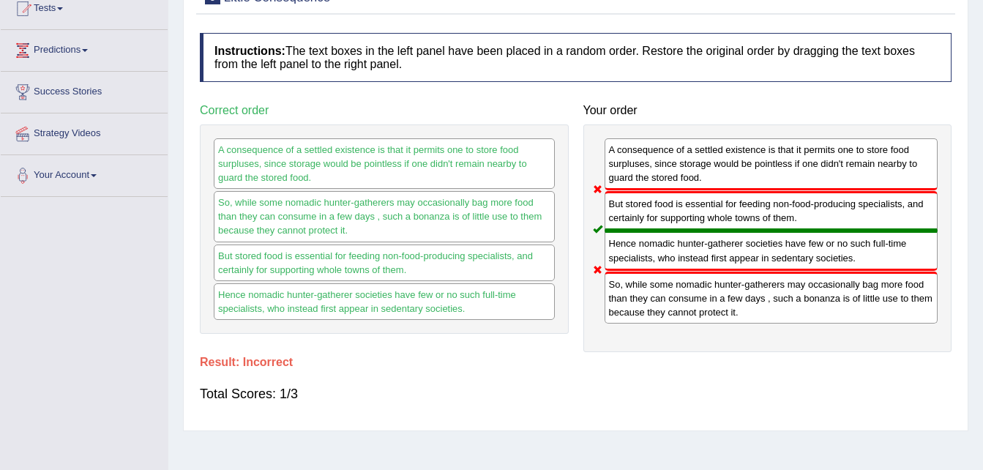
scroll to position [0, 0]
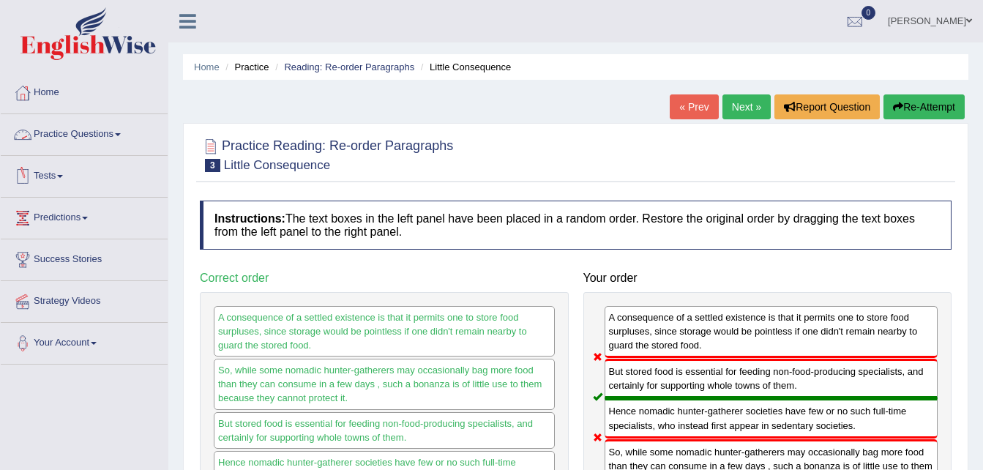
click at [114, 130] on link "Practice Questions" at bounding box center [84, 132] width 167 height 37
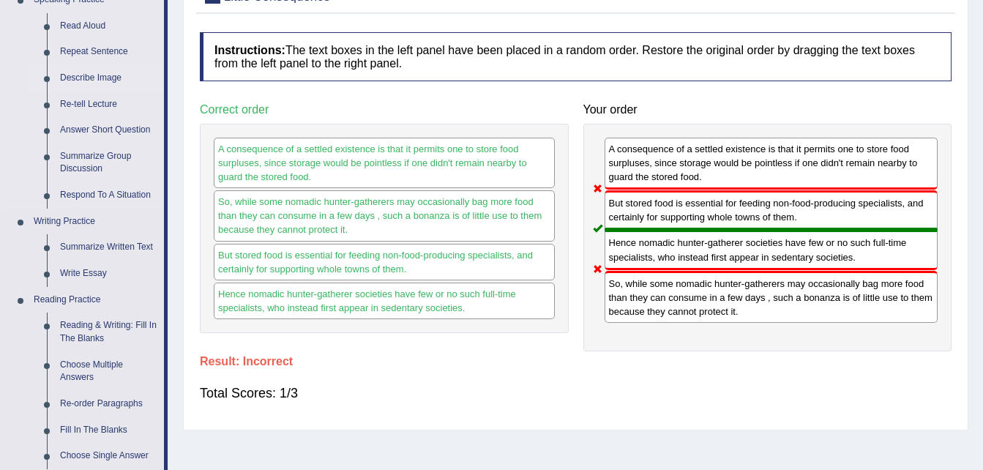
scroll to position [169, 0]
click at [100, 131] on link "Answer Short Question" at bounding box center [108, 129] width 111 height 26
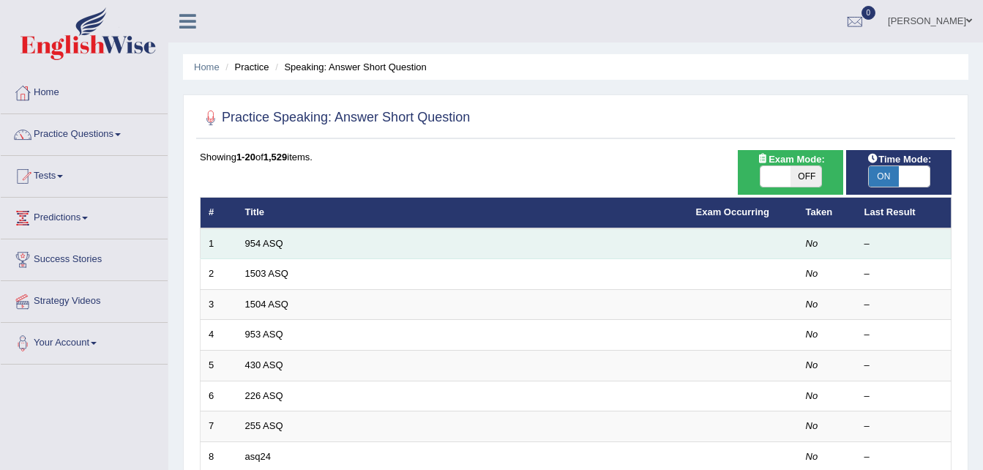
click at [354, 242] on td "954 ASQ" at bounding box center [462, 243] width 451 height 31
click at [261, 243] on link "954 ASQ" at bounding box center [264, 243] width 38 height 11
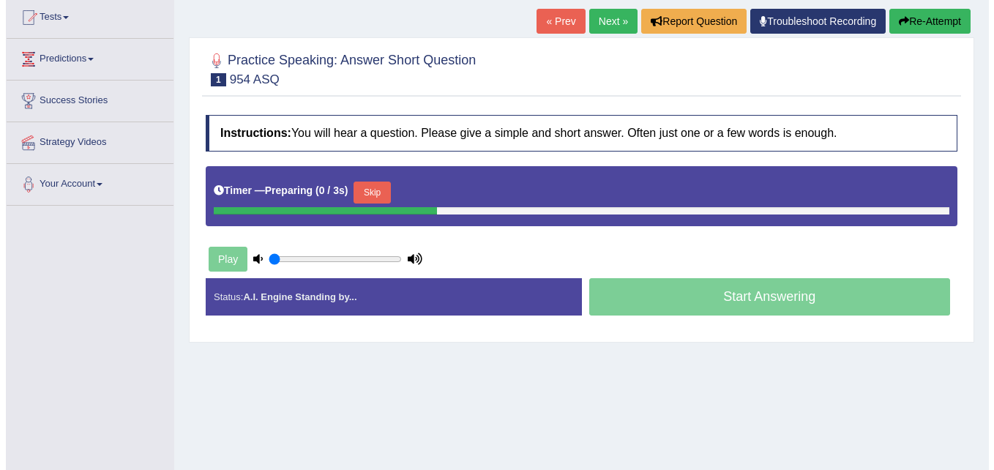
scroll to position [160, 0]
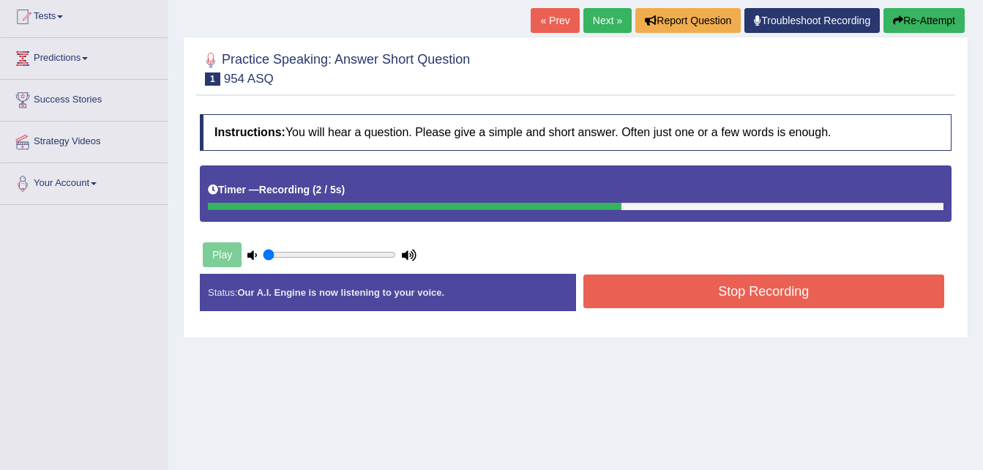
click at [720, 294] on button "Stop Recording" at bounding box center [764, 292] width 362 height 34
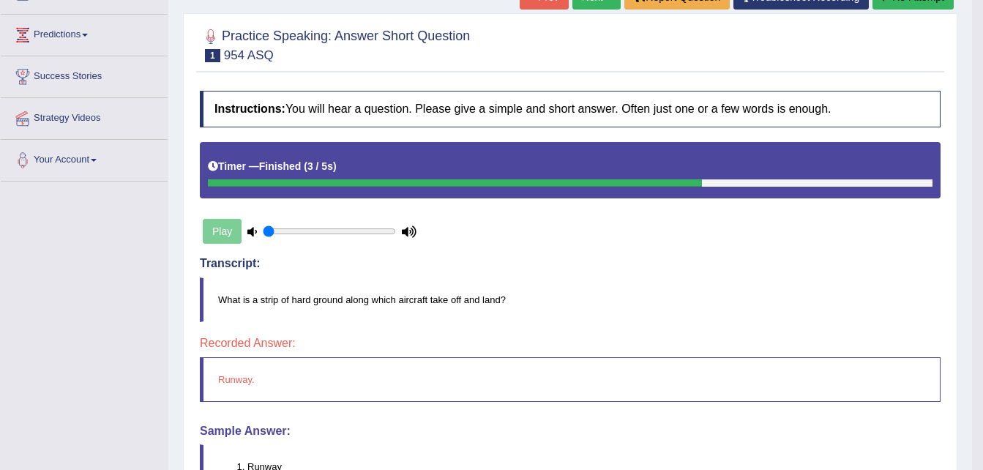
scroll to position [175, 0]
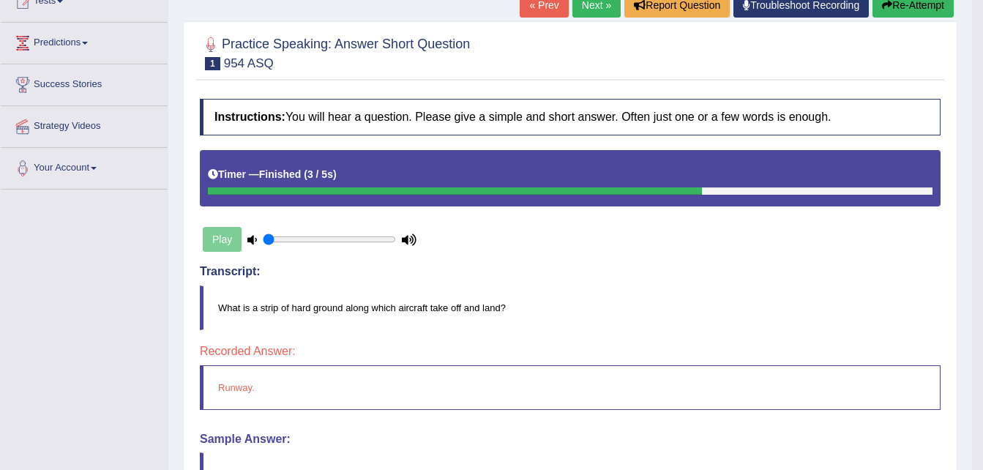
click at [221, 248] on div "Play" at bounding box center [310, 239] width 220 height 37
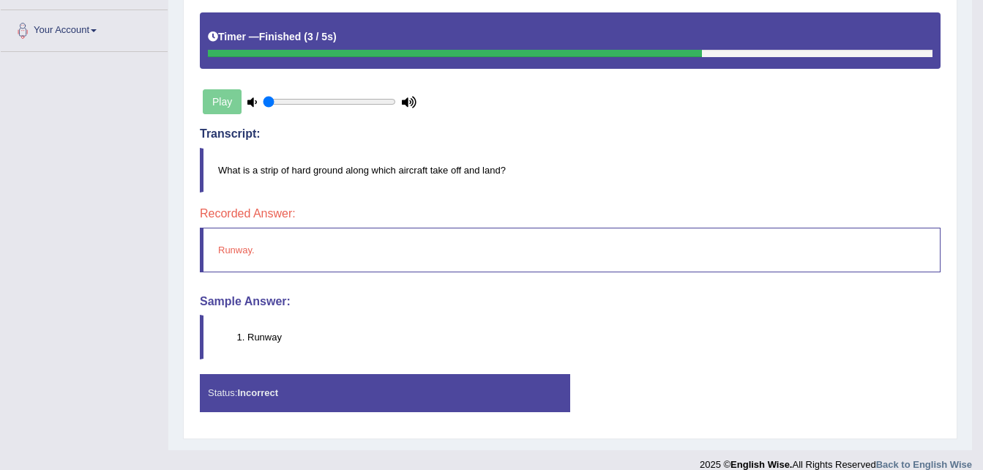
scroll to position [329, 0]
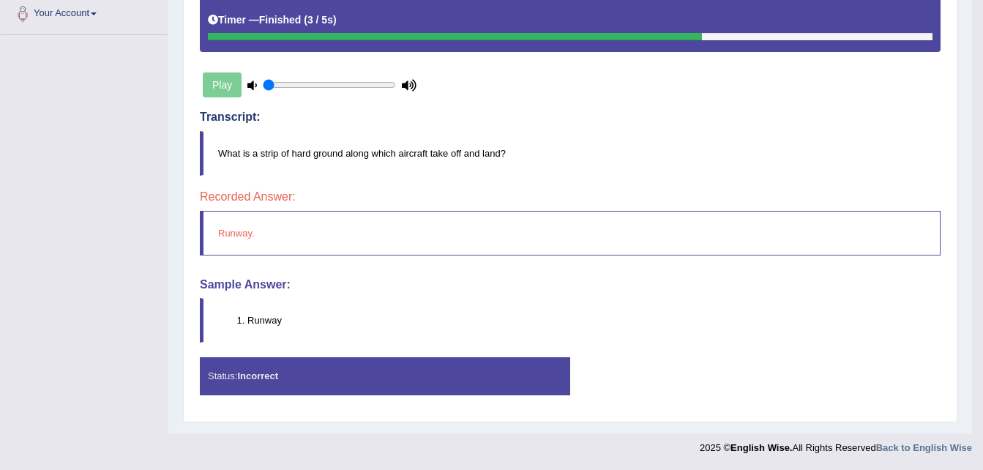
click at [261, 371] on strong "Incorrect" at bounding box center [257, 375] width 41 height 11
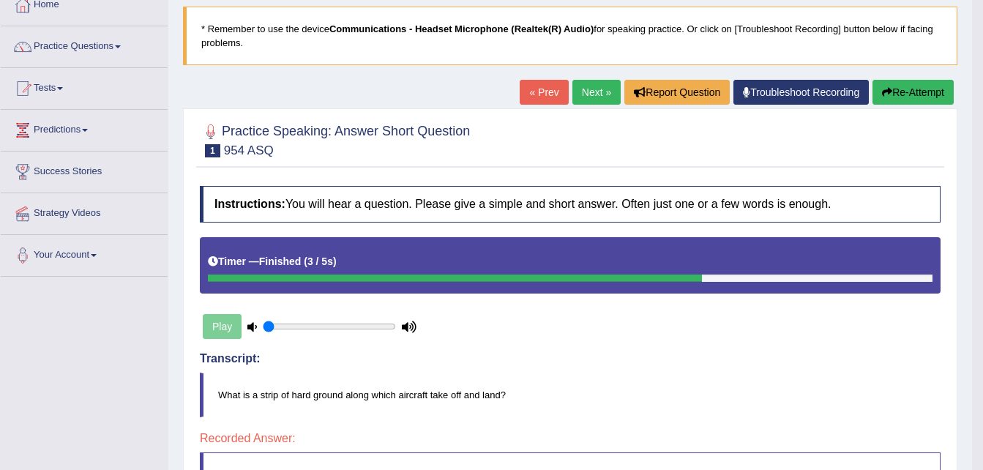
scroll to position [87, 0]
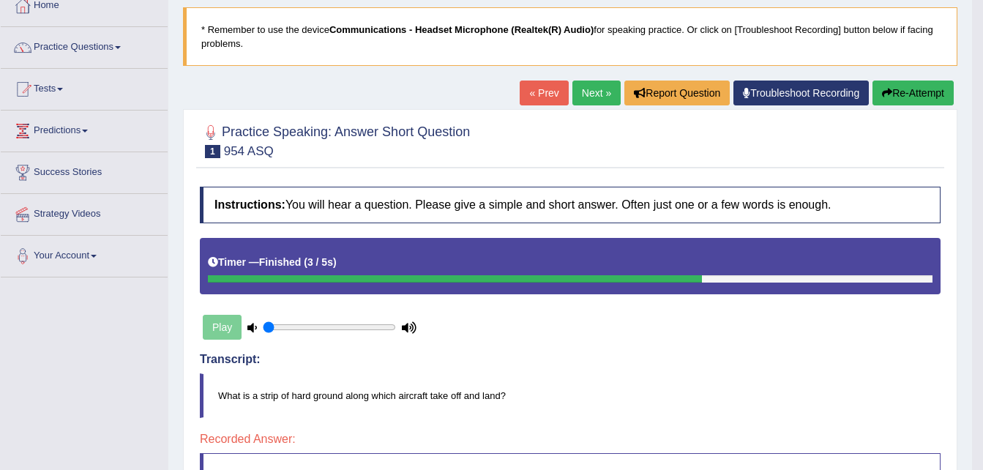
click at [910, 85] on button "Re-Attempt" at bounding box center [913, 93] width 81 height 25
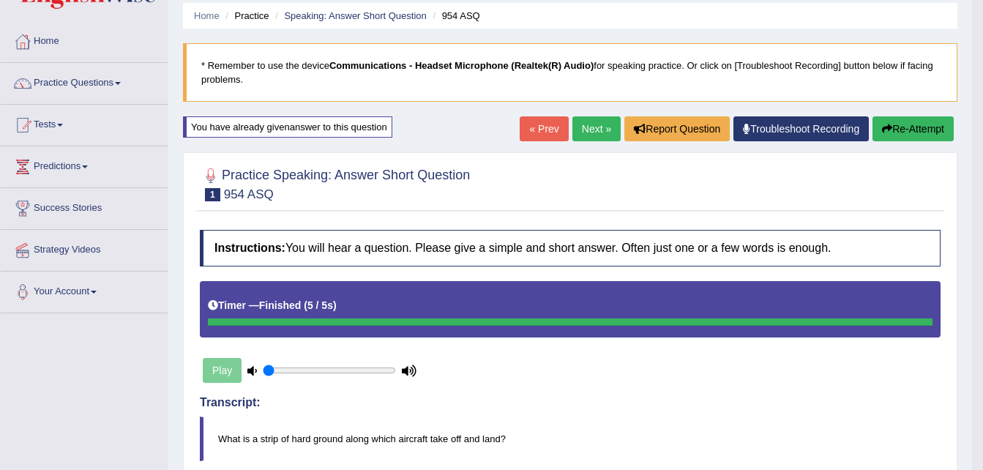
scroll to position [49, 0]
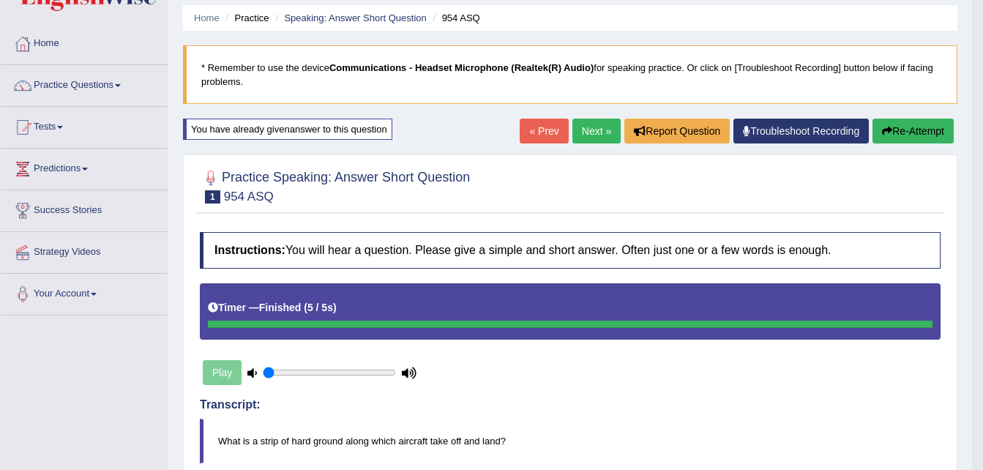
click at [929, 140] on button "Re-Attempt" at bounding box center [913, 131] width 81 height 25
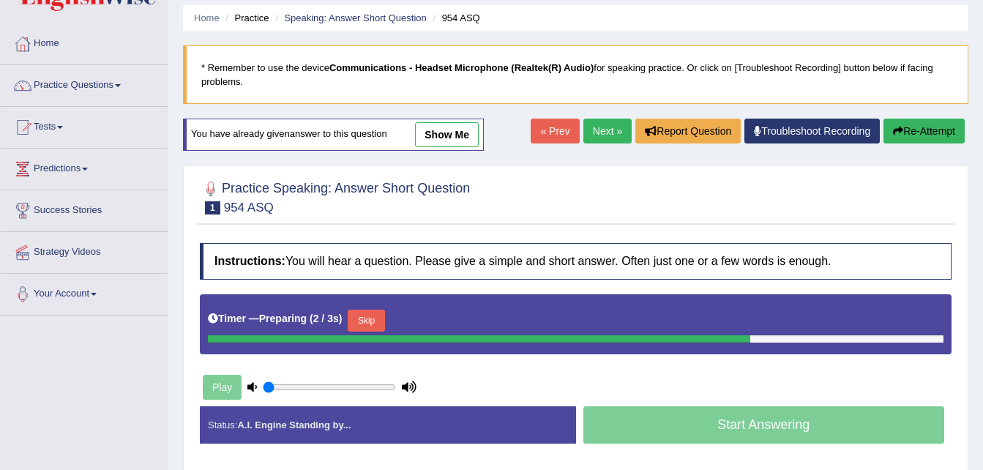
click at [359, 315] on button "Skip" at bounding box center [366, 321] width 37 height 22
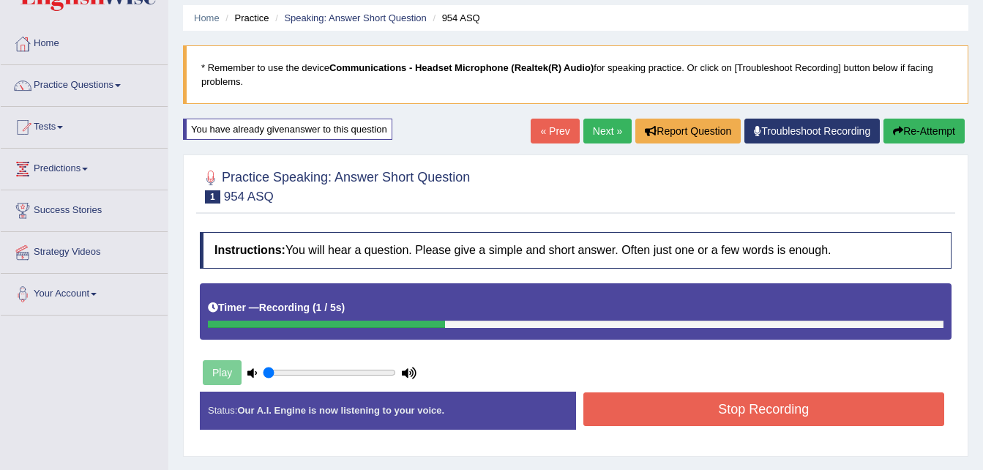
click at [608, 410] on button "Stop Recording" at bounding box center [764, 409] width 362 height 34
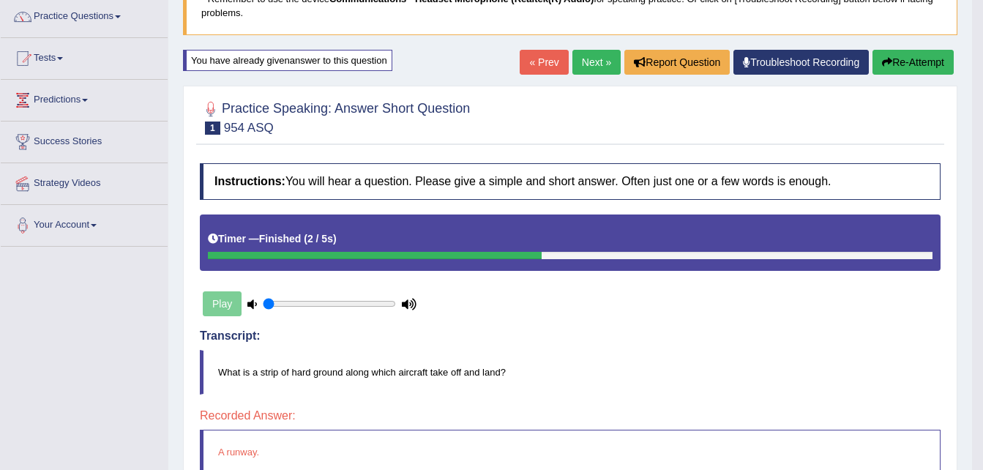
scroll to position [117, 0]
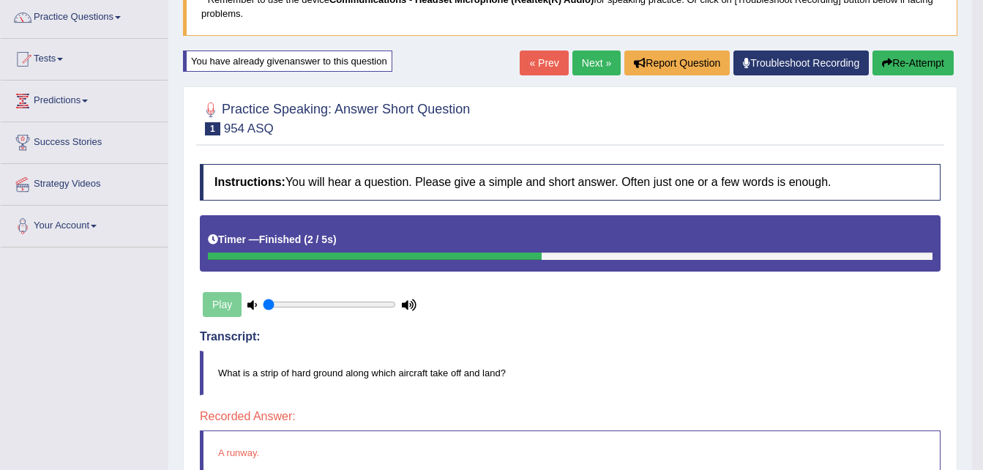
click at [920, 58] on button "Re-Attempt" at bounding box center [913, 63] width 81 height 25
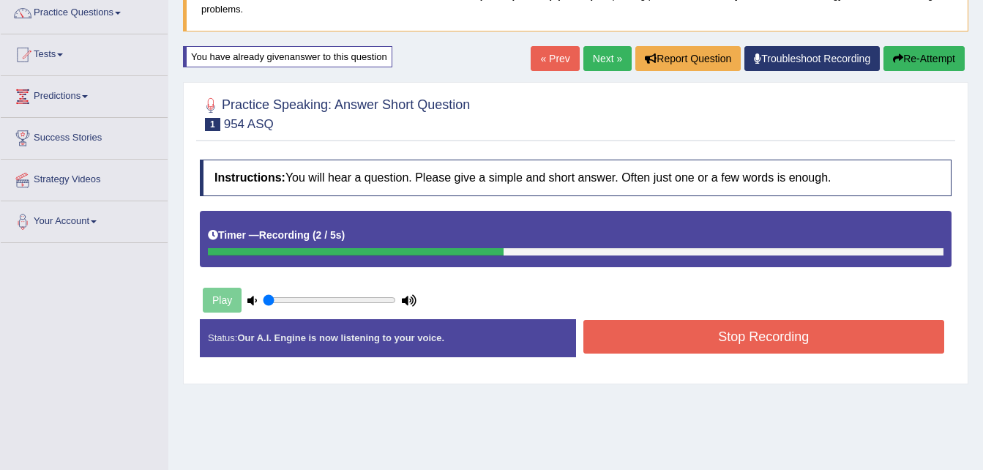
click at [729, 344] on button "Stop Recording" at bounding box center [764, 337] width 362 height 34
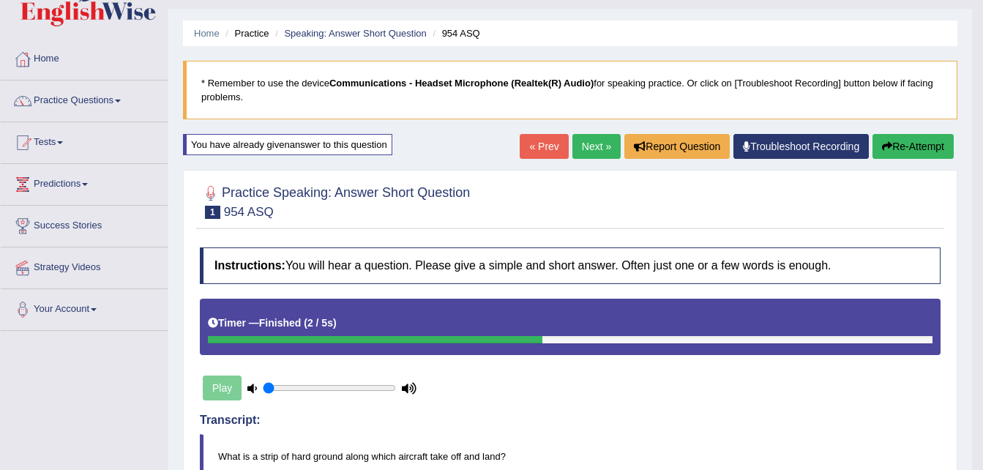
scroll to position [9, 0]
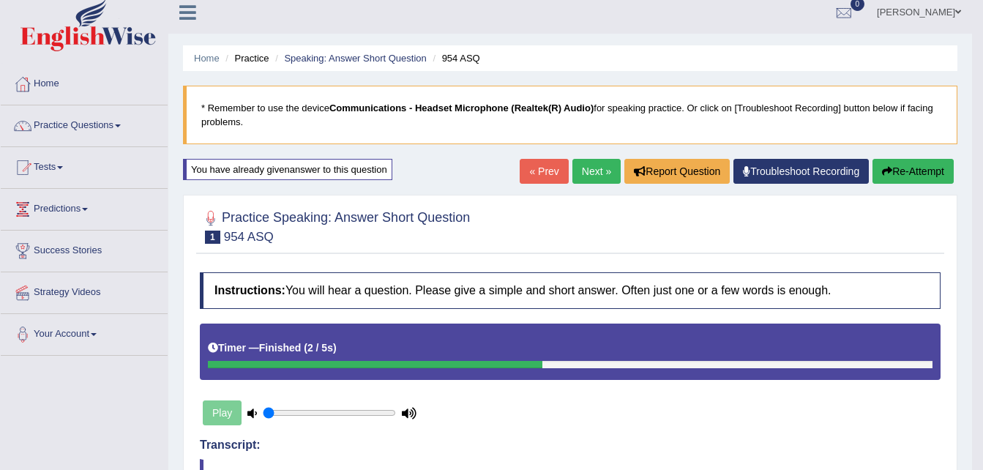
click at [926, 173] on button "Re-Attempt" at bounding box center [913, 171] width 81 height 25
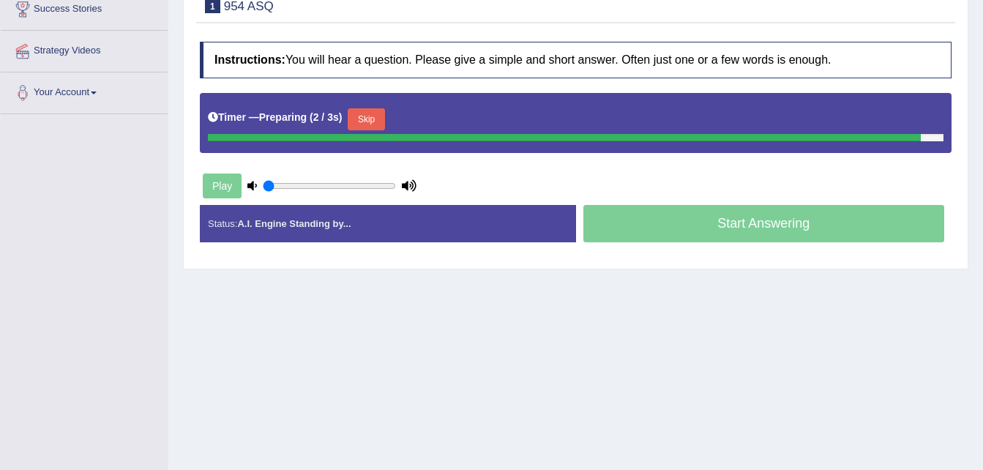
scroll to position [251, 0]
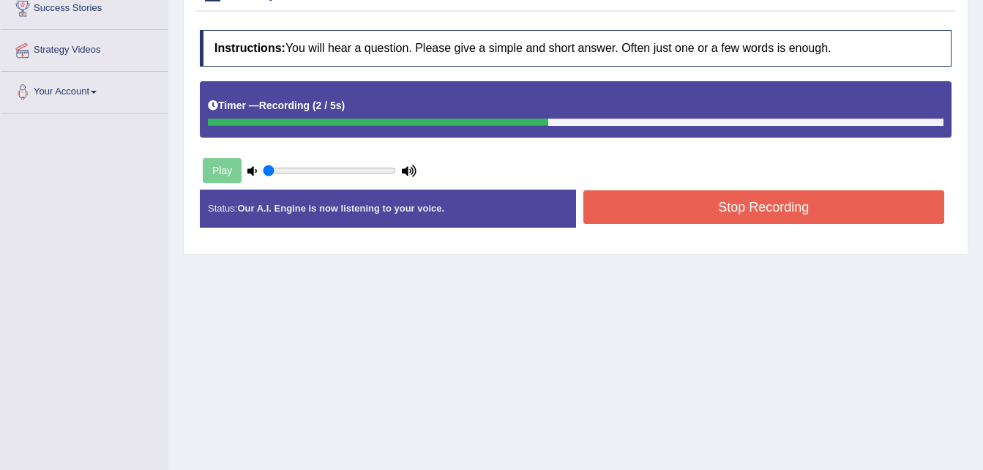
click at [812, 215] on button "Stop Recording" at bounding box center [764, 207] width 362 height 34
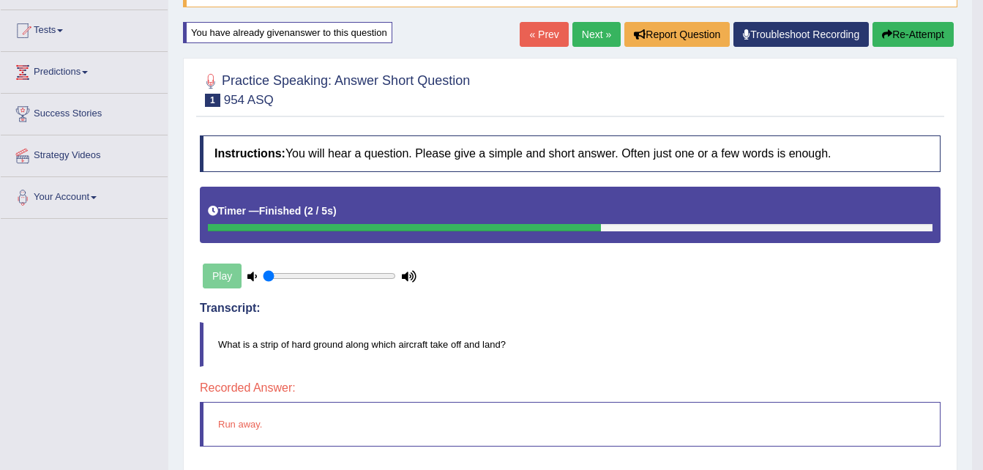
scroll to position [145, 0]
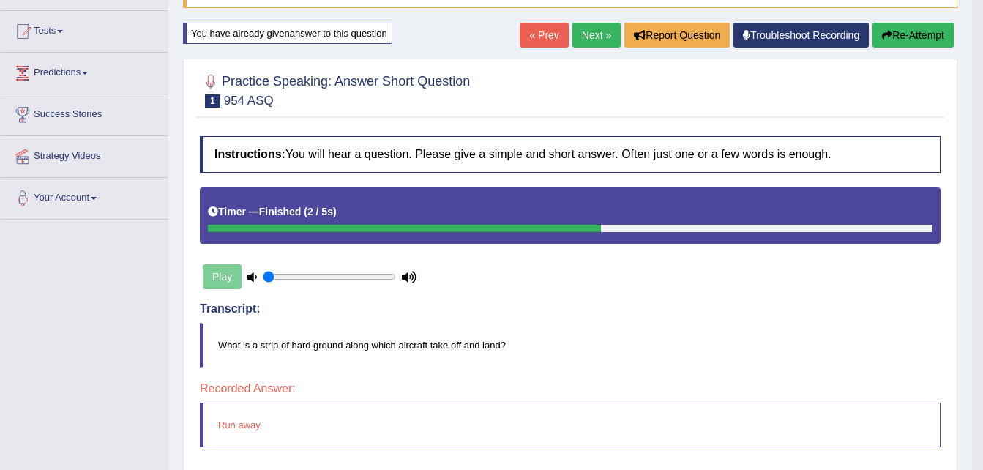
click at [928, 34] on button "Re-Attempt" at bounding box center [913, 35] width 81 height 25
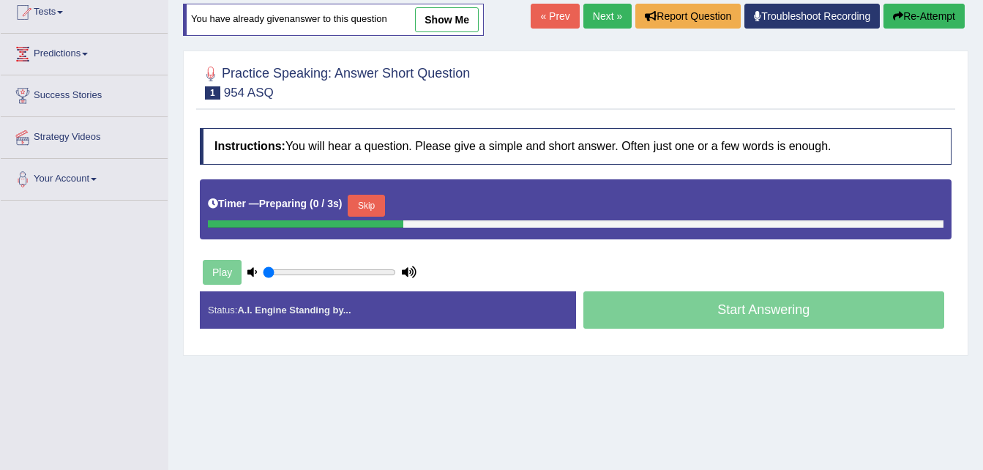
scroll to position [145, 0]
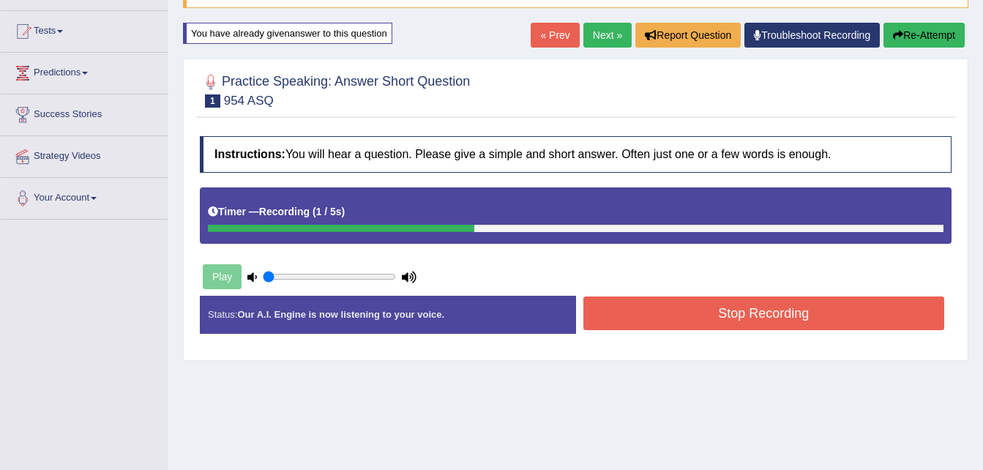
click at [693, 315] on button "Stop Recording" at bounding box center [764, 314] width 362 height 34
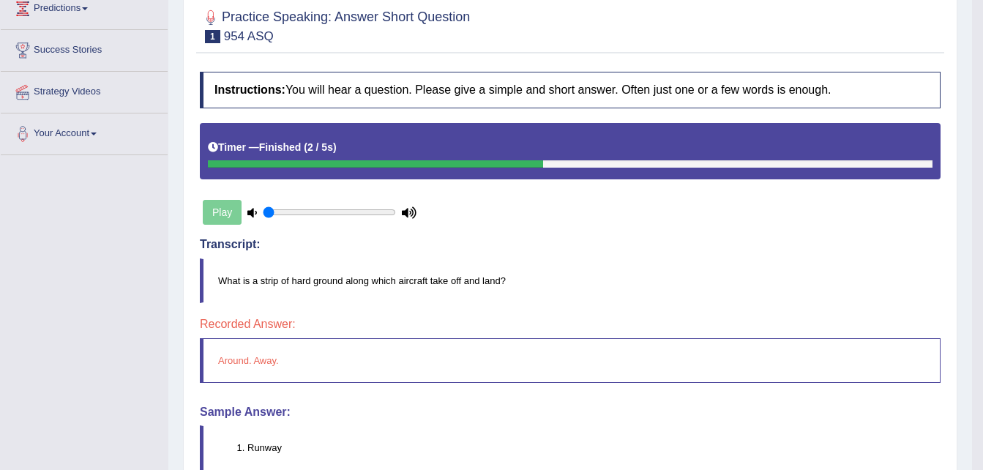
scroll to position [52, 0]
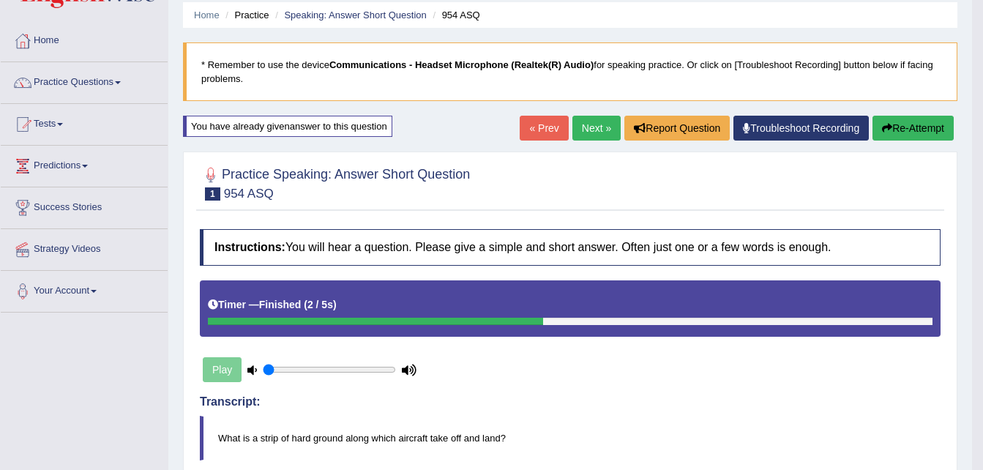
click at [600, 122] on link "Next »" at bounding box center [597, 128] width 48 height 25
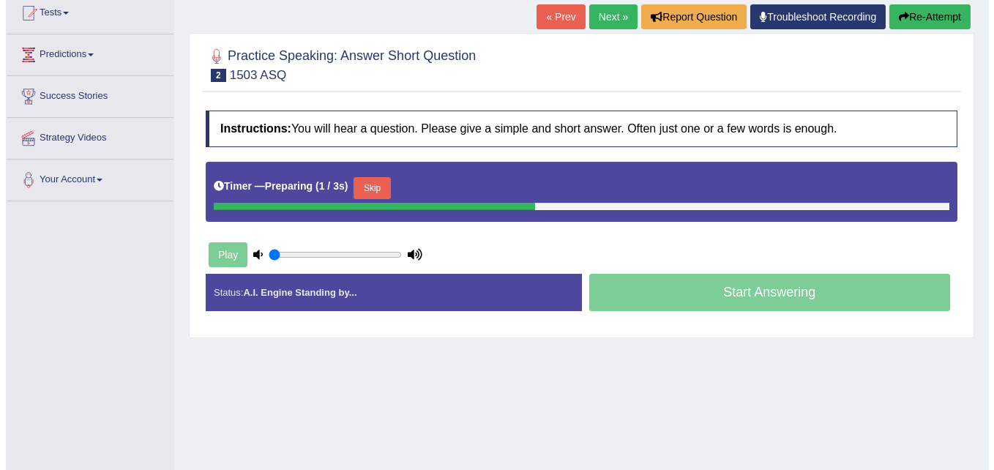
scroll to position [223, 0]
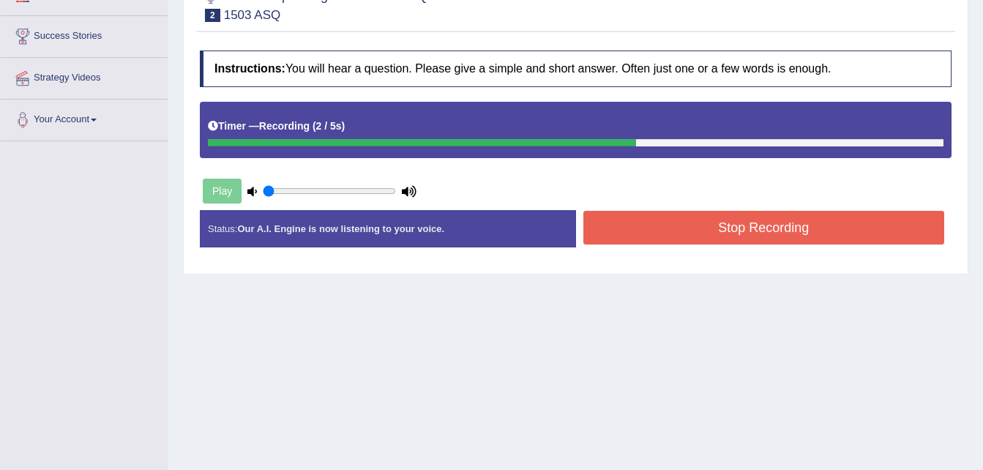
click at [797, 237] on button "Stop Recording" at bounding box center [764, 228] width 362 height 34
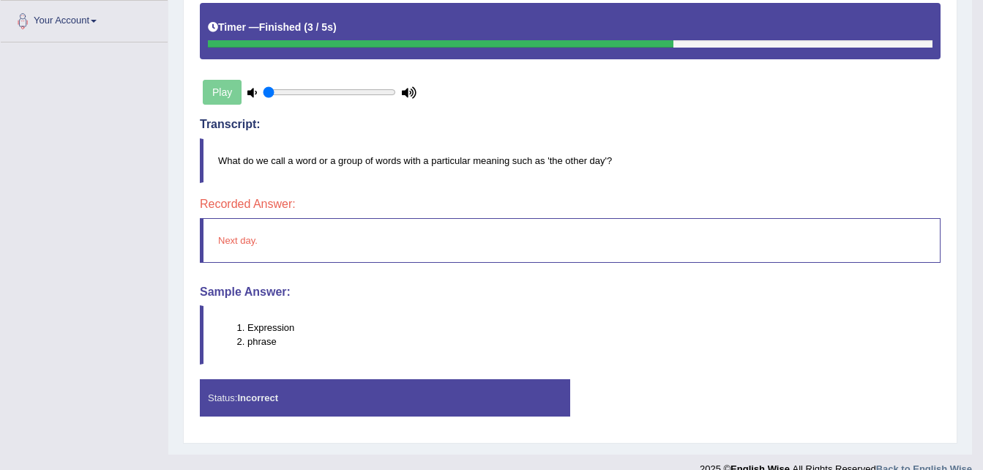
scroll to position [127, 0]
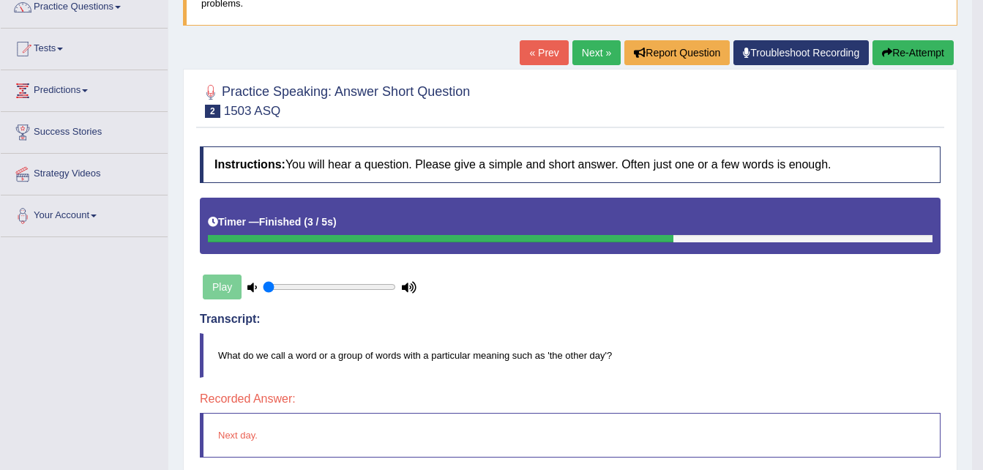
click at [590, 59] on link "Next »" at bounding box center [597, 52] width 48 height 25
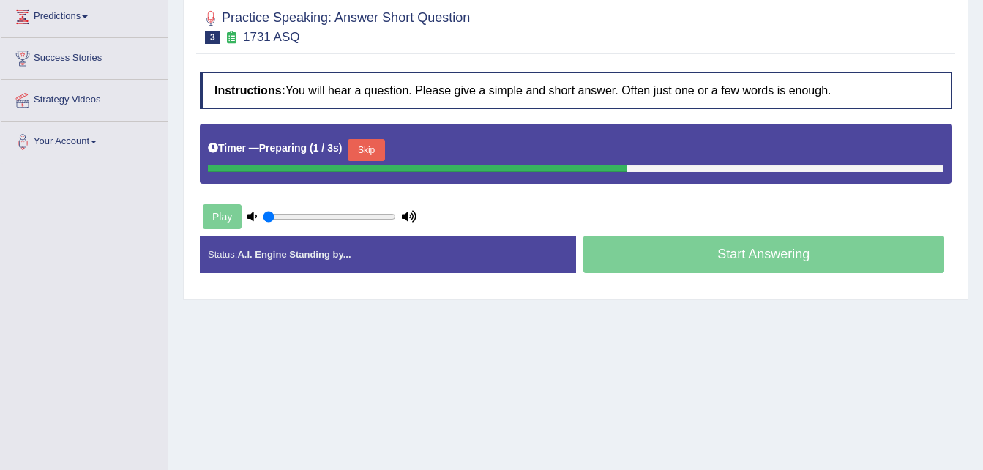
scroll to position [202, 0]
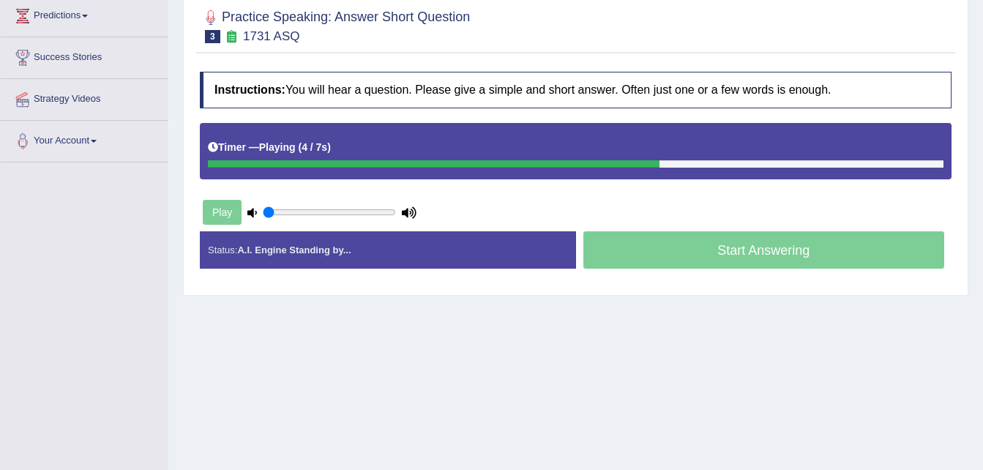
click at [738, 255] on div "Start Answering" at bounding box center [764, 251] width 376 height 41
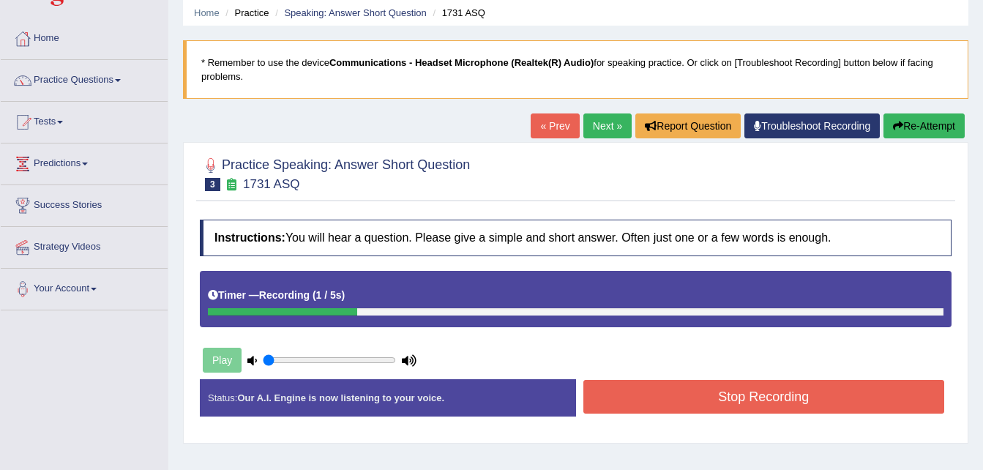
scroll to position [28, 0]
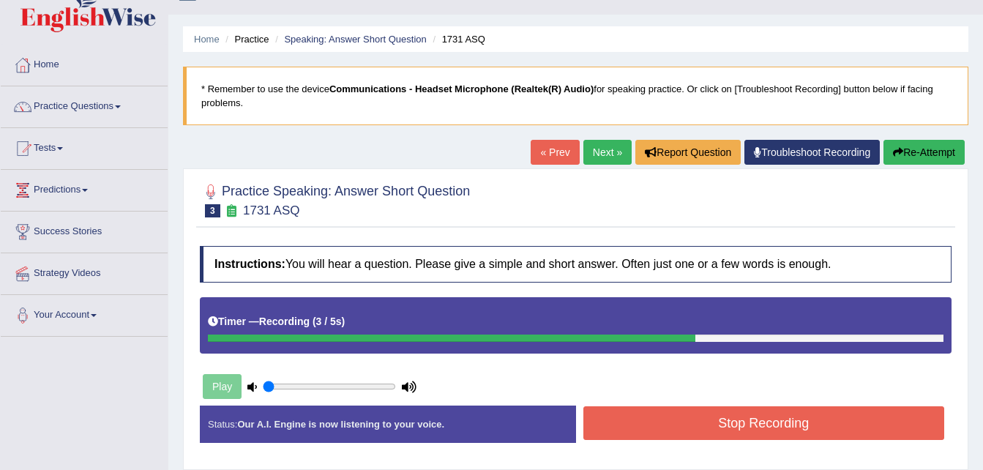
click at [926, 146] on button "Re-Attempt" at bounding box center [924, 152] width 81 height 25
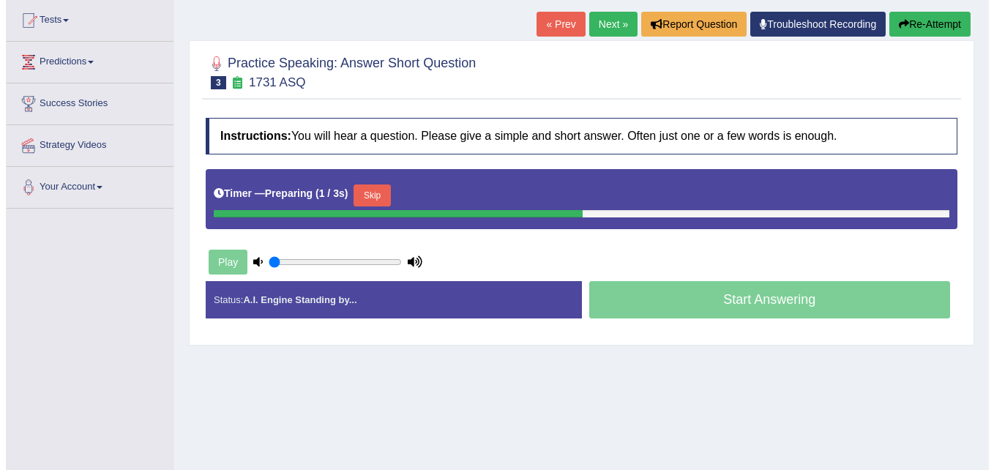
scroll to position [163, 0]
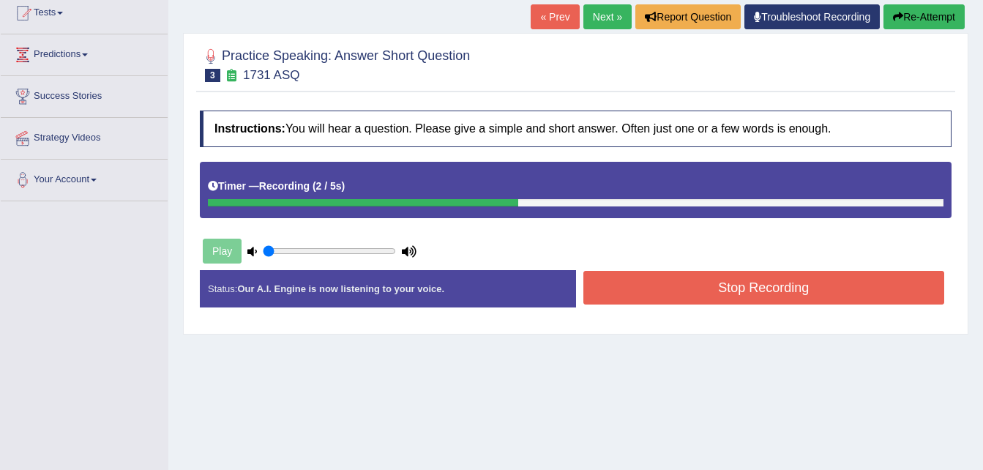
click at [687, 289] on button "Stop Recording" at bounding box center [764, 288] width 362 height 34
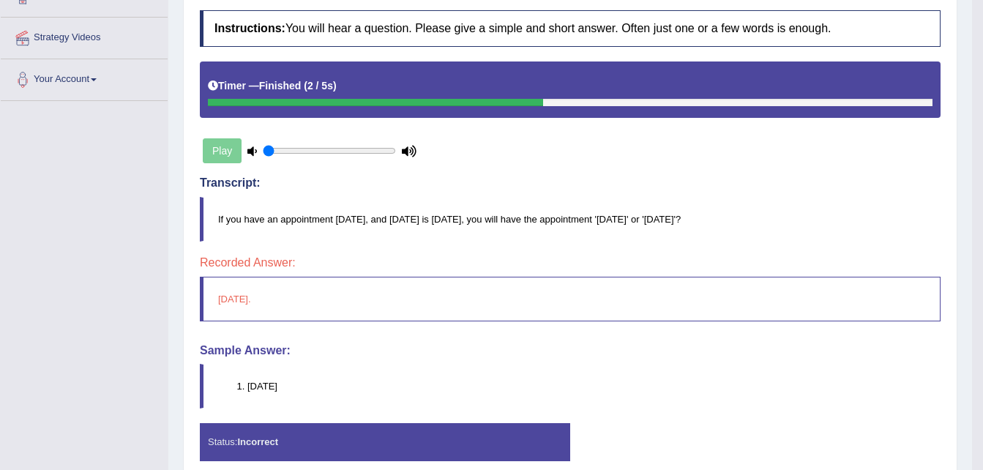
scroll to position [329, 0]
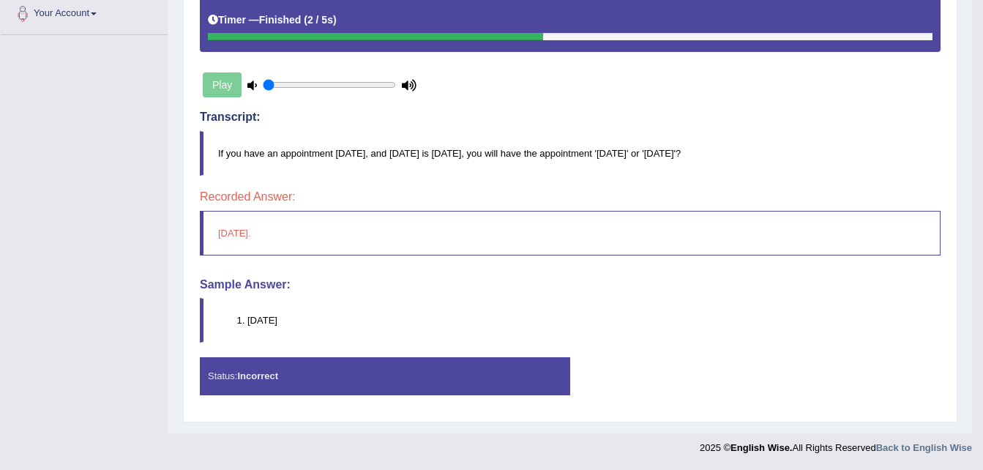
click at [261, 370] on strong "Incorrect" at bounding box center [257, 375] width 41 height 11
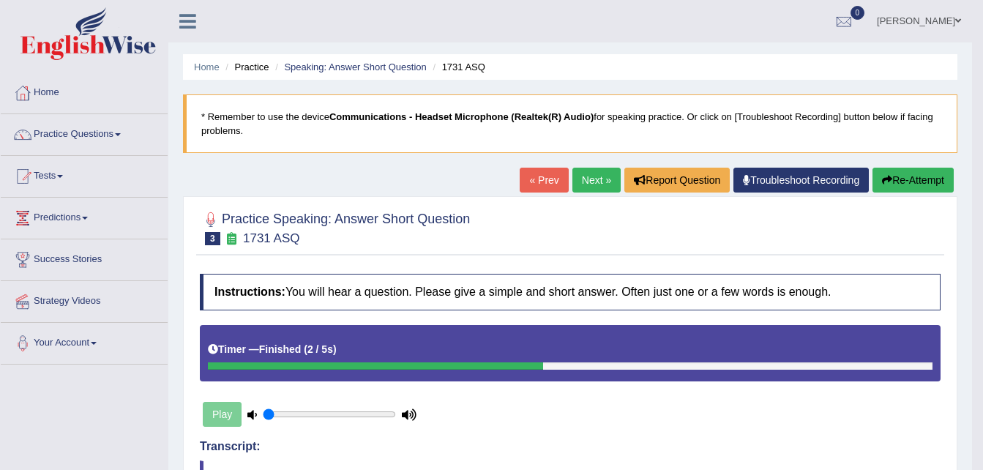
scroll to position [31, 0]
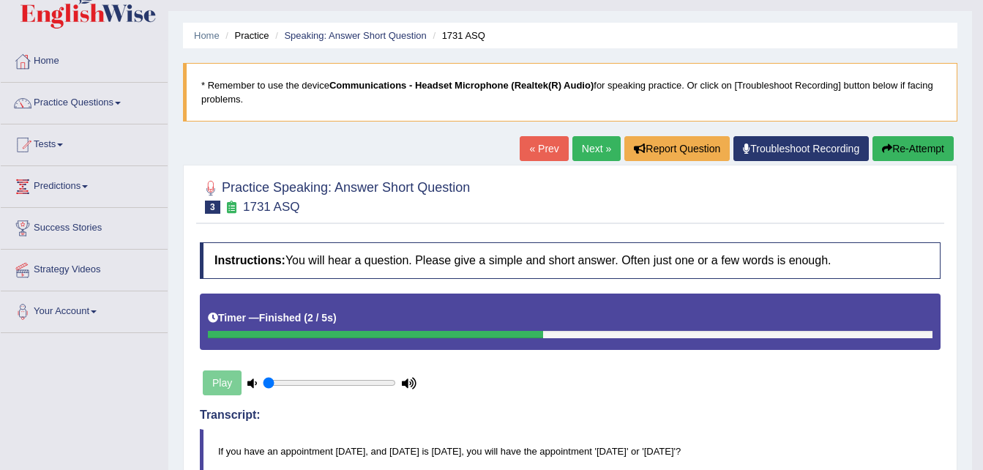
click at [595, 143] on link "Next »" at bounding box center [597, 148] width 48 height 25
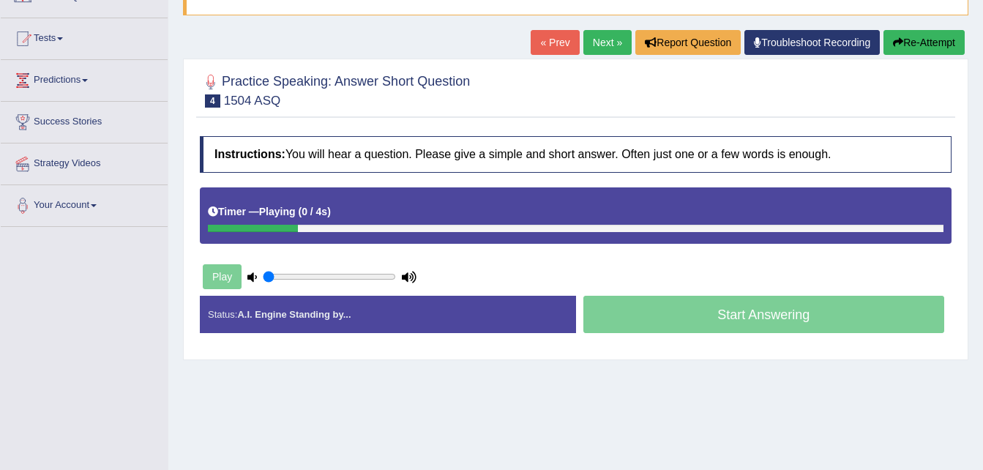
scroll to position [149, 0]
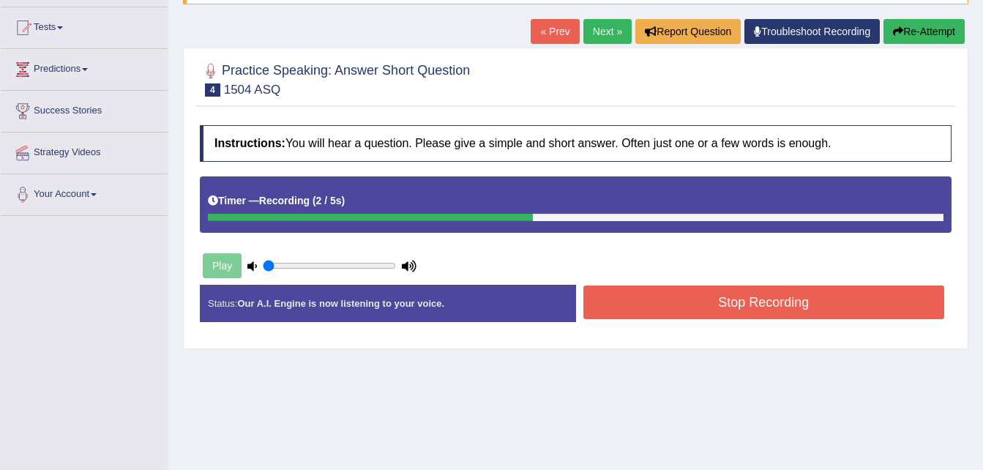
click at [701, 302] on button "Stop Recording" at bounding box center [764, 303] width 362 height 34
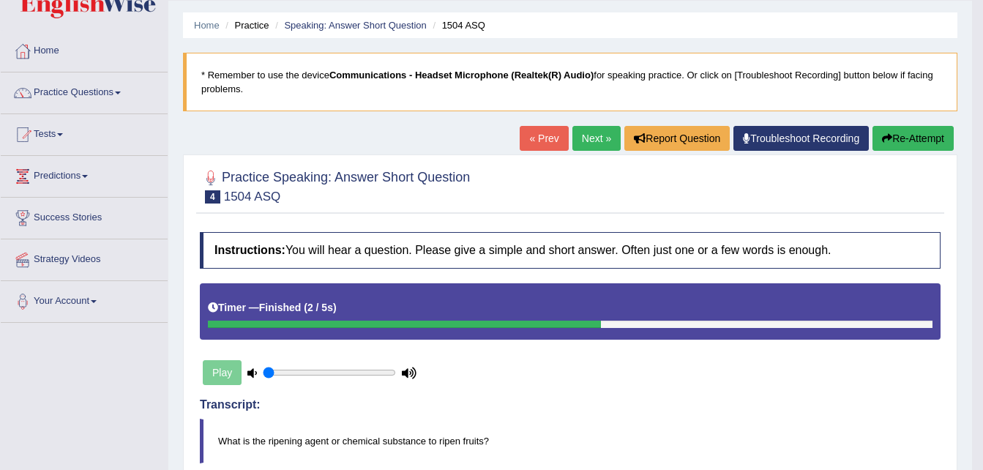
scroll to position [40, 0]
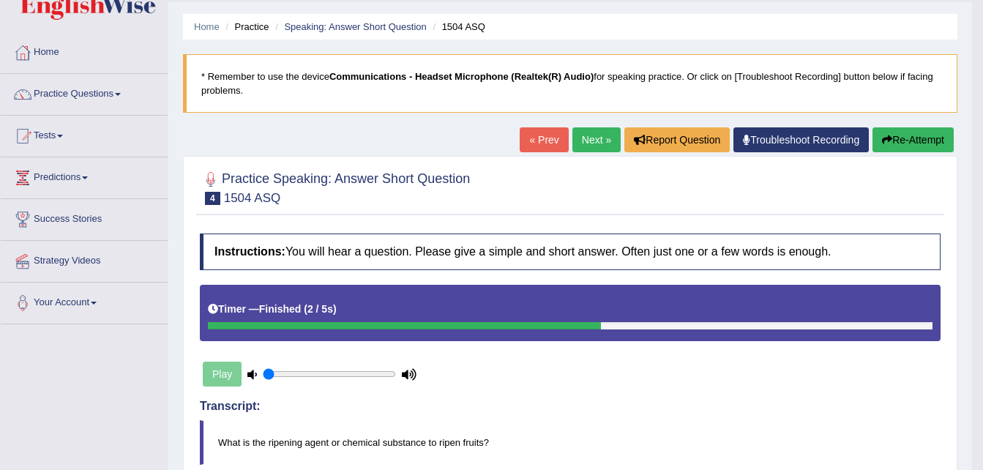
click at [592, 133] on link "Next »" at bounding box center [597, 139] width 48 height 25
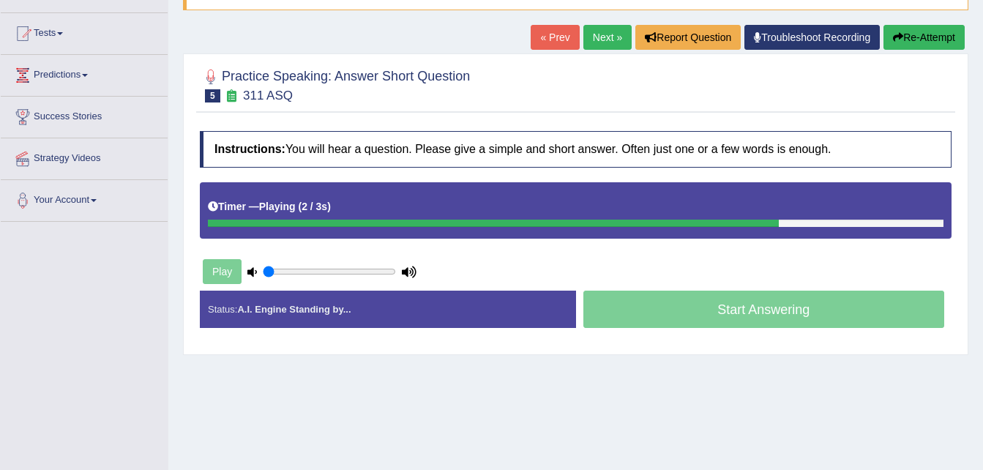
scroll to position [143, 0]
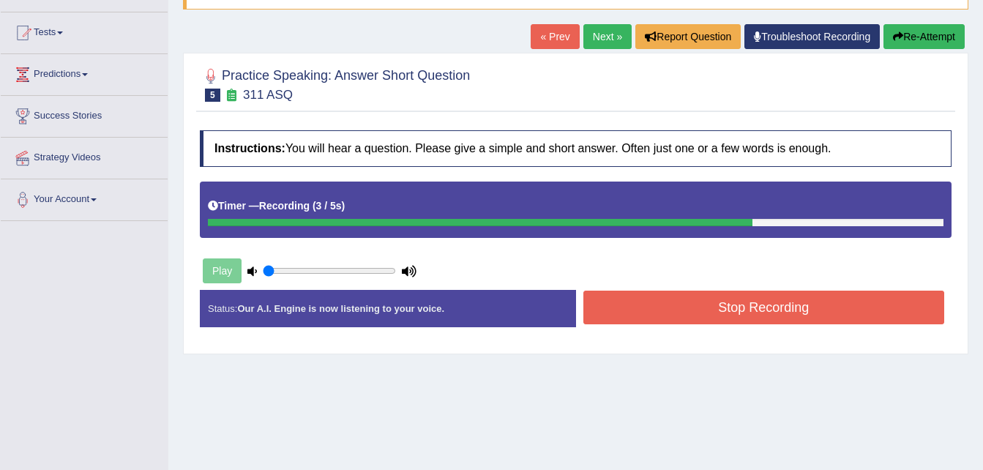
click at [629, 304] on button "Stop Recording" at bounding box center [764, 308] width 362 height 34
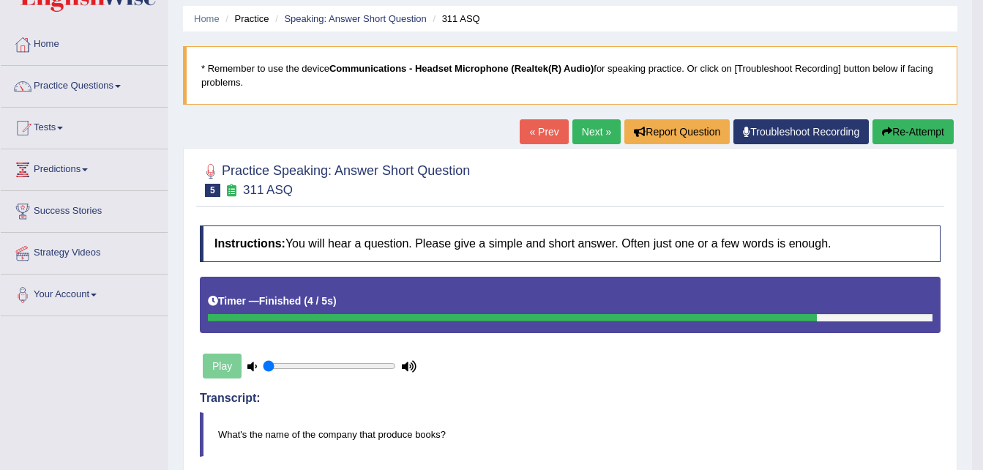
scroll to position [48, 0]
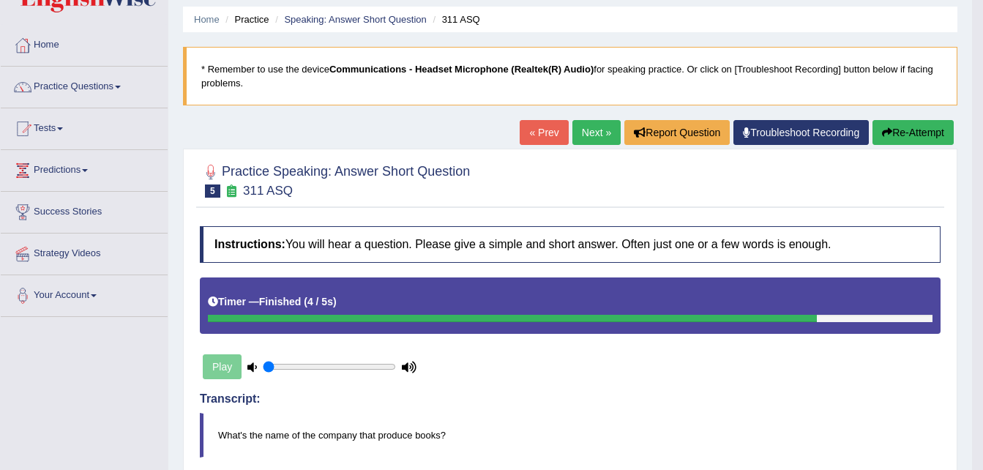
click at [928, 128] on button "Re-Attempt" at bounding box center [913, 132] width 81 height 25
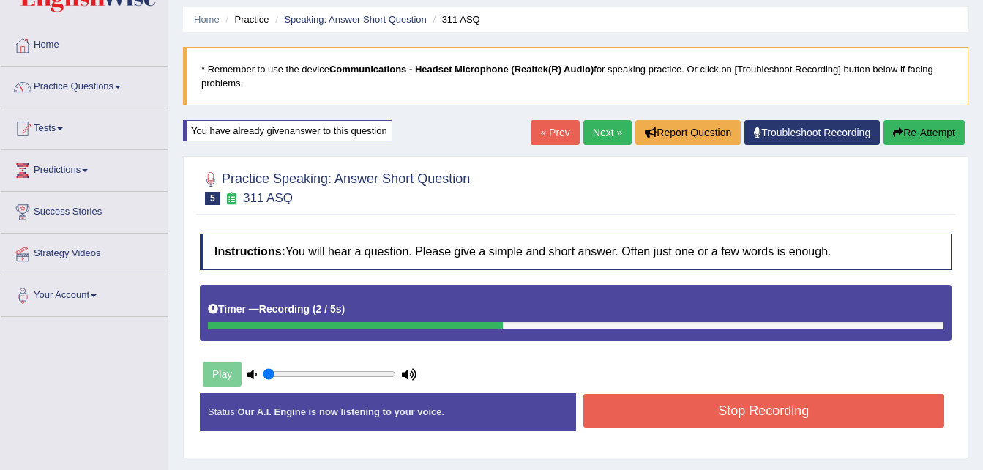
click at [735, 409] on button "Stop Recording" at bounding box center [764, 411] width 362 height 34
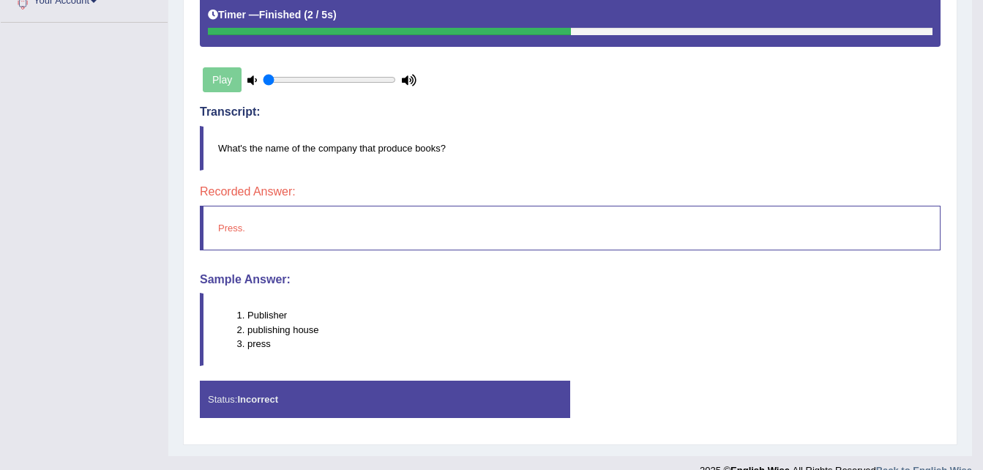
scroll to position [343, 0]
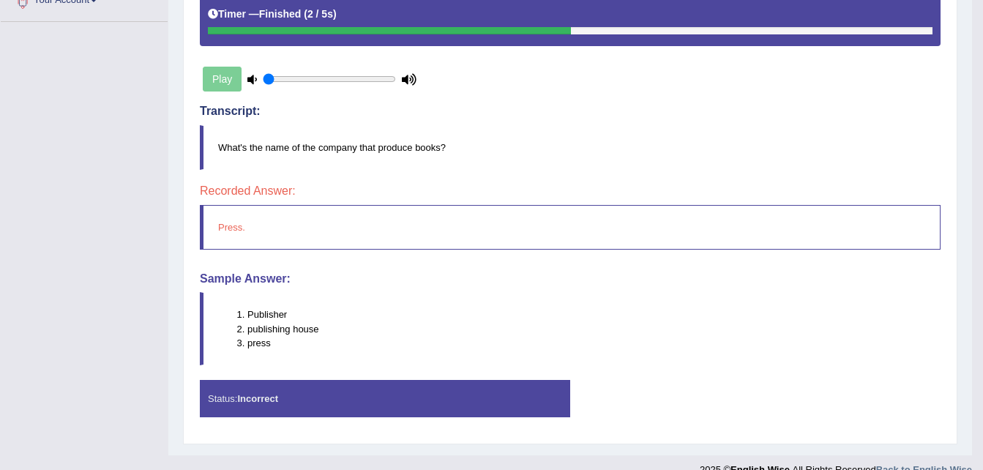
click at [572, 236] on blockquote "Press." at bounding box center [570, 227] width 741 height 45
click at [224, 228] on blockquote "Press." at bounding box center [570, 227] width 741 height 45
click at [285, 400] on div "Status: Incorrect" at bounding box center [385, 398] width 370 height 37
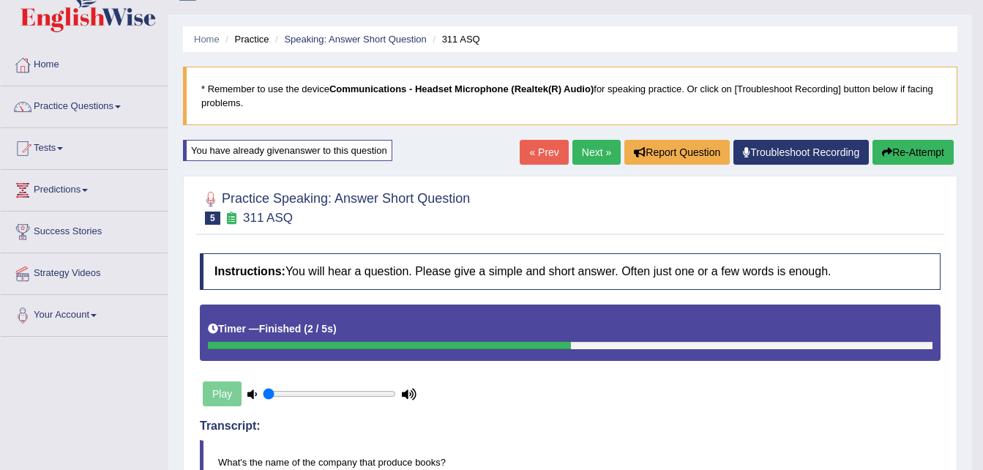
scroll to position [0, 0]
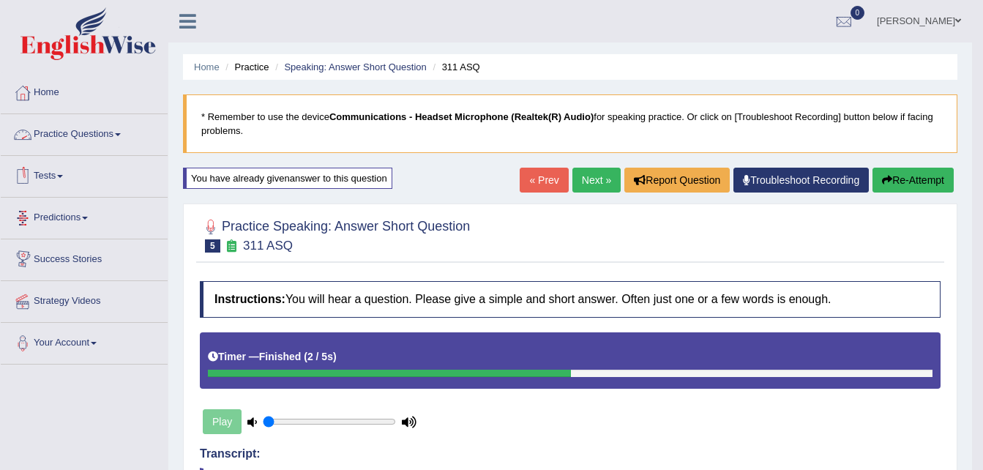
click at [108, 141] on link "Practice Questions" at bounding box center [84, 132] width 167 height 37
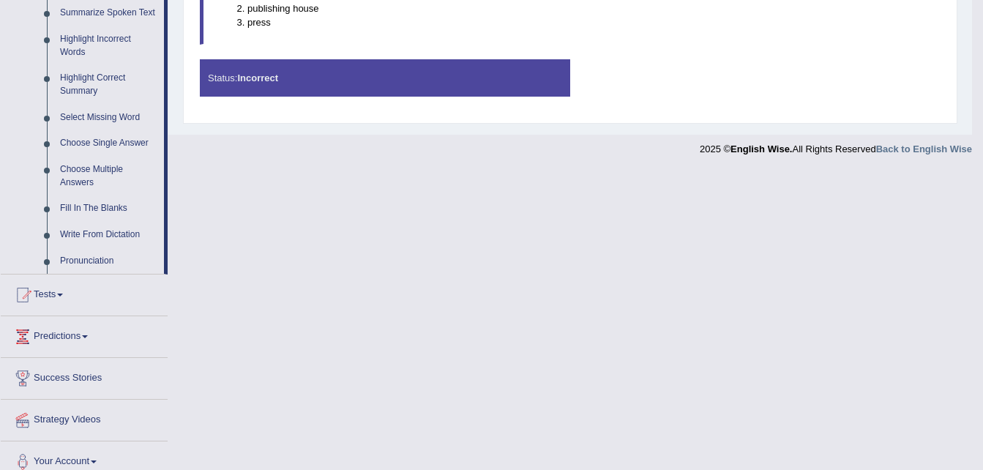
scroll to position [664, 0]
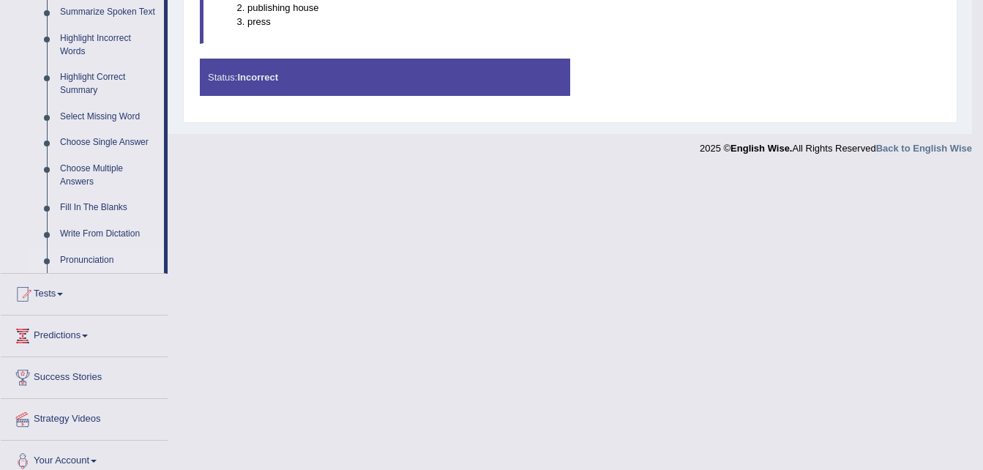
click at [95, 260] on link "Pronunciation" at bounding box center [108, 260] width 111 height 26
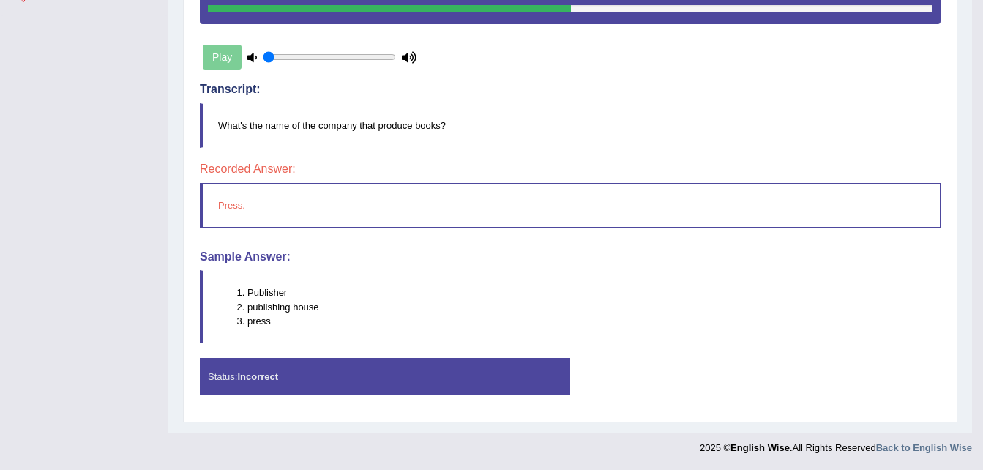
scroll to position [190, 0]
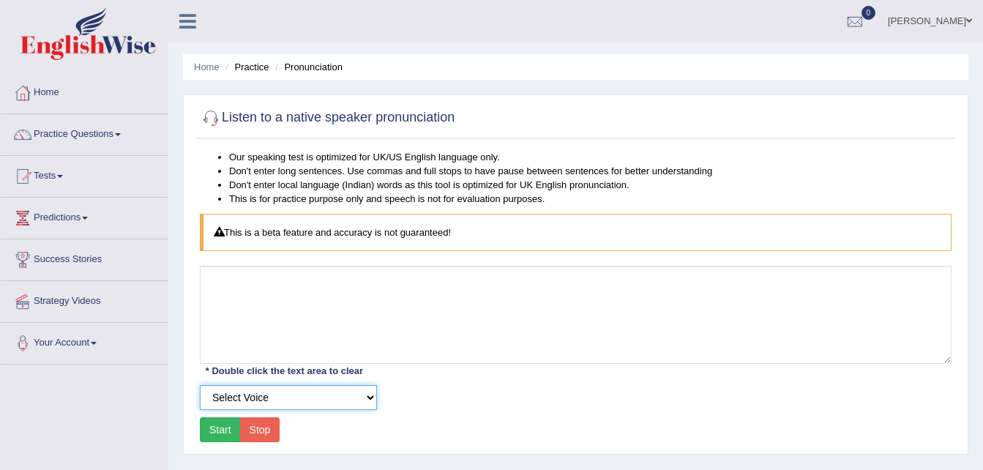
click at [332, 389] on select "Select Voice" at bounding box center [288, 397] width 177 height 25
click at [228, 426] on button "Start" at bounding box center [220, 429] width 41 height 25
click at [239, 160] on li "Our speaking test is optimized for UK/US English language only." at bounding box center [590, 157] width 723 height 14
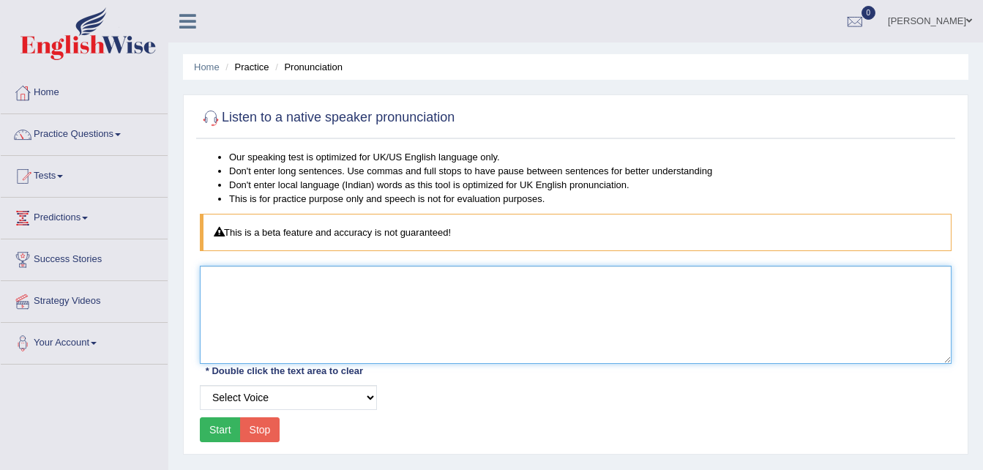
click at [370, 293] on textarea at bounding box center [576, 315] width 752 height 98
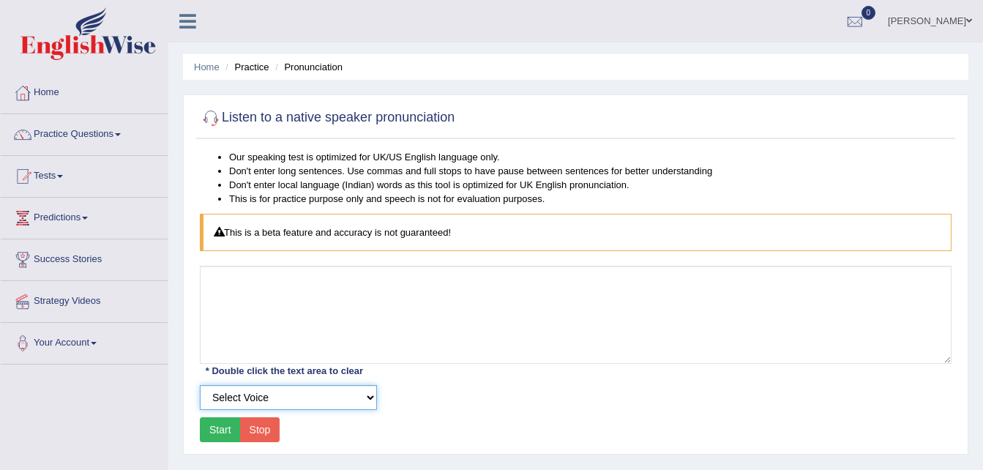
click at [269, 390] on select "Select Voice" at bounding box center [288, 397] width 177 height 25
click at [200, 385] on select "Select Voice" at bounding box center [288, 397] width 177 height 25
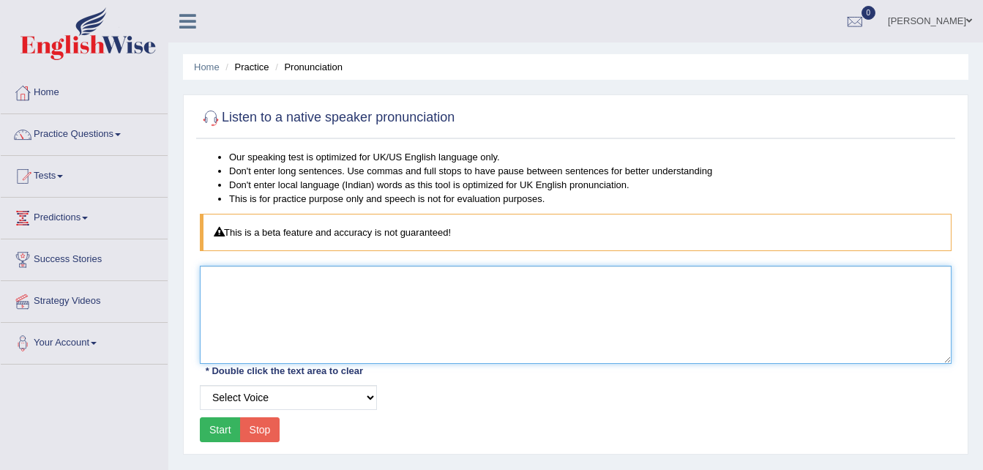
click at [305, 311] on textarea at bounding box center [576, 315] width 752 height 98
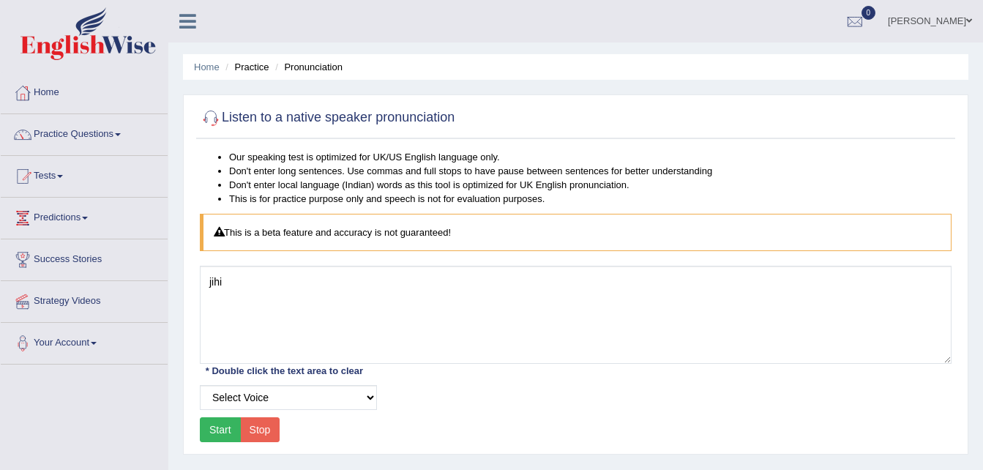
click at [224, 423] on button "Start" at bounding box center [220, 429] width 41 height 25
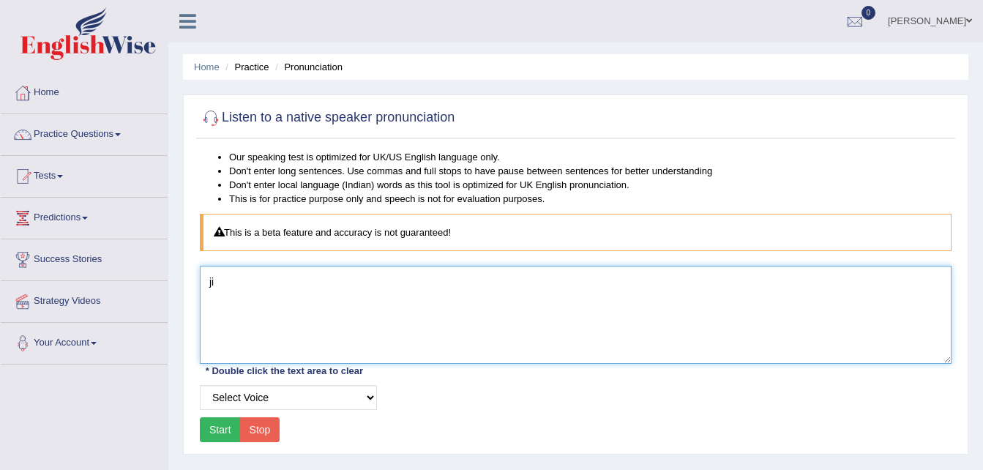
type textarea "j"
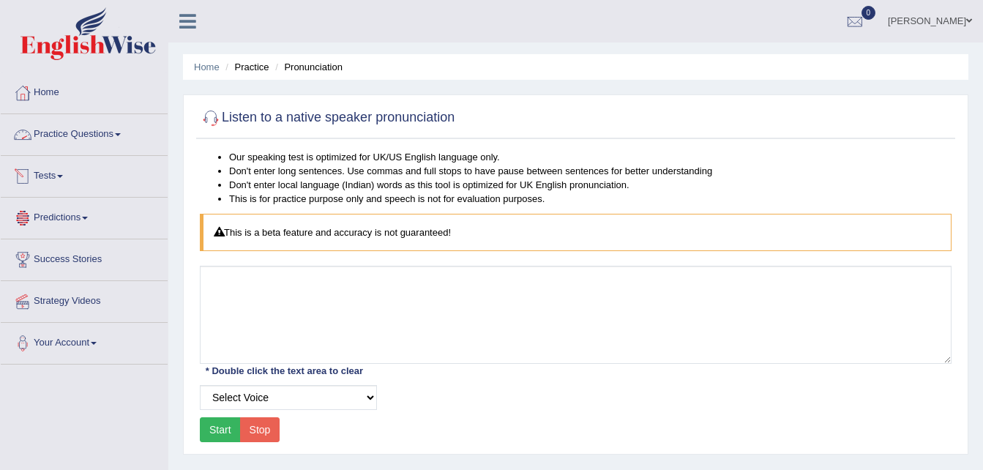
click at [116, 139] on link "Practice Questions" at bounding box center [84, 132] width 167 height 37
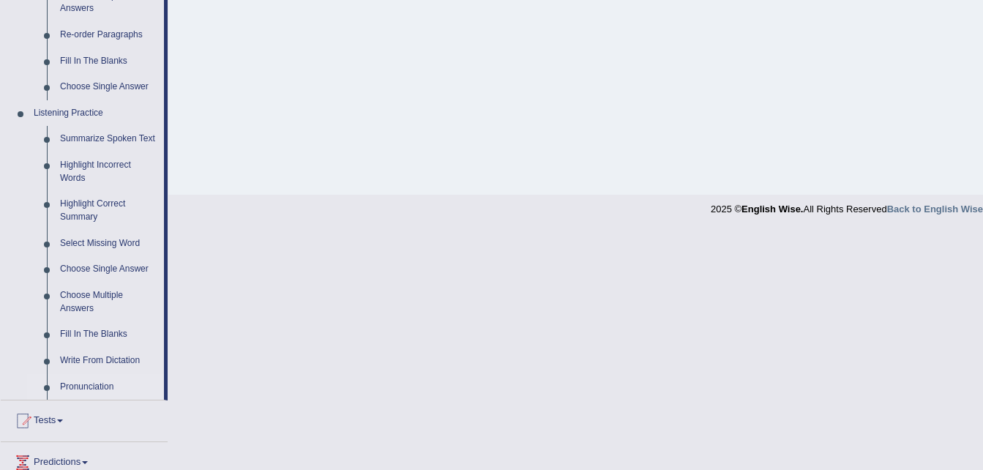
scroll to position [589, 0]
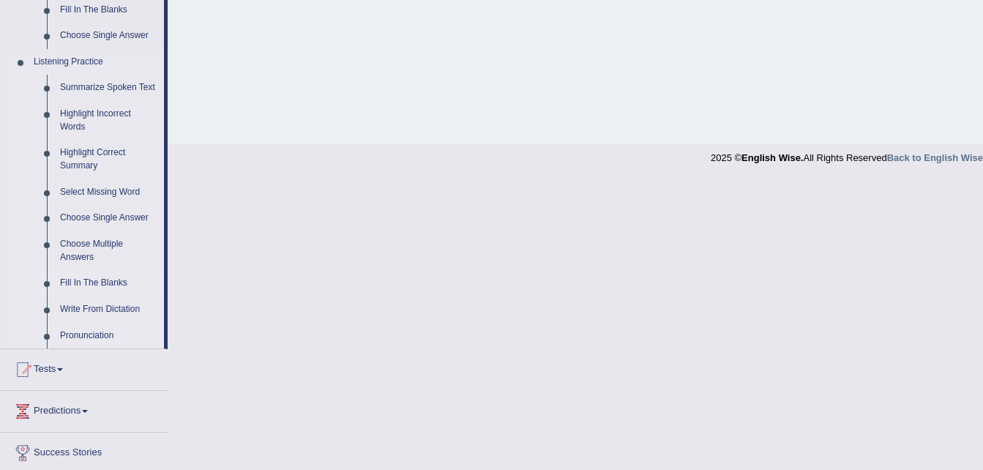
click at [102, 285] on link "Fill In The Blanks" at bounding box center [108, 283] width 111 height 26
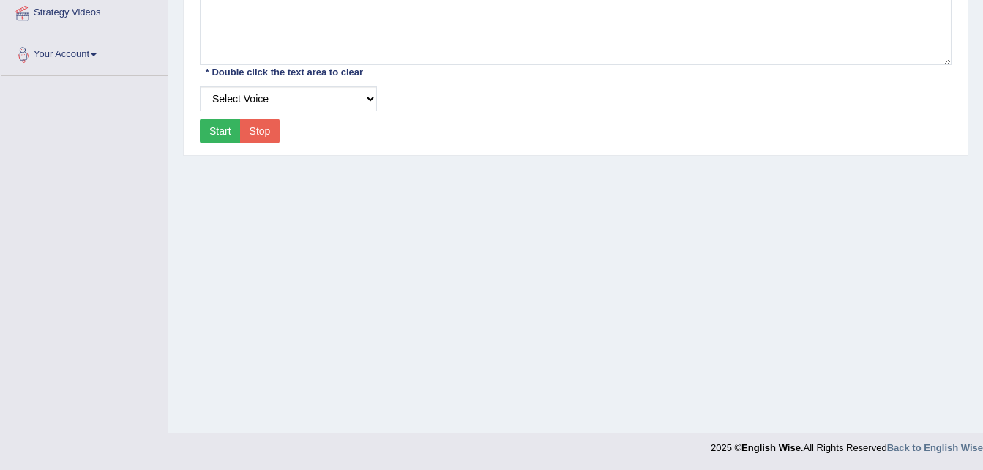
scroll to position [245, 0]
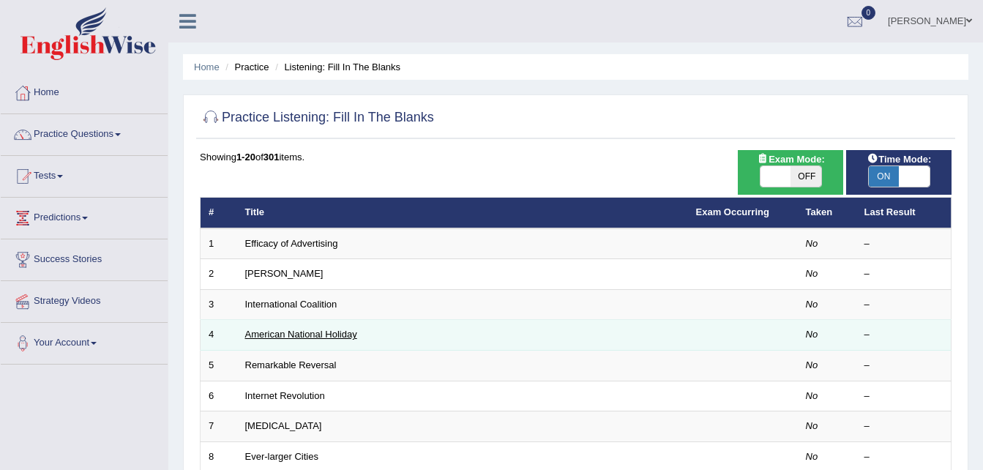
click at [287, 338] on link "American National Holiday" at bounding box center [301, 334] width 112 height 11
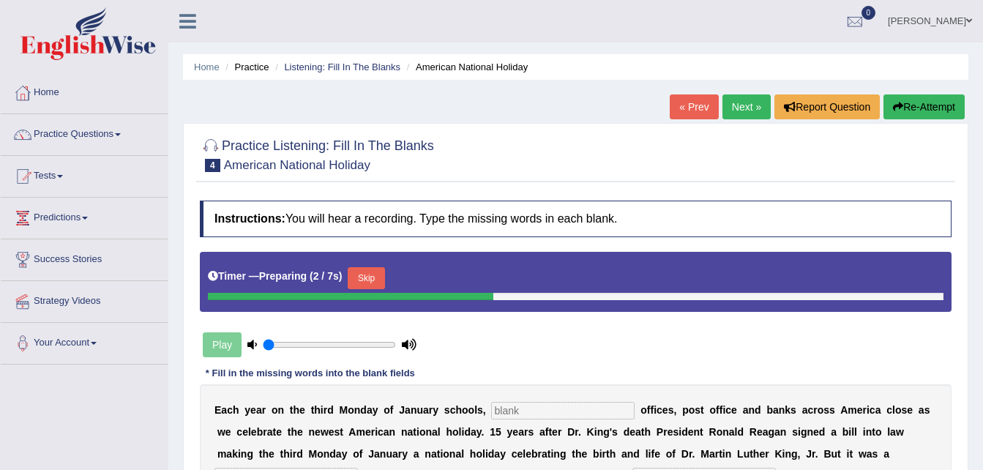
click at [520, 411] on input "text" at bounding box center [562, 411] width 143 height 18
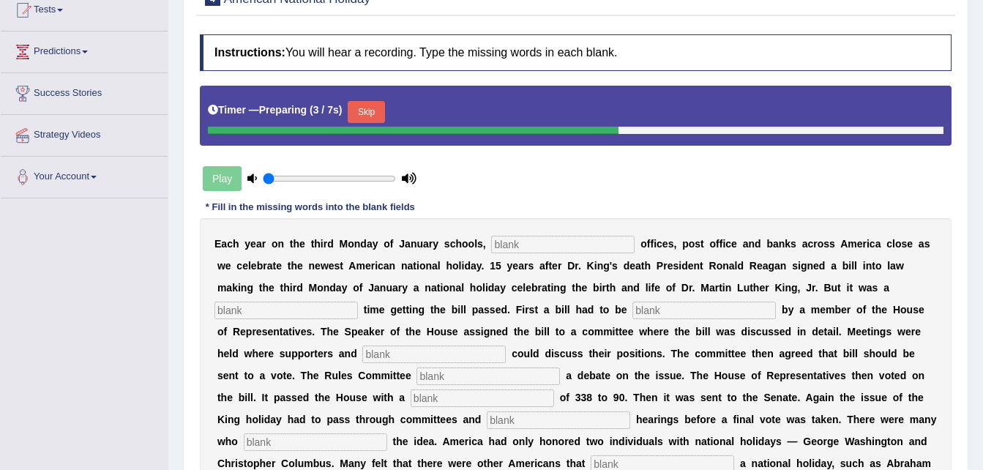
scroll to position [167, 0]
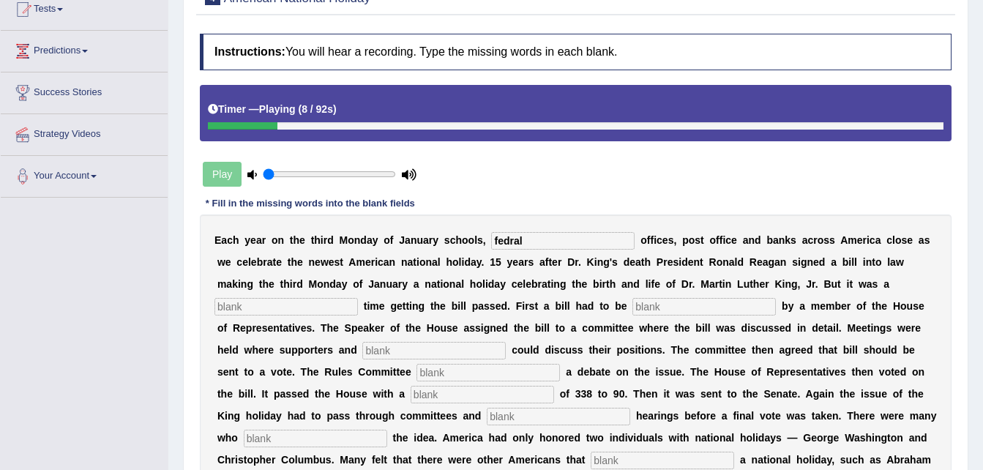
type input "fedral"
click at [358, 298] on input "text" at bounding box center [286, 307] width 143 height 18
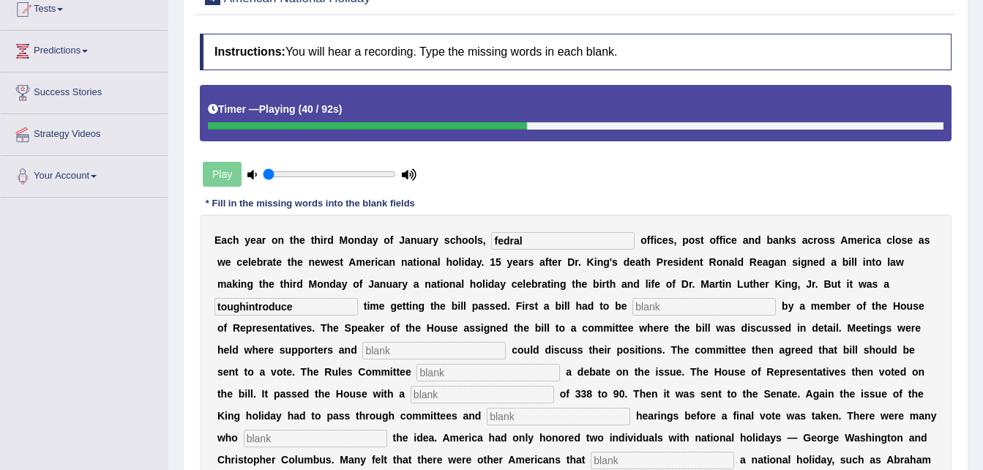
type input "toughintroduce"
click at [633, 305] on input "text" at bounding box center [704, 307] width 143 height 18
click at [362, 353] on input "text" at bounding box center [433, 351] width 143 height 18
type input "uponet"
click at [417, 375] on input "text" at bounding box center [488, 373] width 143 height 18
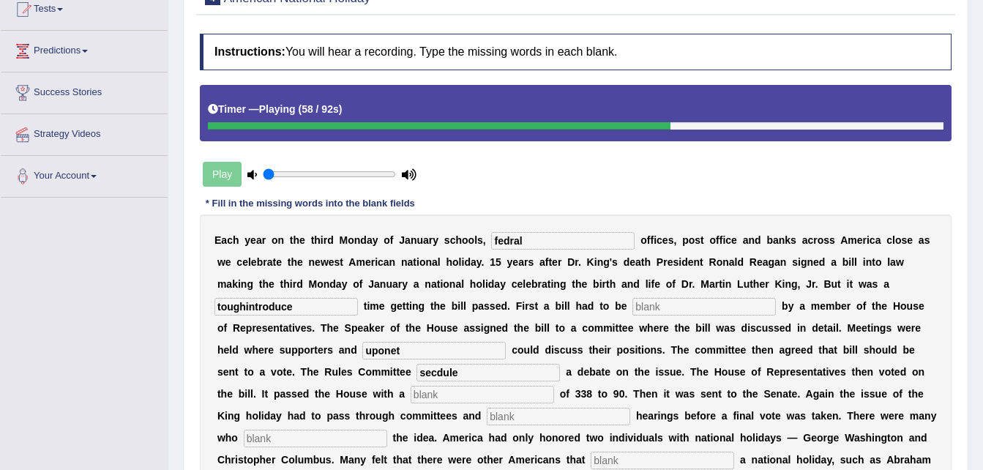
type input "secdule"
click at [411, 392] on input "text" at bounding box center [482, 395] width 143 height 18
type input "vote"
click at [487, 418] on input "text" at bounding box center [558, 417] width 143 height 18
type input "public"
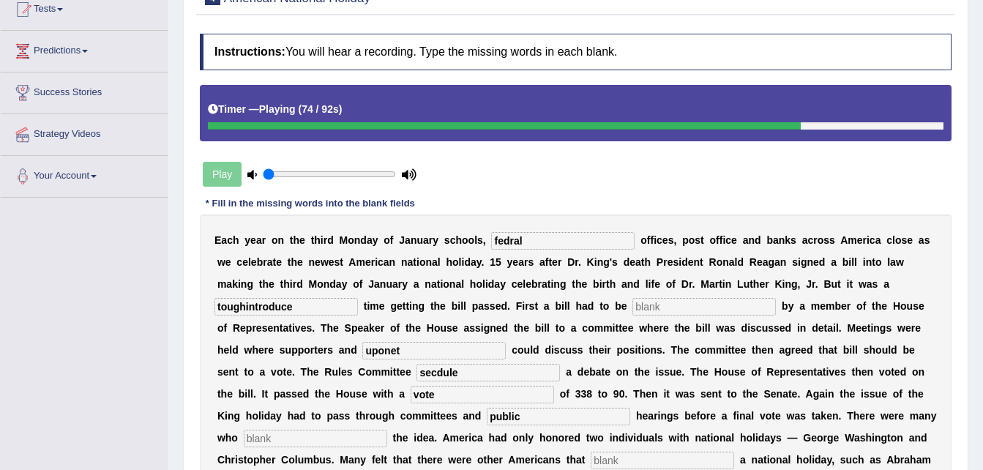
click at [387, 430] on input "text" at bounding box center [315, 439] width 143 height 18
type input "post"
click at [591, 452] on input "text" at bounding box center [662, 461] width 143 height 18
type input "deserve"
click at [633, 307] on input "text" at bounding box center [704, 307] width 143 height 18
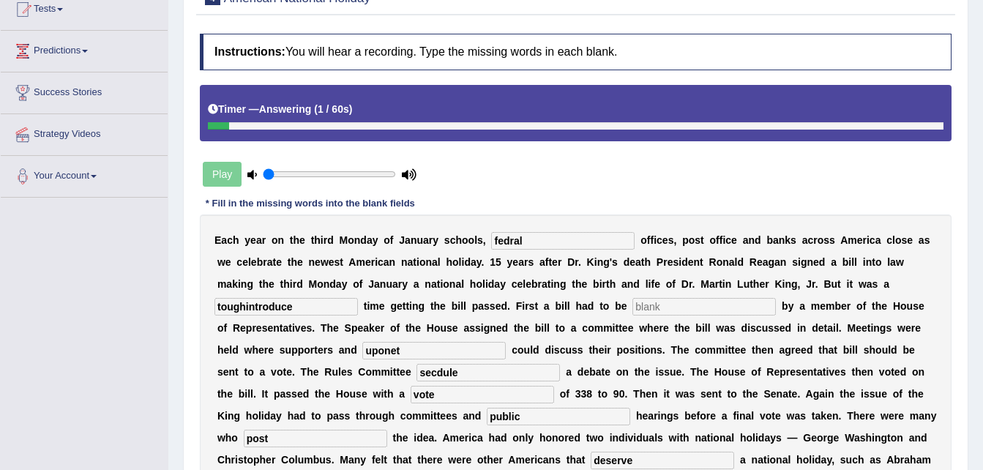
click at [633, 307] on input "text" at bounding box center [704, 307] width 143 height 18
click at [358, 298] on input "toughintroduce" at bounding box center [286, 307] width 143 height 18
click at [633, 307] on input "tough" at bounding box center [704, 307] width 143 height 18
type input "t"
type input "introduce"
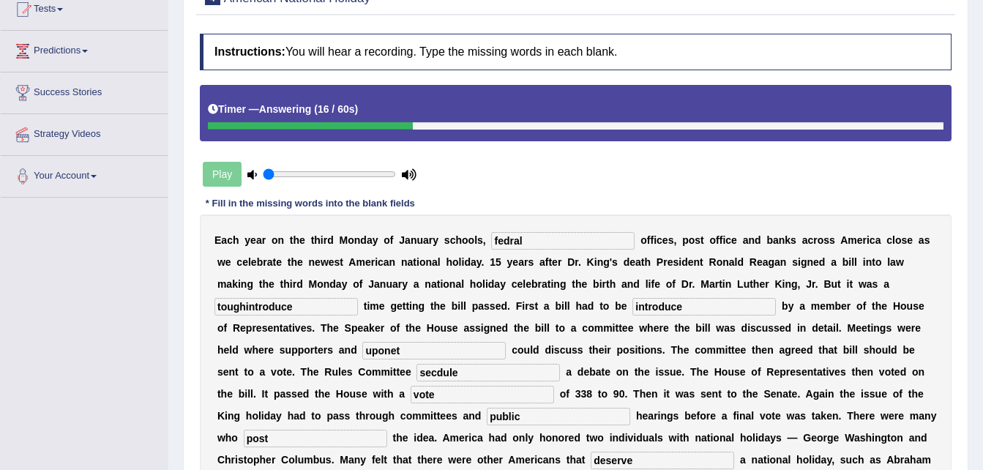
click at [358, 298] on input "toughintroduce" at bounding box center [286, 307] width 143 height 18
type input "tough"
click at [567, 232] on input "fedral" at bounding box center [562, 241] width 143 height 18
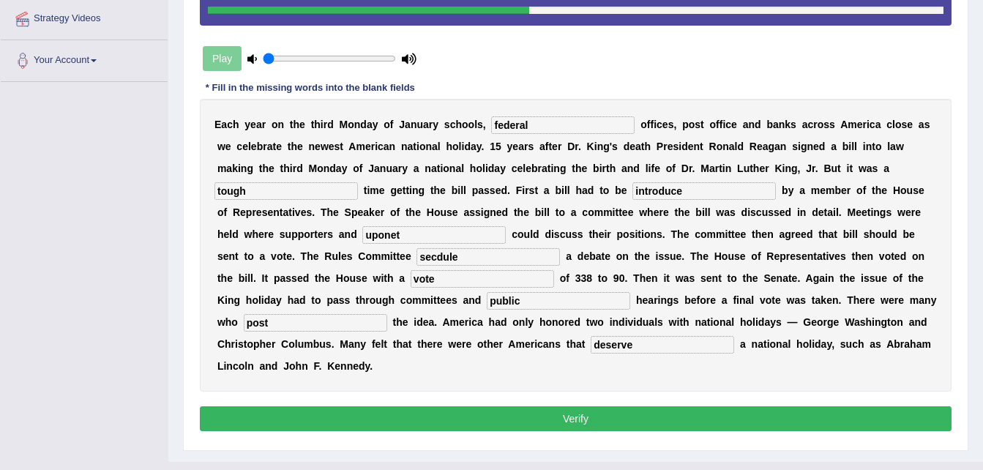
scroll to position [283, 0]
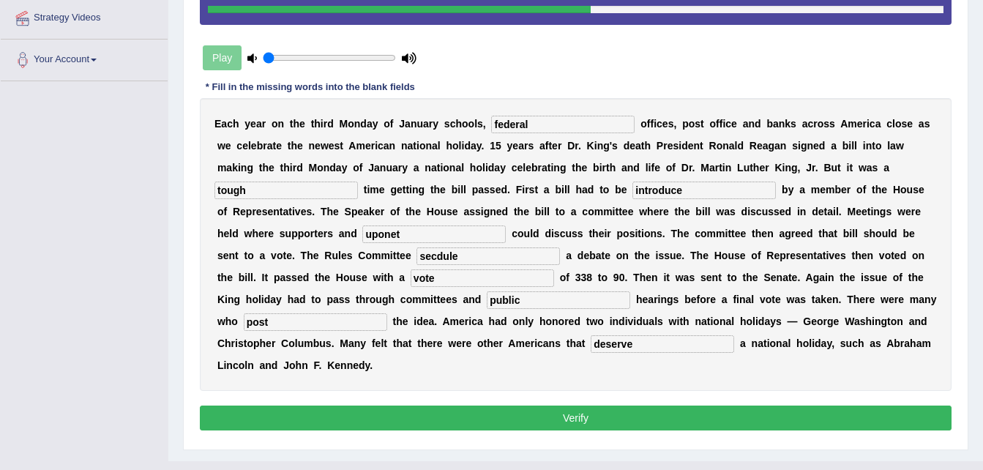
type input "federal"
click at [417, 256] on input "secdule" at bounding box center [488, 256] width 143 height 18
type input "secdule"
click at [618, 406] on button "Verify" at bounding box center [576, 418] width 752 height 25
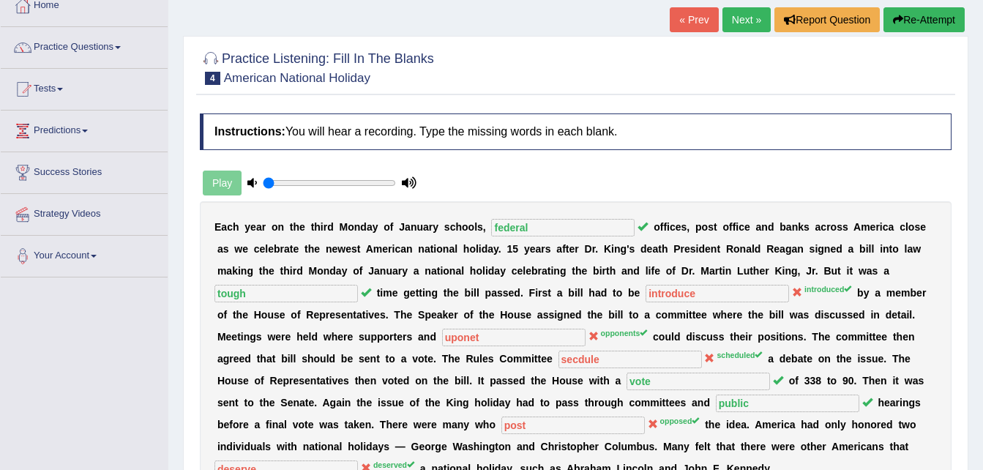
scroll to position [76, 0]
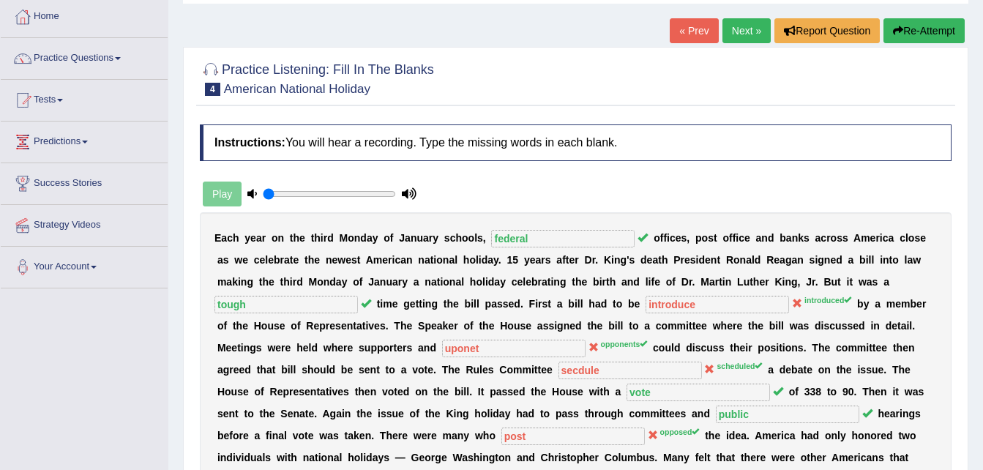
click at [747, 33] on link "Next »" at bounding box center [747, 30] width 48 height 25
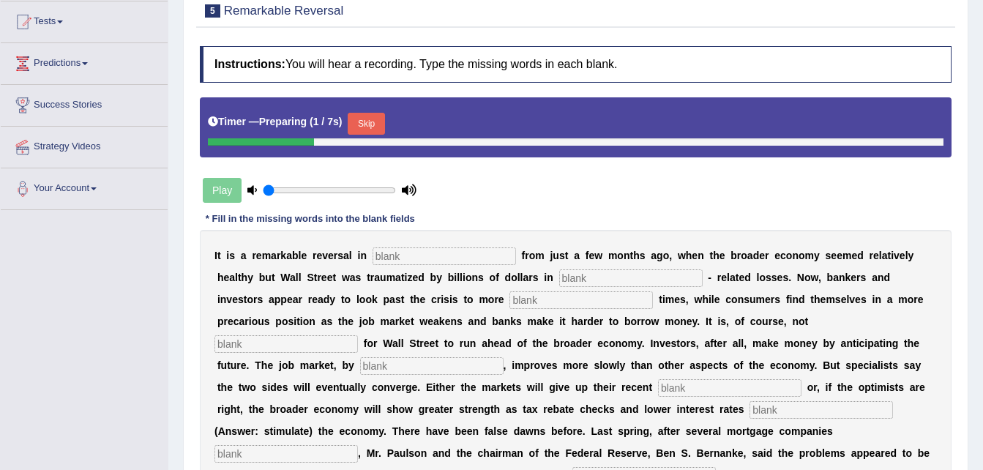
scroll to position [155, 0]
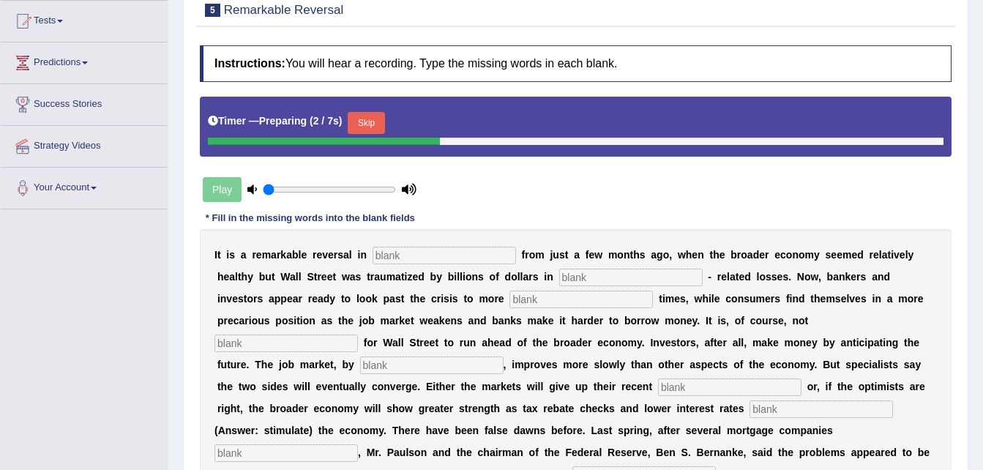
click at [439, 256] on input "text" at bounding box center [444, 256] width 143 height 18
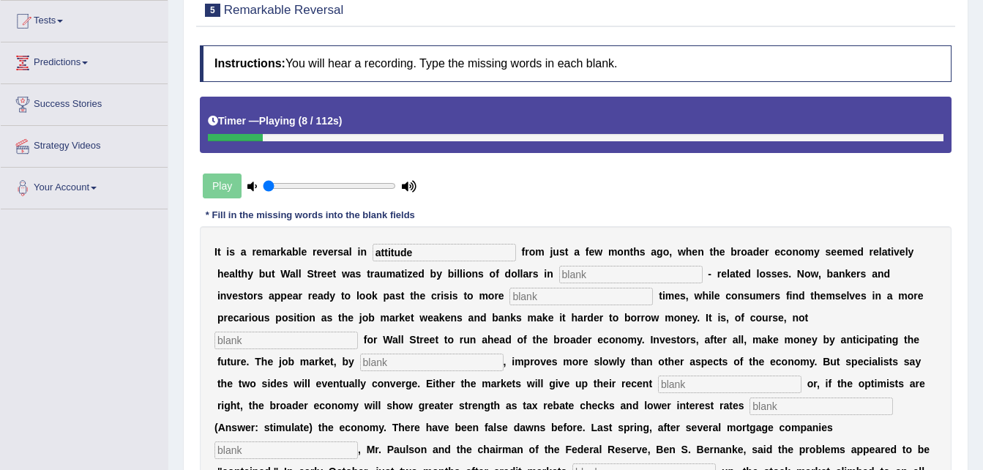
type input "attitude"
click at [559, 270] on input "text" at bounding box center [630, 275] width 143 height 18
type input "morge"
click at [510, 294] on input "text" at bounding box center [581, 297] width 143 height 18
type input "profitable"
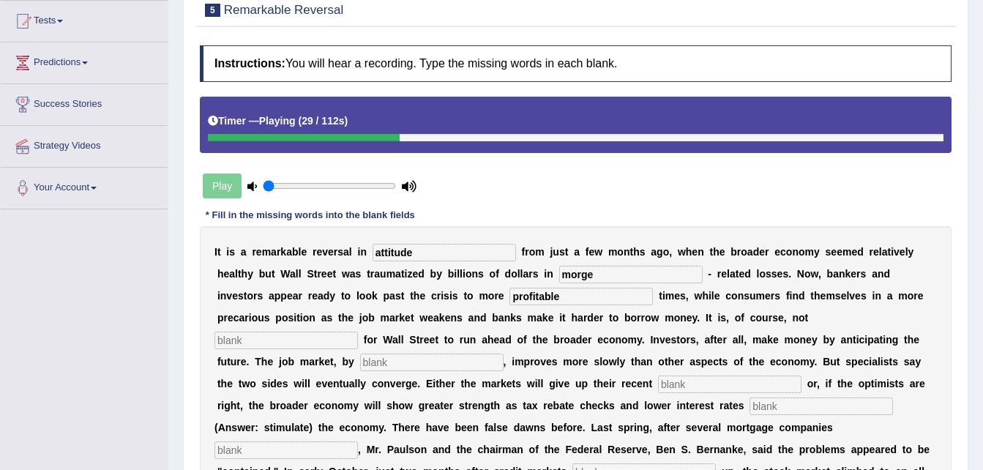
click at [358, 332] on input "text" at bounding box center [286, 341] width 143 height 18
type input "umcoming"
click at [504, 354] on input "text" at bounding box center [431, 363] width 143 height 18
type input "contrast"
click at [658, 376] on input "text" at bounding box center [729, 385] width 143 height 18
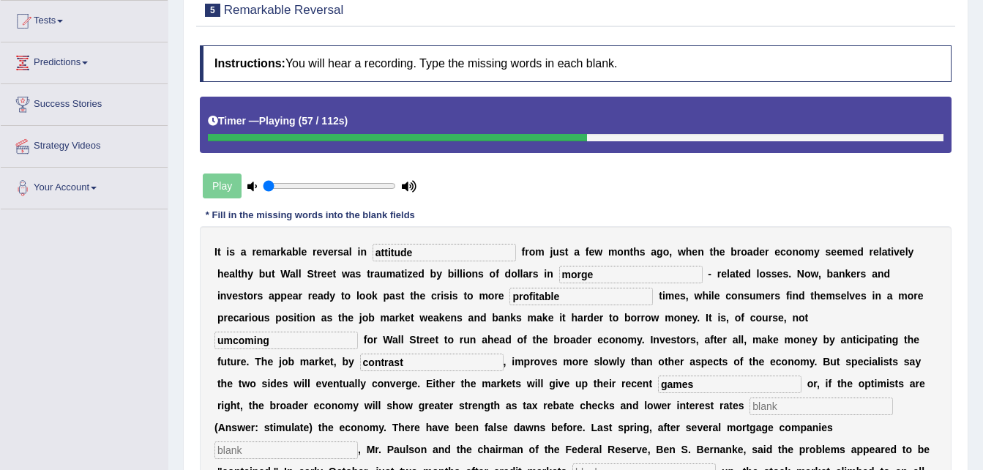
type input "games"
click at [750, 413] on input "text" at bounding box center [821, 407] width 143 height 18
type input "r"
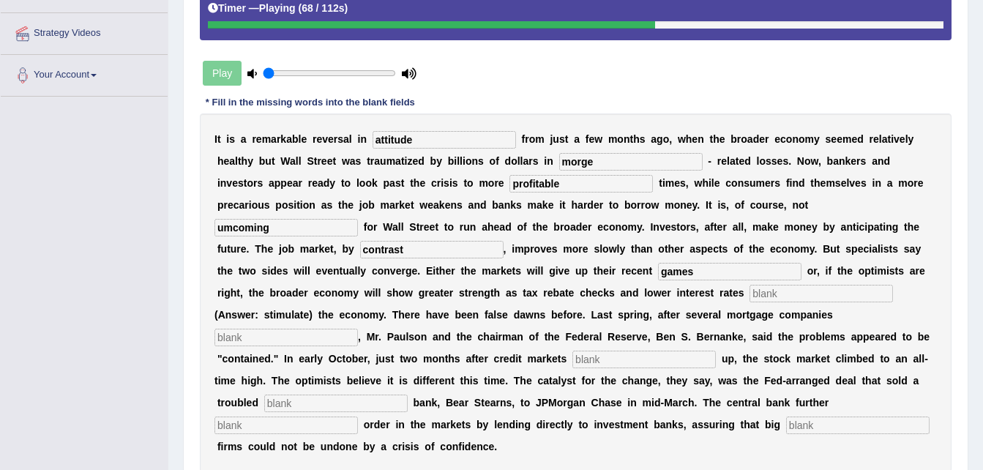
scroll to position [284, 0]
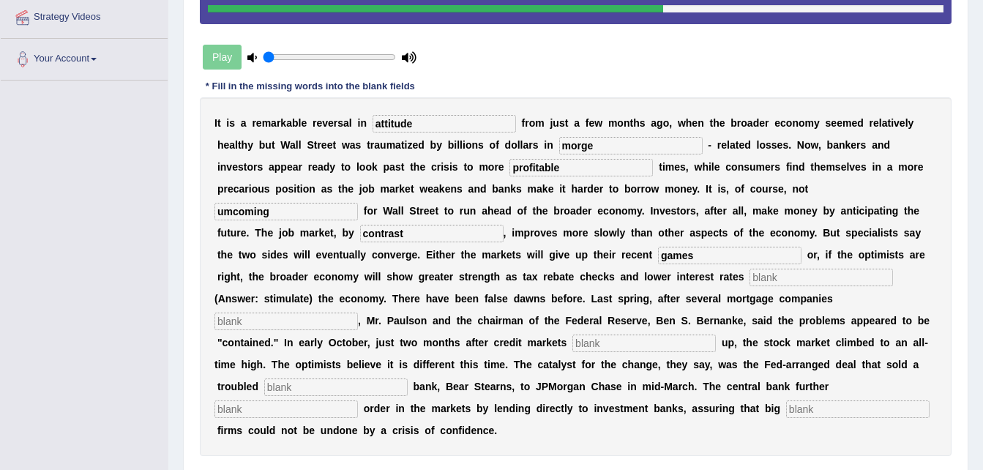
click at [358, 313] on input "text" at bounding box center [286, 322] width 143 height 18
click at [573, 344] on input "text" at bounding box center [644, 344] width 143 height 18
type input "froze"
click at [408, 378] on input "text" at bounding box center [335, 387] width 143 height 18
type input "investment"
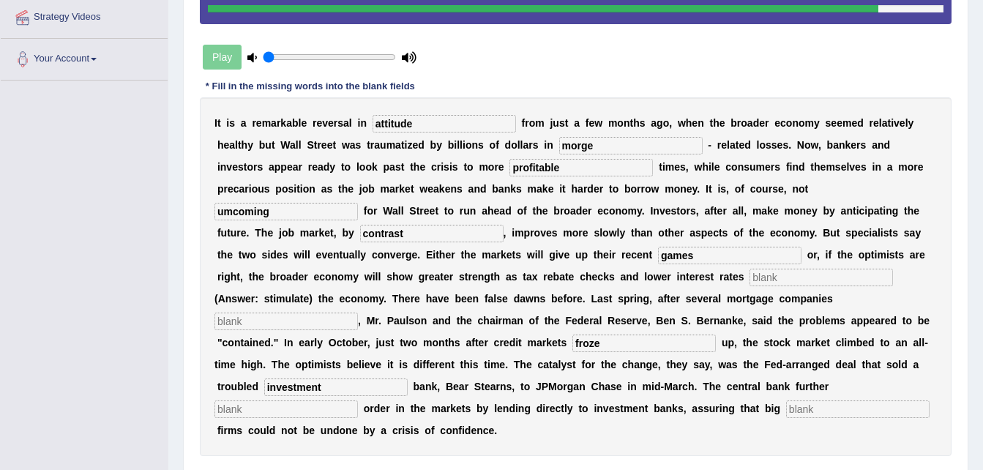
click at [358, 400] on input "text" at bounding box center [286, 409] width 143 height 18
type input "resore"
click at [786, 410] on input "text" at bounding box center [857, 409] width 143 height 18
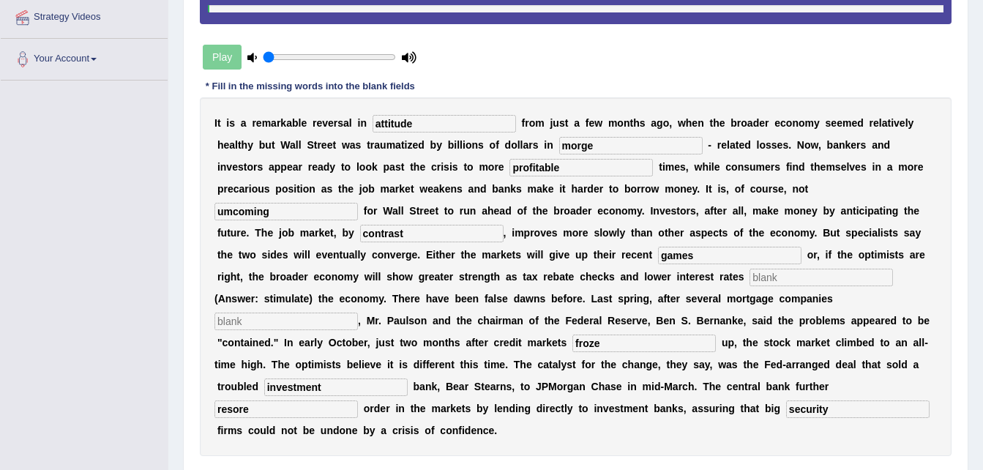
type input "security"
click at [358, 400] on input "resore" at bounding box center [286, 409] width 143 height 18
type input "restore"
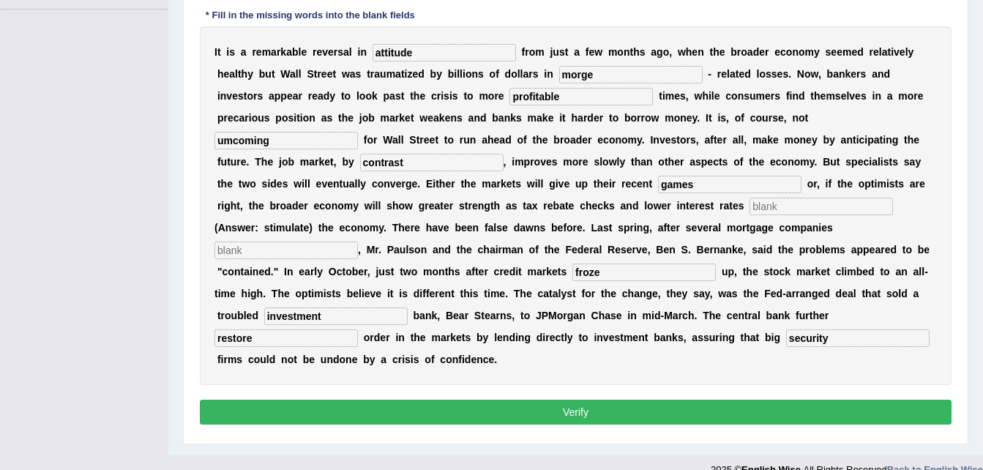
click at [559, 400] on button "Verify" at bounding box center [576, 412] width 752 height 25
click at [750, 206] on input "text" at bounding box center [821, 207] width 143 height 18
type input "e"
click at [498, 400] on button "Verify" at bounding box center [576, 412] width 752 height 25
click at [358, 242] on input "text" at bounding box center [286, 251] width 143 height 18
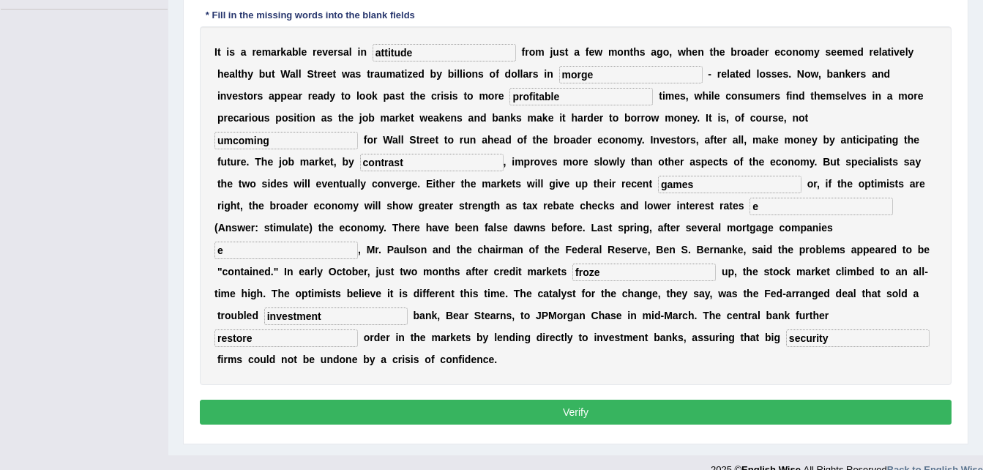
type input "e"
click at [718, 400] on button "Verify" at bounding box center [576, 412] width 752 height 25
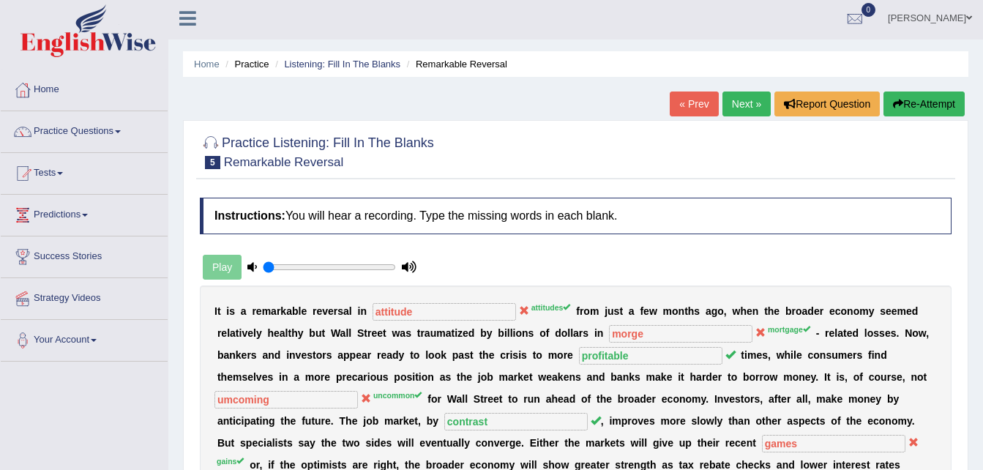
scroll to position [0, 0]
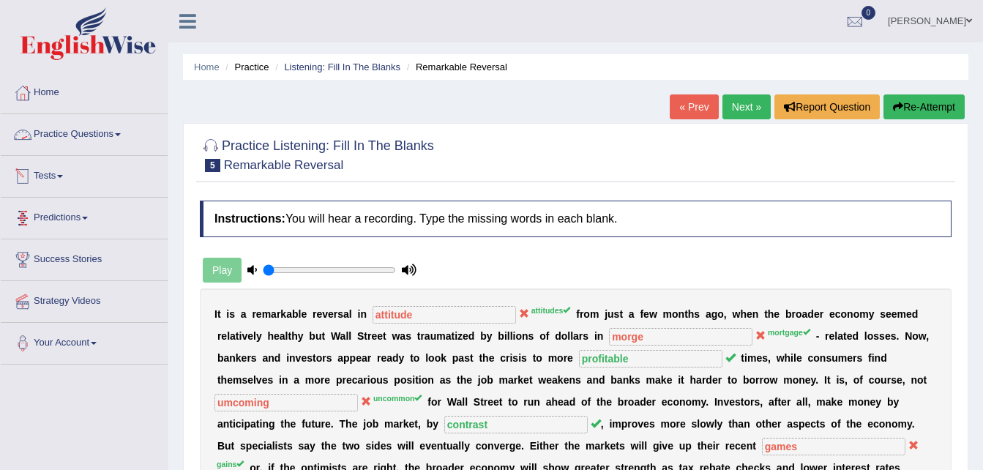
click at [122, 144] on link "Practice Questions" at bounding box center [84, 132] width 167 height 37
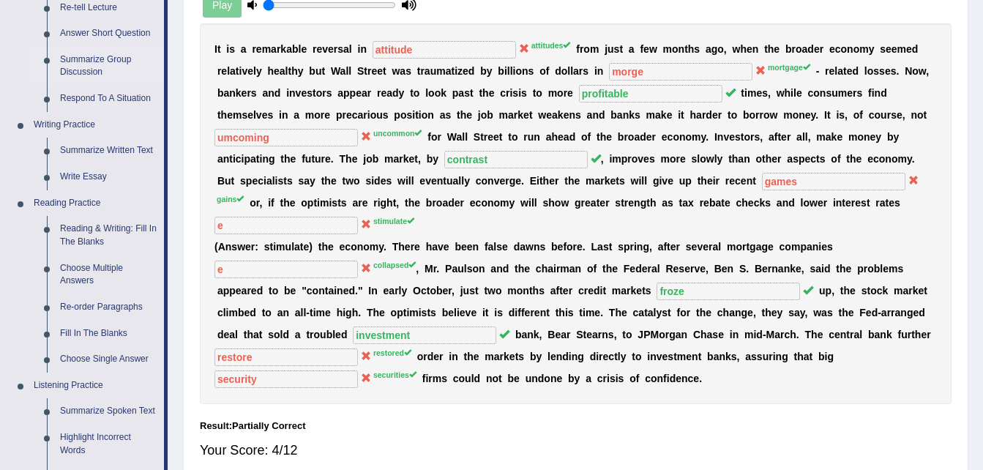
scroll to position [266, 0]
click at [117, 358] on link "Choose Single Answer" at bounding box center [108, 359] width 111 height 26
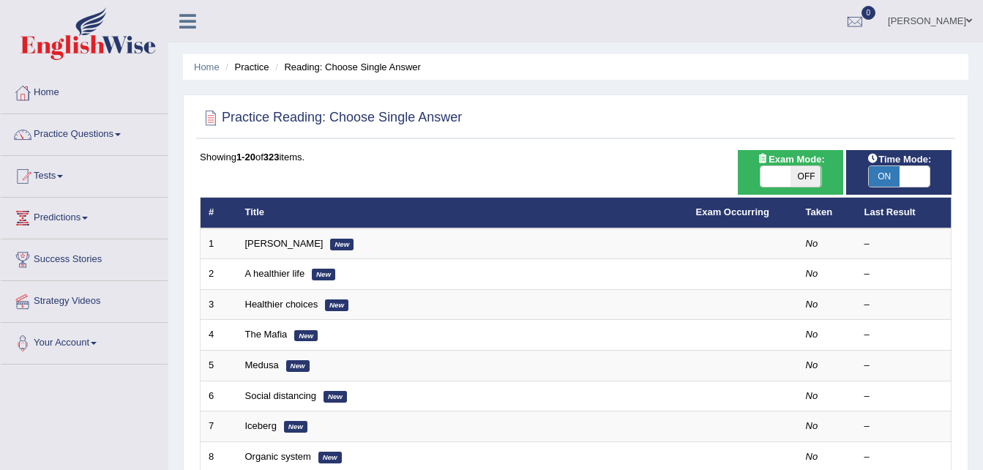
click at [256, 243] on link "[PERSON_NAME]" at bounding box center [284, 243] width 78 height 11
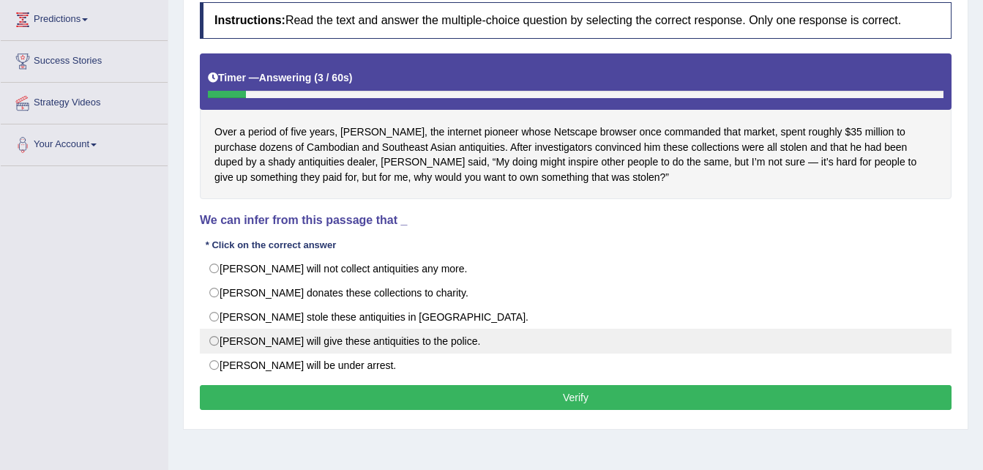
scroll to position [201, 0]
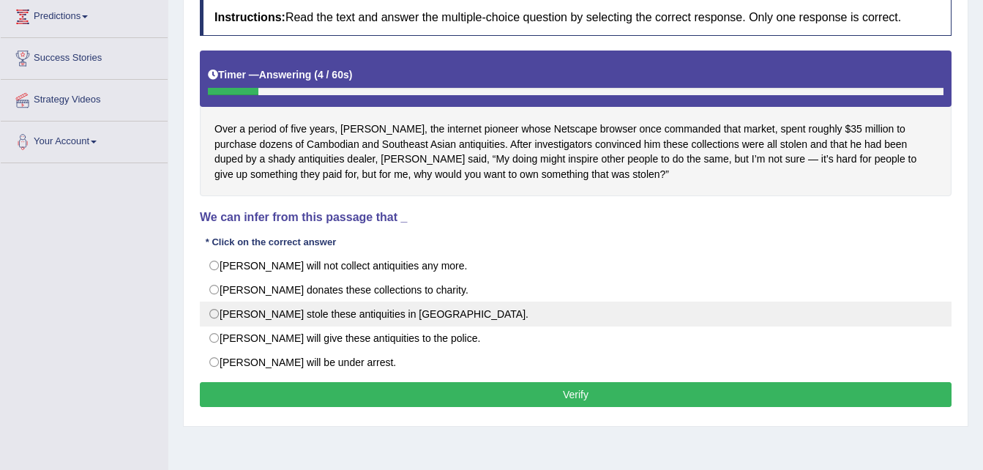
click at [335, 313] on label "Mr. Clark stole these antiquities in Asia." at bounding box center [576, 314] width 752 height 25
radio input "true"
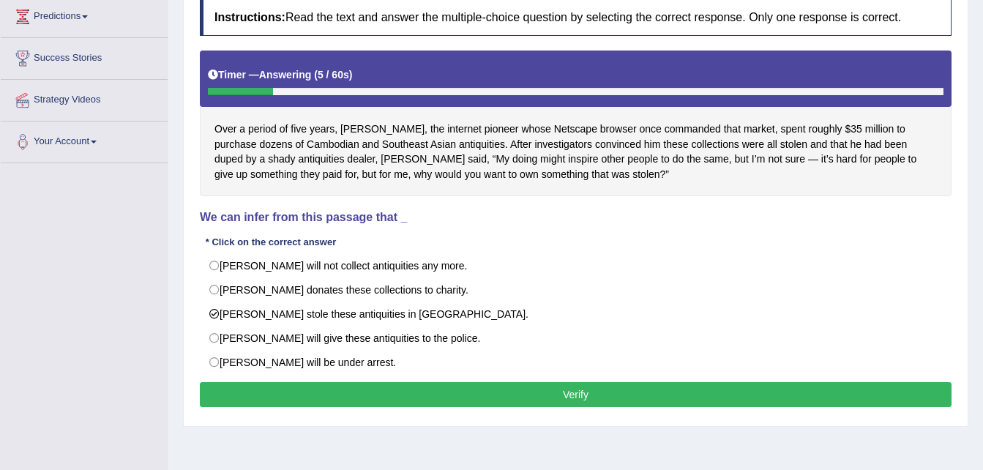
click at [400, 392] on button "Verify" at bounding box center [576, 394] width 752 height 25
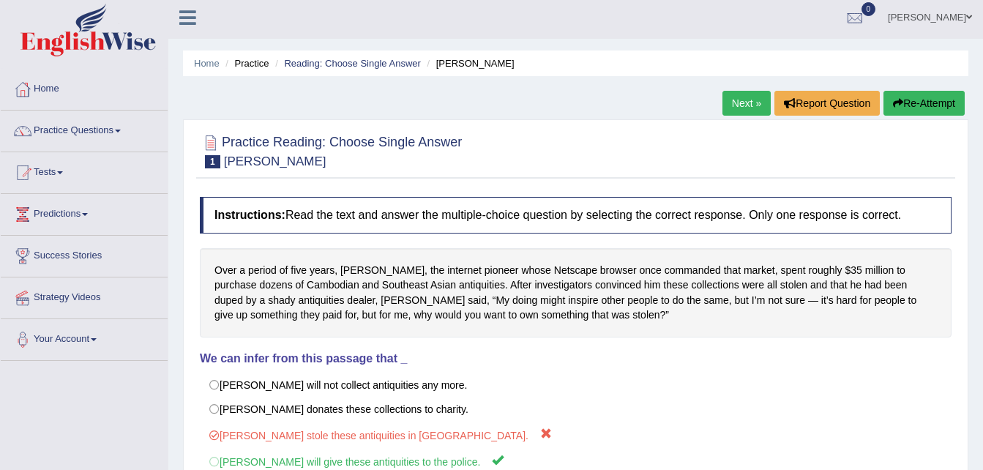
scroll to position [3, 0]
click at [70, 174] on link "Tests" at bounding box center [84, 171] width 167 height 37
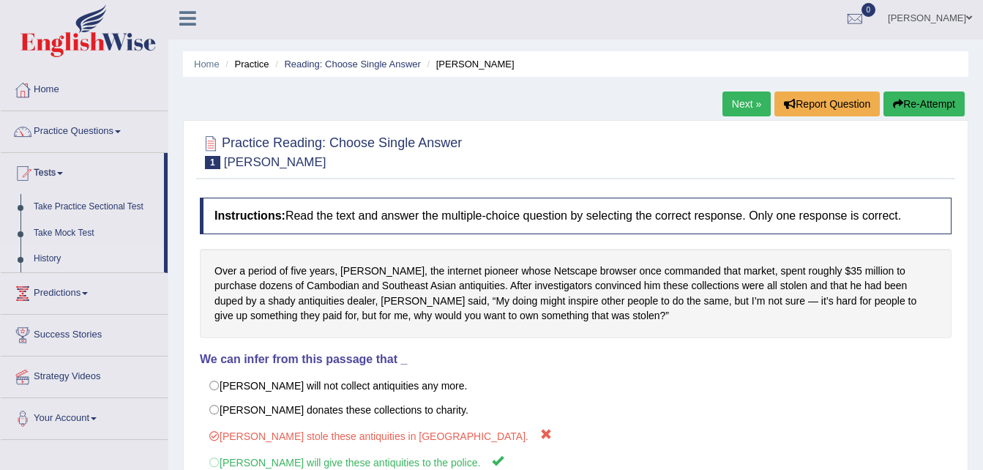
click at [56, 258] on link "History" at bounding box center [95, 259] width 137 height 26
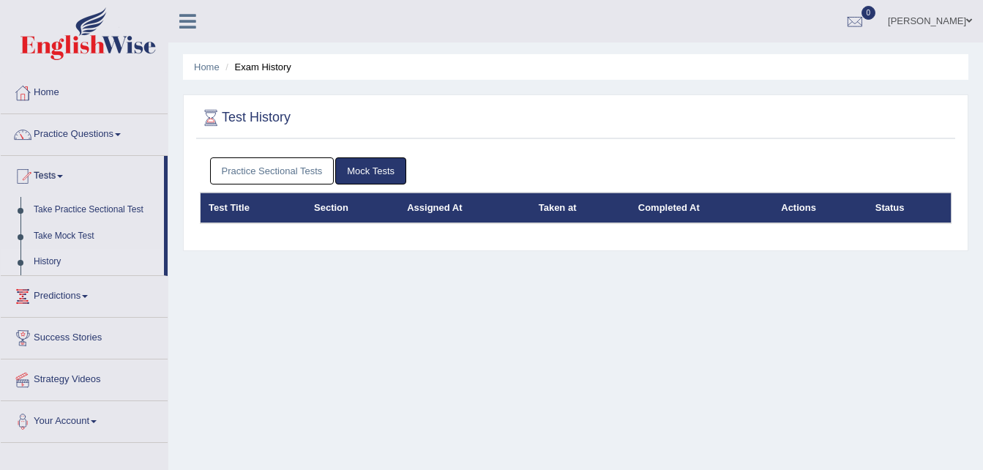
click at [102, 337] on link "Success Stories" at bounding box center [84, 336] width 167 height 37
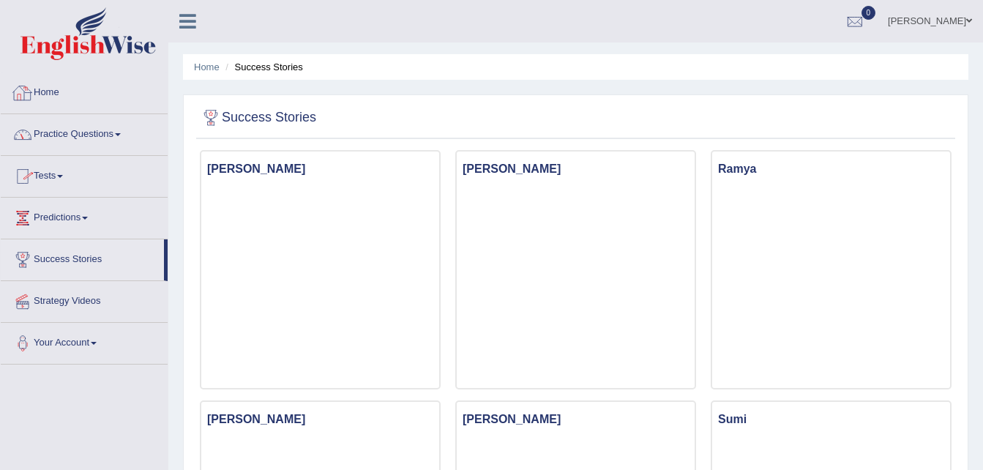
click at [61, 97] on link "Home" at bounding box center [84, 90] width 167 height 37
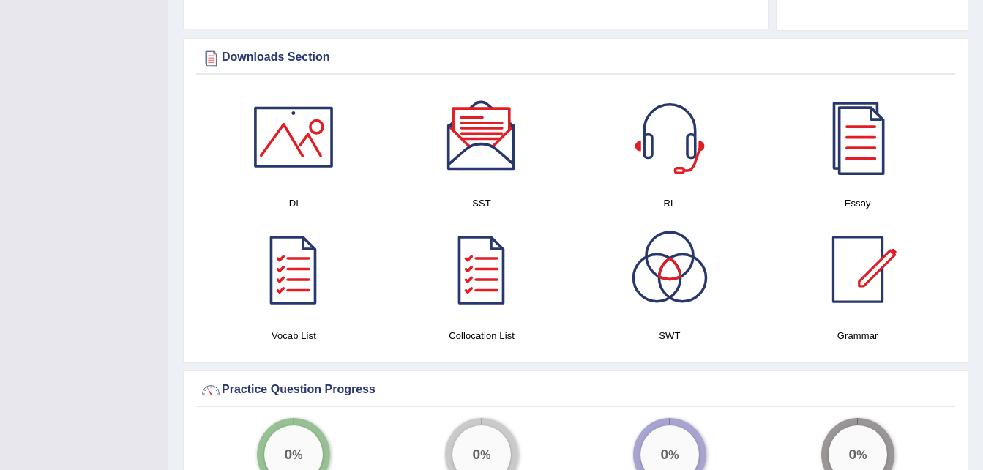
scroll to position [700, 0]
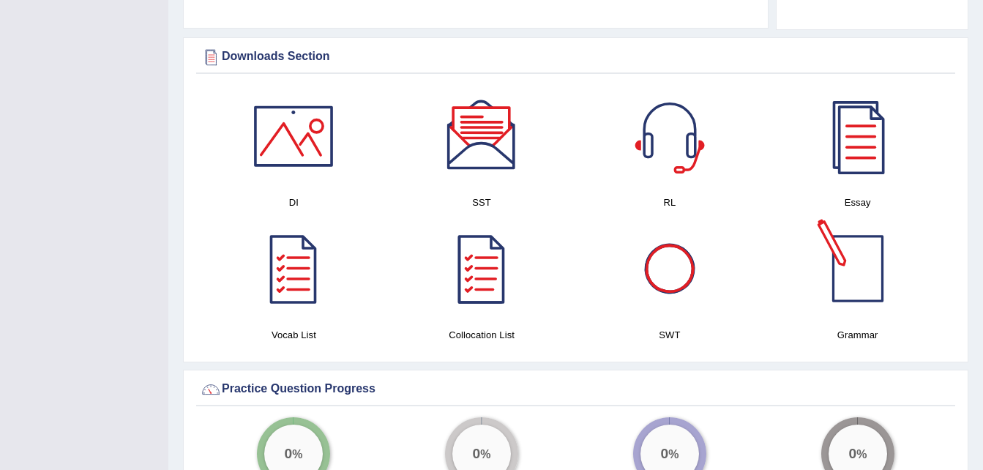
click at [855, 290] on div at bounding box center [858, 268] width 102 height 102
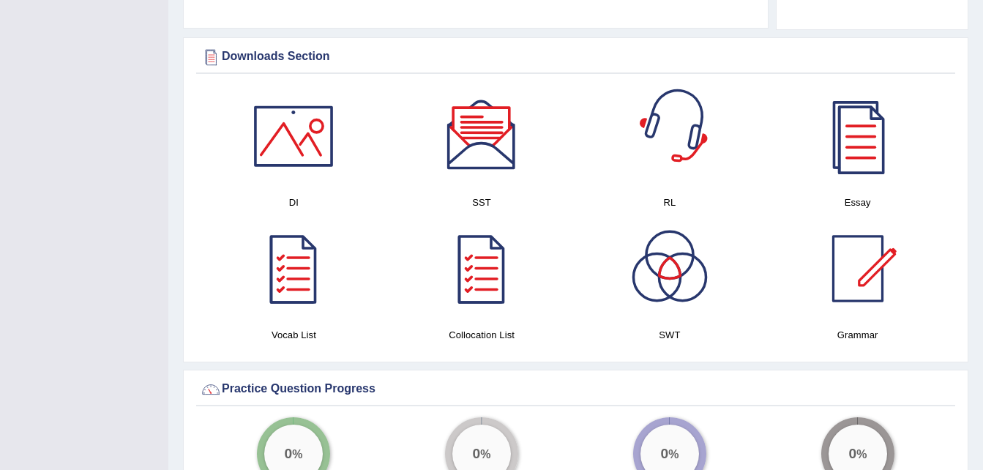
click at [675, 158] on div at bounding box center [670, 136] width 102 height 102
click at [496, 169] on div at bounding box center [481, 136] width 102 height 102
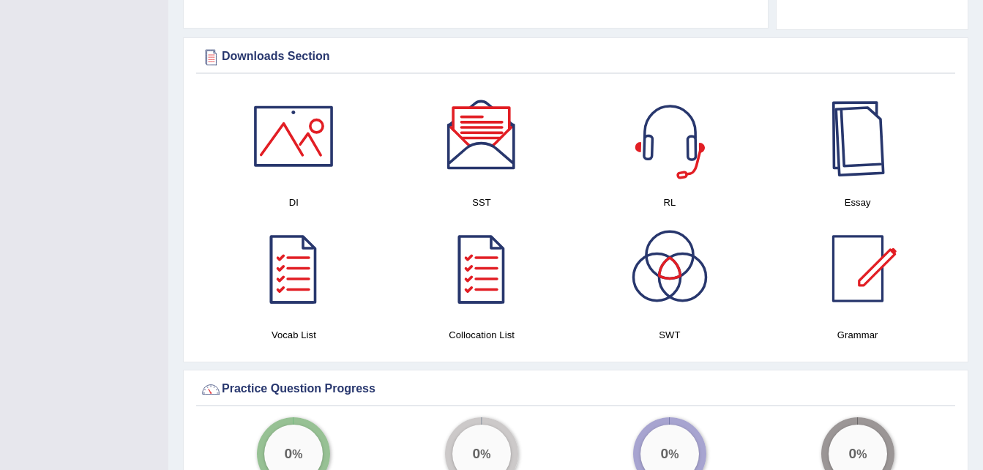
click at [857, 170] on div at bounding box center [858, 136] width 102 height 102
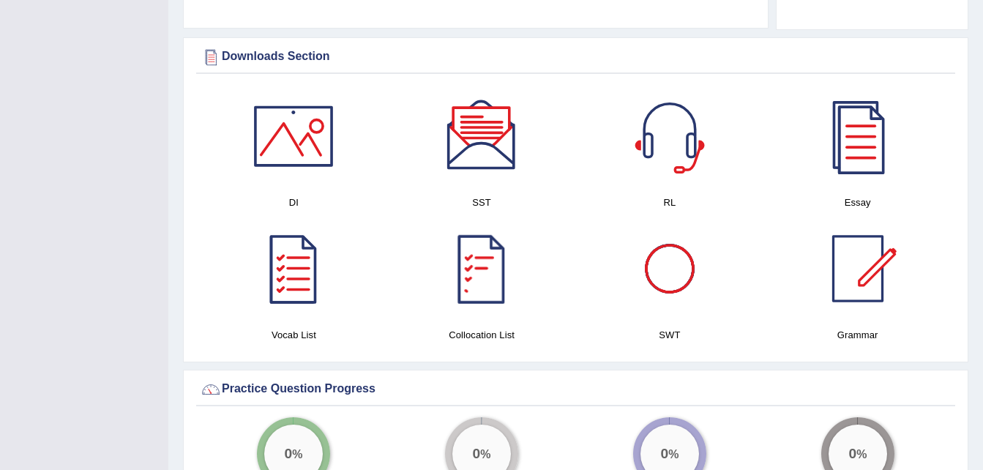
click at [678, 266] on div at bounding box center [670, 268] width 102 height 102
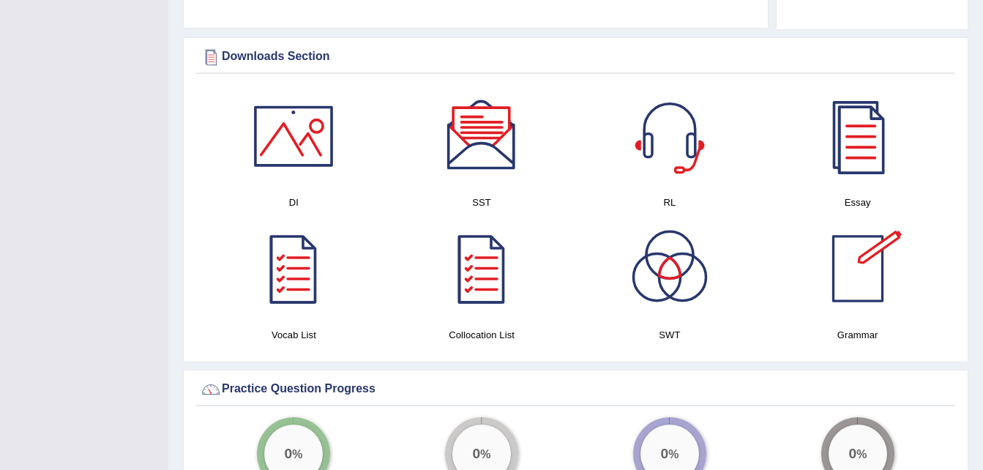
click at [876, 290] on div at bounding box center [858, 268] width 102 height 102
click at [300, 164] on div at bounding box center [293, 136] width 102 height 102
click at [506, 309] on div at bounding box center [481, 268] width 102 height 102
click at [305, 271] on div at bounding box center [293, 268] width 102 height 102
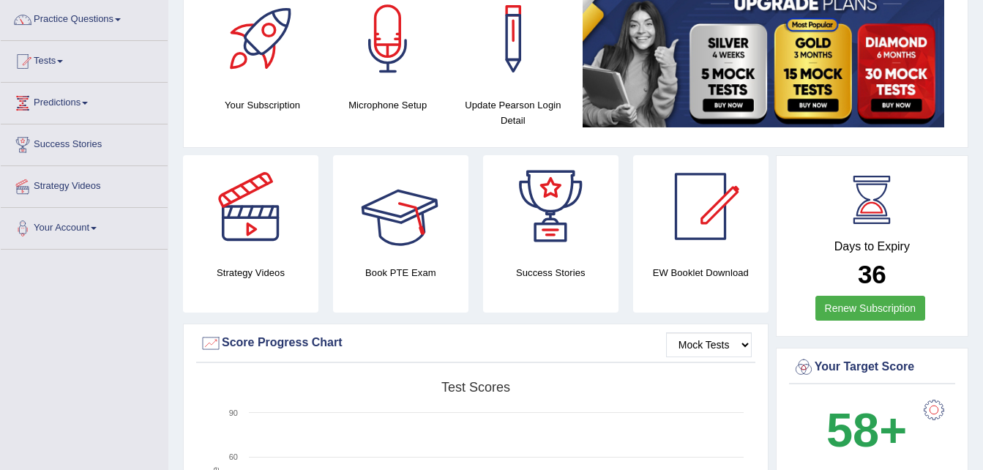
scroll to position [114, 0]
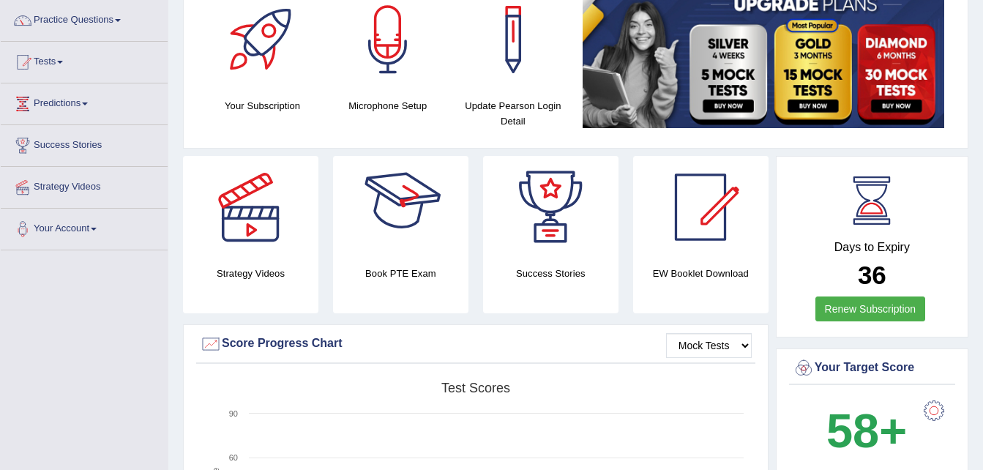
click at [409, 220] on div at bounding box center [400, 207] width 102 height 102
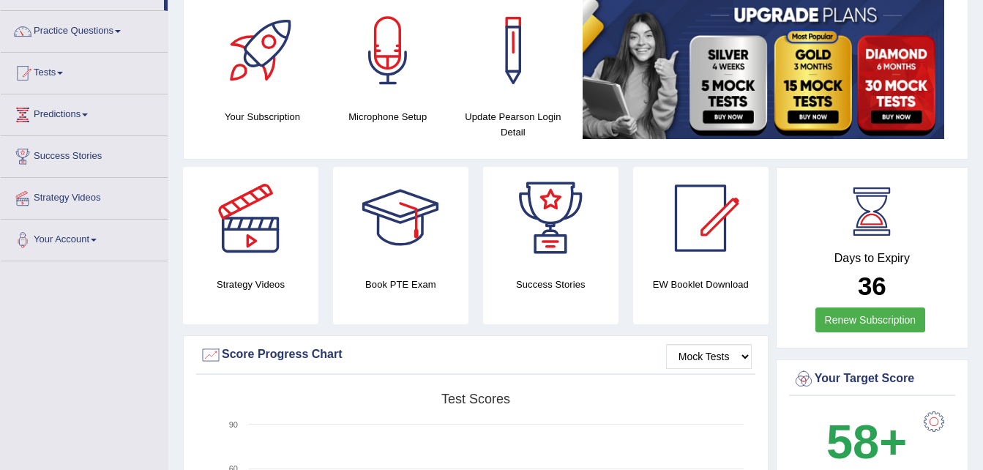
scroll to position [0, 0]
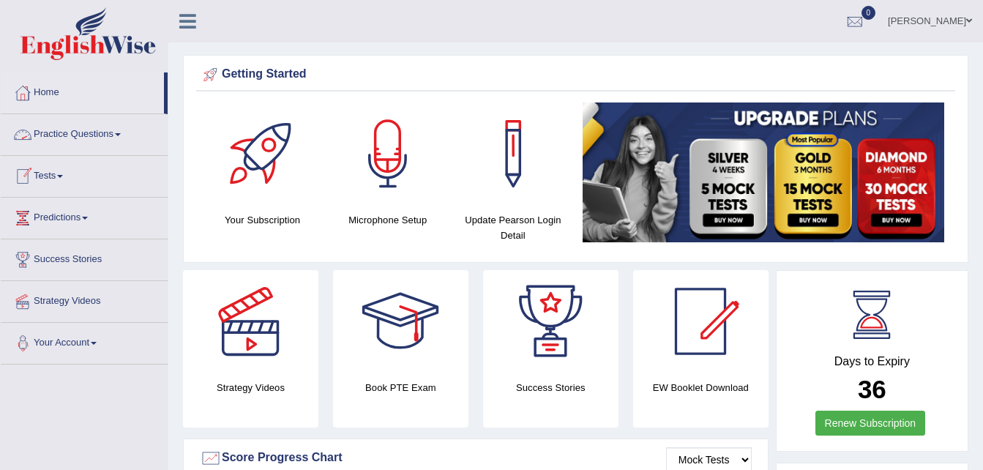
click at [118, 130] on link "Practice Questions" at bounding box center [84, 132] width 167 height 37
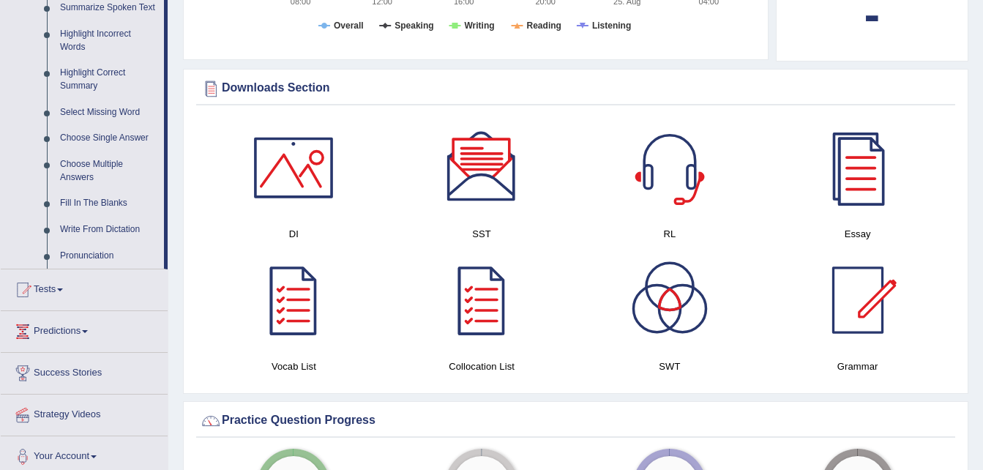
scroll to position [658, 0]
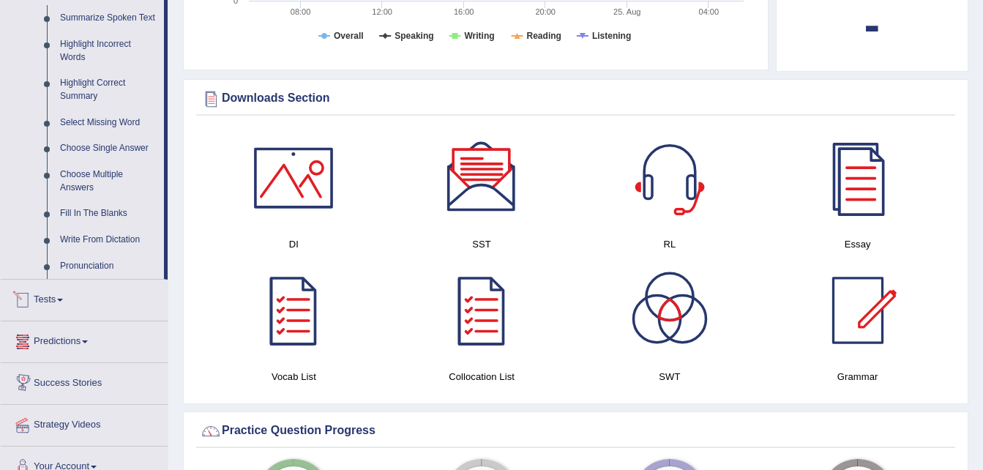
click at [67, 296] on link "Tests" at bounding box center [84, 298] width 167 height 37
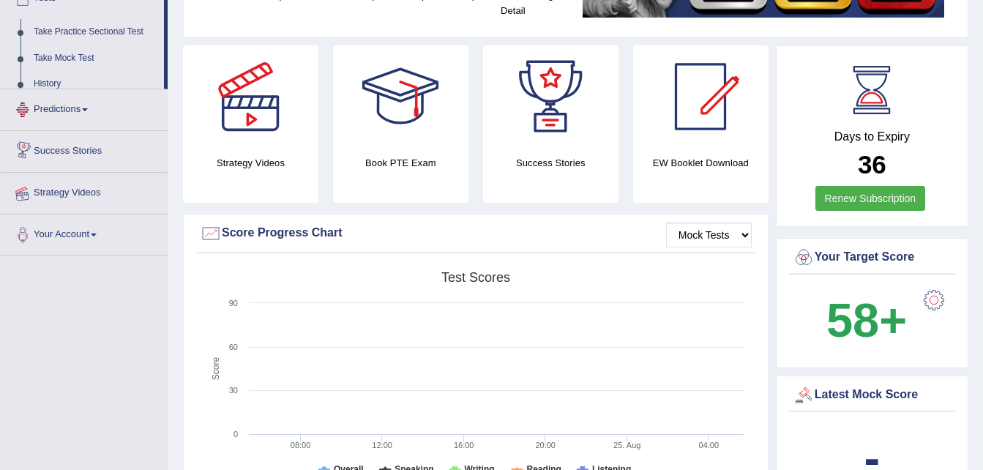
scroll to position [178, 0]
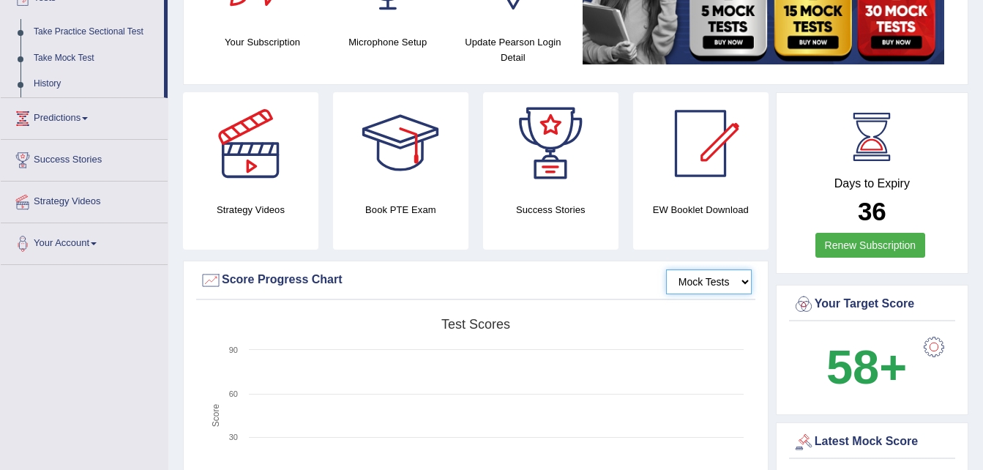
click at [723, 289] on select "Mock Tests" at bounding box center [709, 281] width 86 height 25
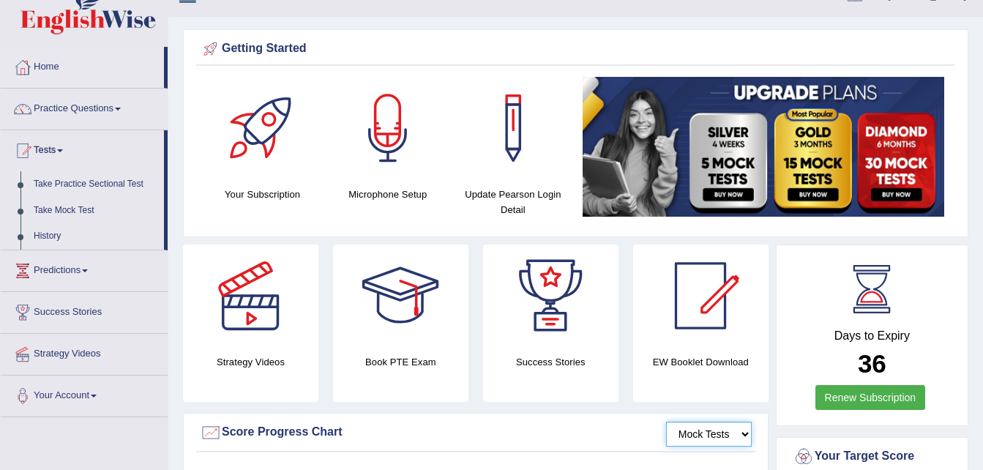
scroll to position [25, 0]
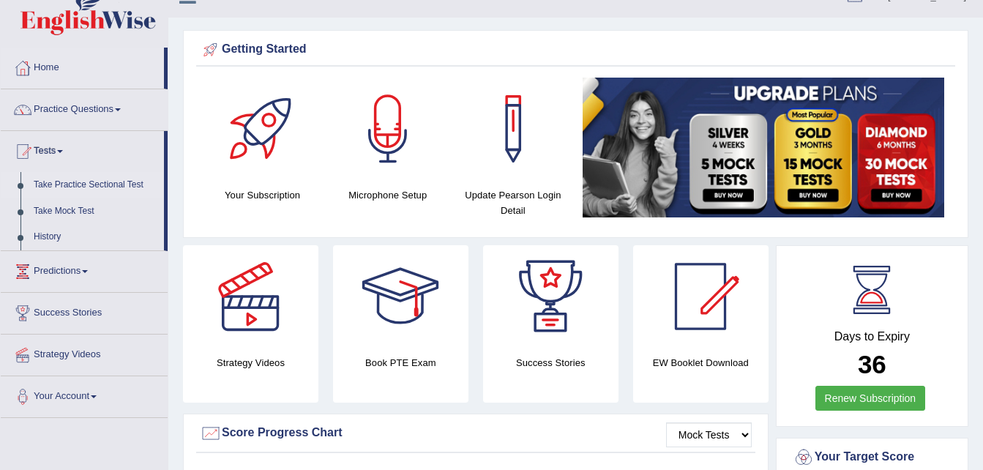
click at [132, 187] on link "Take Practice Sectional Test" at bounding box center [95, 185] width 137 height 26
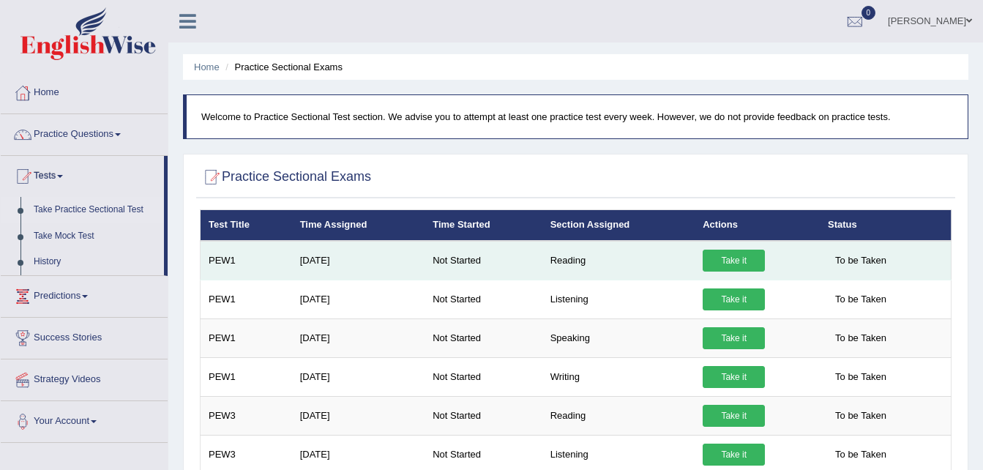
click at [723, 250] on link "Take it" at bounding box center [734, 261] width 62 height 22
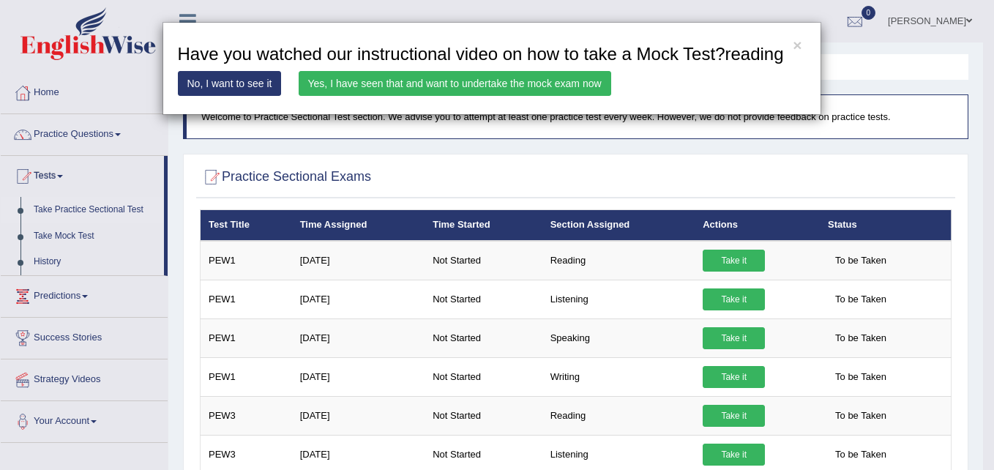
click at [349, 80] on link "Yes, I have seen that and want to undertake the mock exam now" at bounding box center [455, 83] width 313 height 25
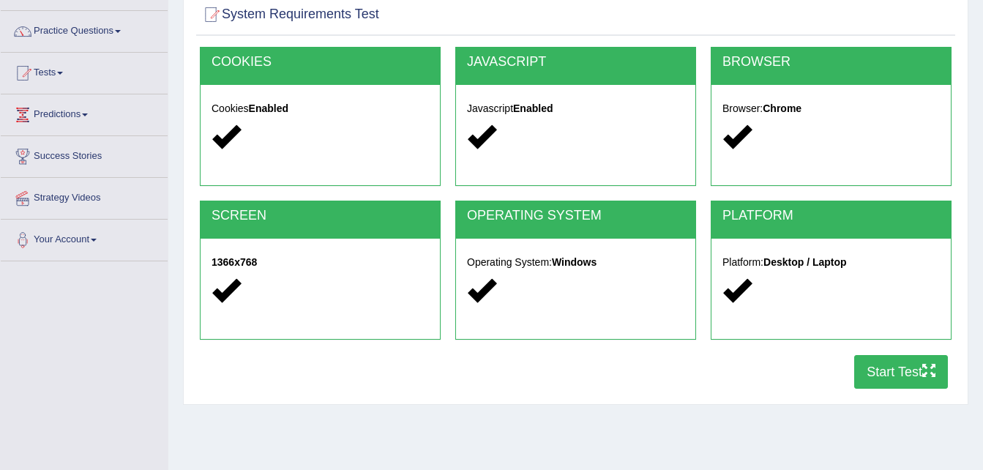
scroll to position [104, 0]
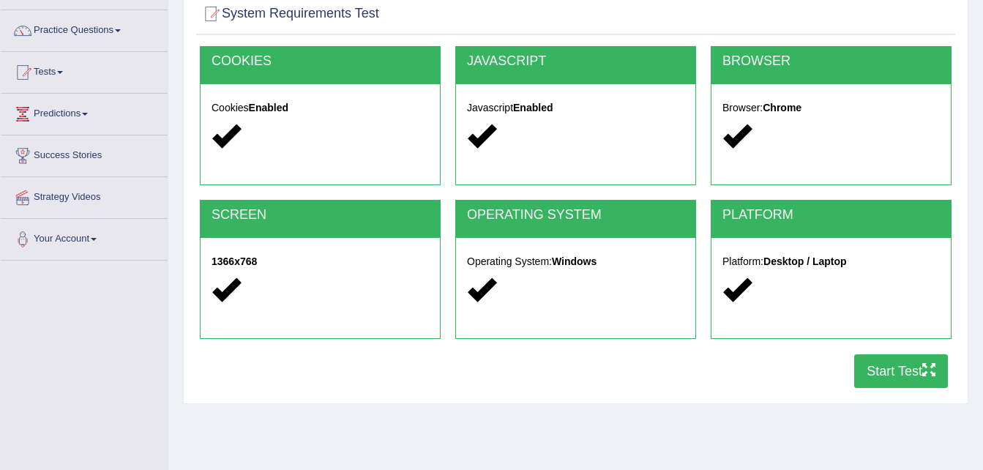
click at [884, 376] on button "Start Test" at bounding box center [901, 371] width 94 height 34
